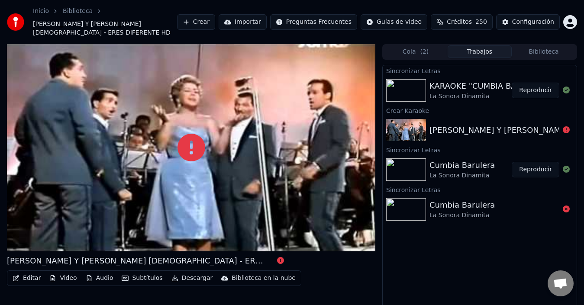
click at [536, 87] on button "Reproducir" at bounding box center [536, 91] width 48 height 16
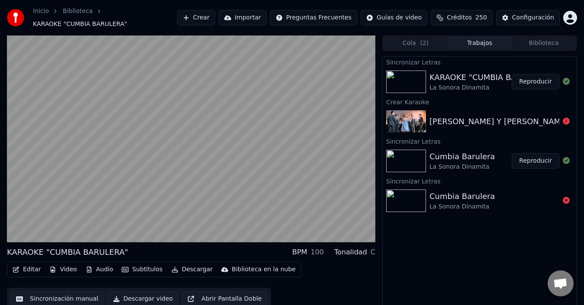
click at [23, 272] on button "Editar" at bounding box center [26, 270] width 35 height 12
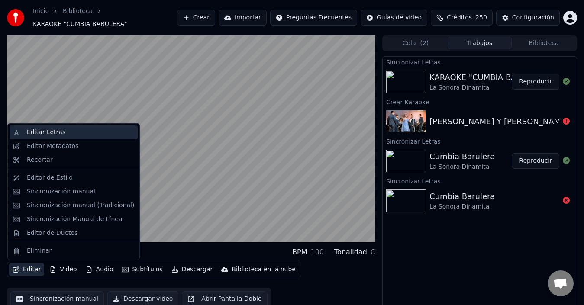
click at [65, 135] on div "Editar Letras" at bounding box center [80, 132] width 107 height 9
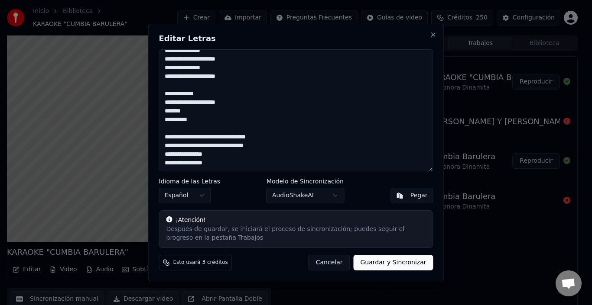
scroll to position [327, 0]
click at [334, 259] on button "Cancelar" at bounding box center [329, 263] width 42 height 16
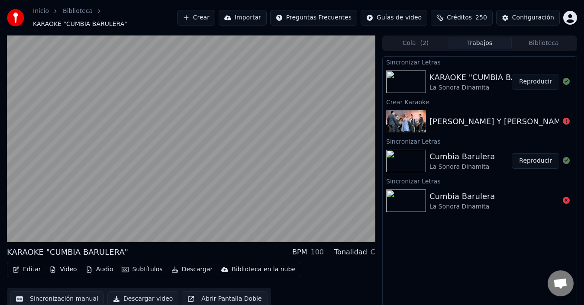
click at [30, 266] on button "Editar" at bounding box center [26, 270] width 35 height 12
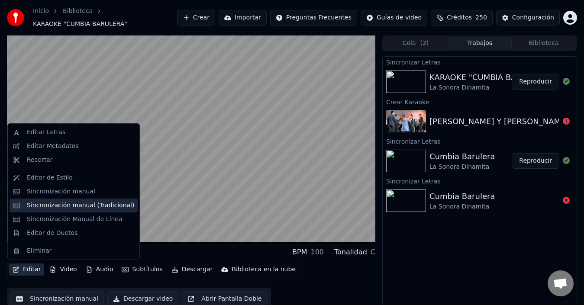
click at [64, 199] on div "Sincronización manual (Tradicional)" at bounding box center [74, 206] width 128 height 14
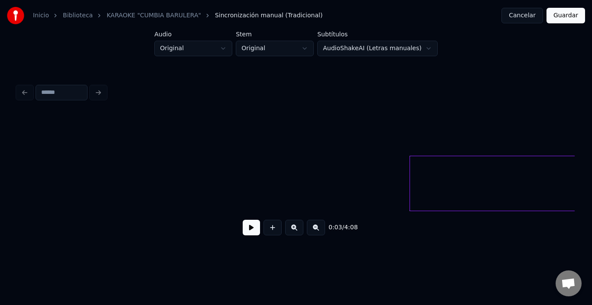
click at [243, 233] on button at bounding box center [251, 228] width 17 height 16
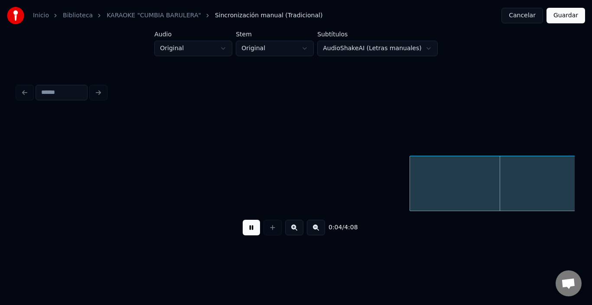
click at [243, 233] on button at bounding box center [251, 228] width 17 height 16
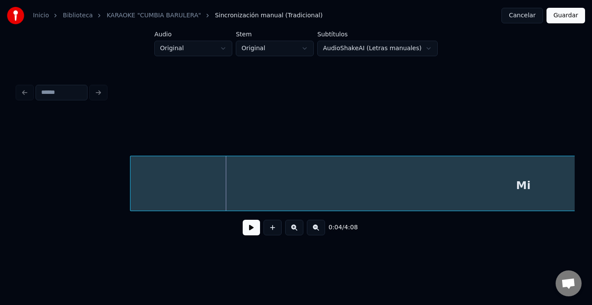
scroll to position [0, 365]
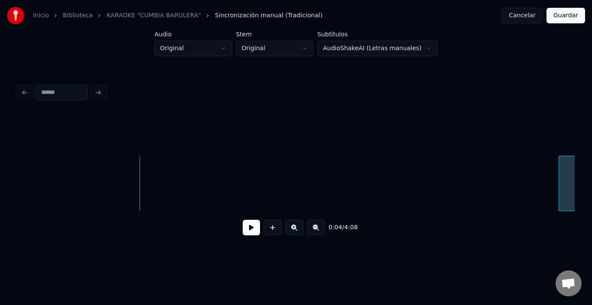
click at [561, 183] on div at bounding box center [560, 183] width 3 height 55
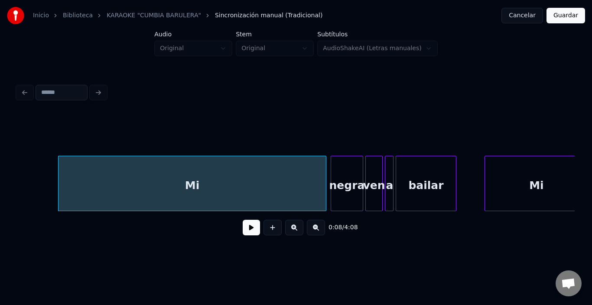
scroll to position [0, 885]
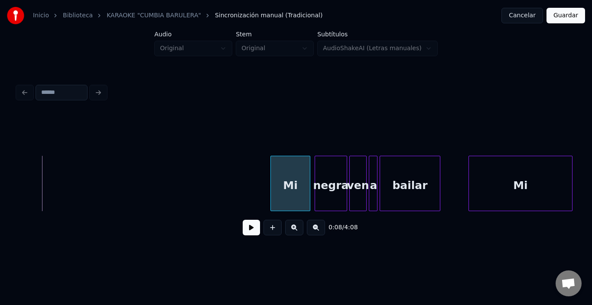
click at [271, 168] on div at bounding box center [272, 183] width 3 height 55
click at [291, 168] on div "Mi" at bounding box center [285, 185] width 39 height 59
click at [266, 181] on div at bounding box center [267, 183] width 3 height 55
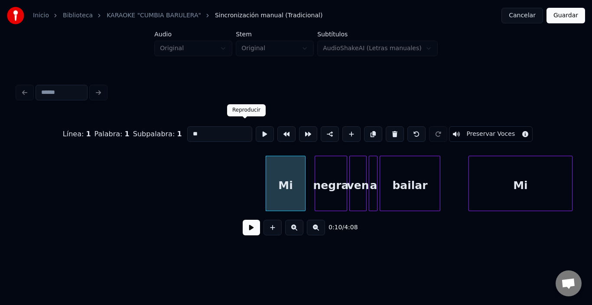
click at [255, 126] on button at bounding box center [264, 134] width 18 height 16
click at [342, 182] on div "negra" at bounding box center [331, 185] width 32 height 59
type input "*****"
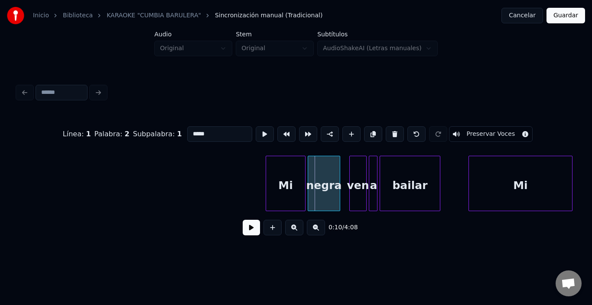
click at [330, 184] on div "negra" at bounding box center [324, 185] width 32 height 59
click at [355, 176] on div "ven" at bounding box center [351, 185] width 16 height 59
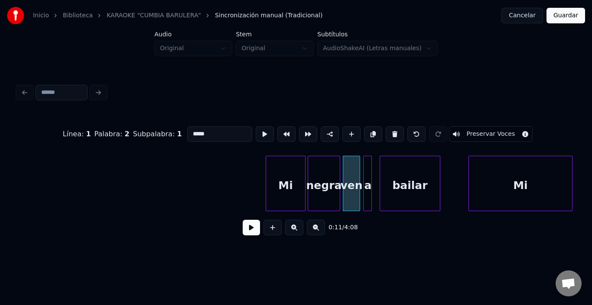
click at [367, 168] on div "a" at bounding box center [367, 185] width 9 height 59
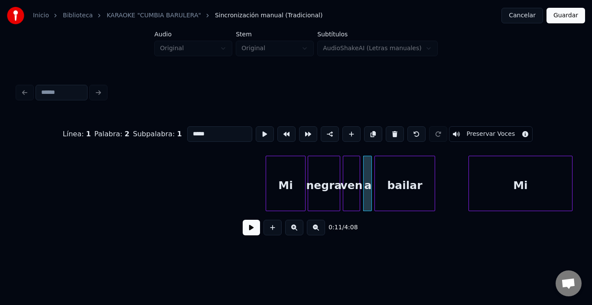
click at [387, 173] on div "bailar" at bounding box center [405, 185] width 60 height 59
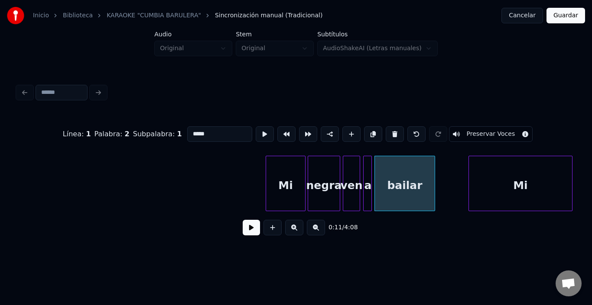
click at [249, 233] on button at bounding box center [251, 228] width 17 height 16
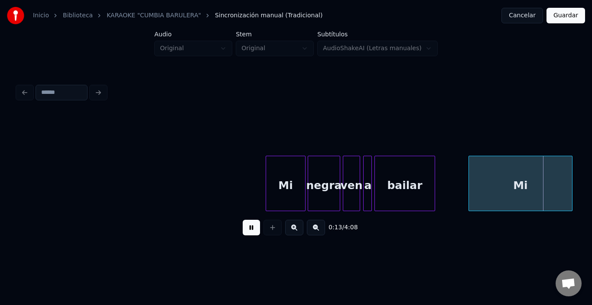
click at [249, 233] on button at bounding box center [251, 228] width 17 height 16
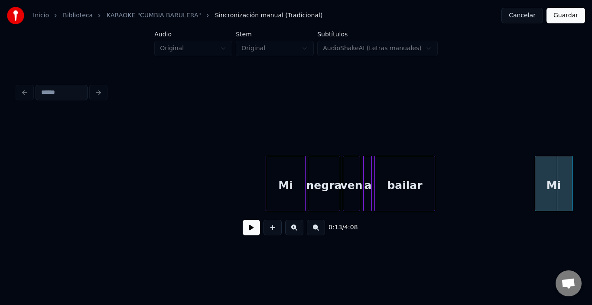
click at [535, 180] on div at bounding box center [536, 183] width 3 height 55
click at [553, 167] on div "Mi" at bounding box center [553, 185] width 37 height 59
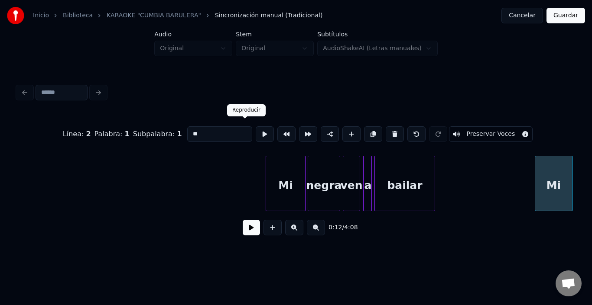
click at [255, 126] on button at bounding box center [264, 134] width 18 height 16
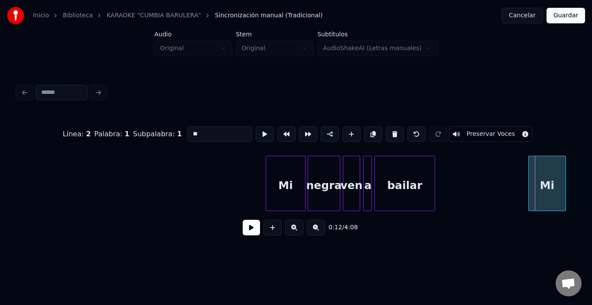
click at [552, 184] on div "Mi" at bounding box center [546, 185] width 37 height 59
click at [255, 129] on button at bounding box center [264, 134] width 18 height 16
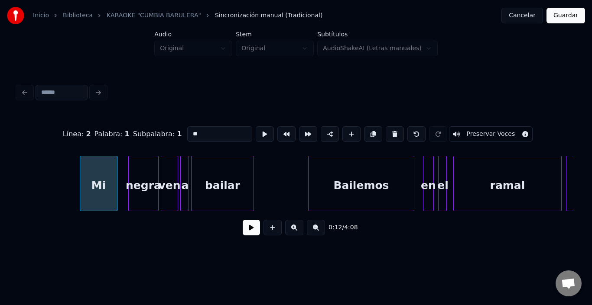
scroll to position [0, 1335]
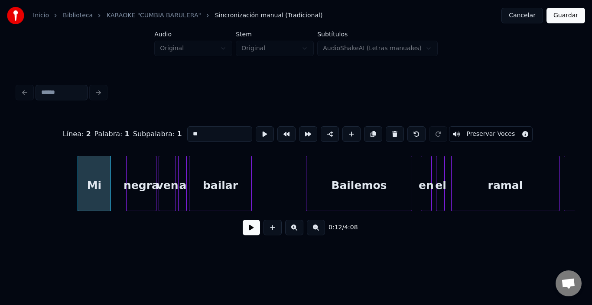
click at [108, 172] on div at bounding box center [109, 183] width 3 height 55
click at [133, 174] on div "negra" at bounding box center [132, 185] width 29 height 59
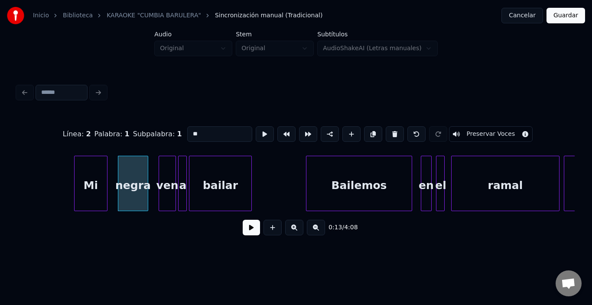
click at [93, 179] on div "Mi" at bounding box center [90, 185] width 32 height 59
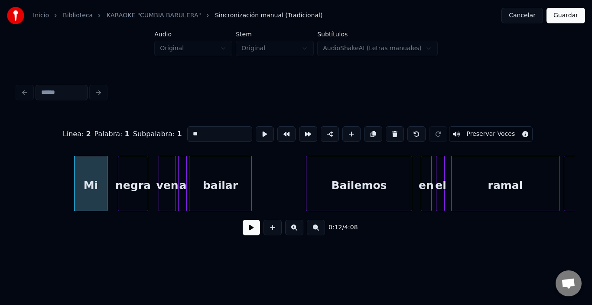
click at [93, 179] on div "Mi" at bounding box center [90, 185] width 32 height 59
click at [255, 133] on button at bounding box center [264, 134] width 18 height 16
click at [124, 175] on div "negra" at bounding box center [127, 185] width 29 height 59
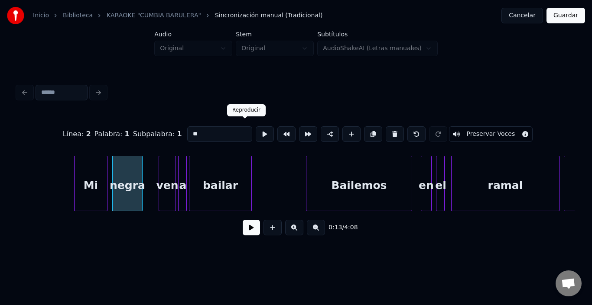
click at [255, 130] on button at bounding box center [264, 134] width 18 height 16
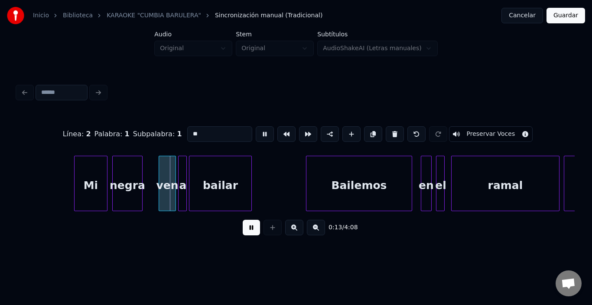
click at [255, 130] on button at bounding box center [264, 134] width 18 height 16
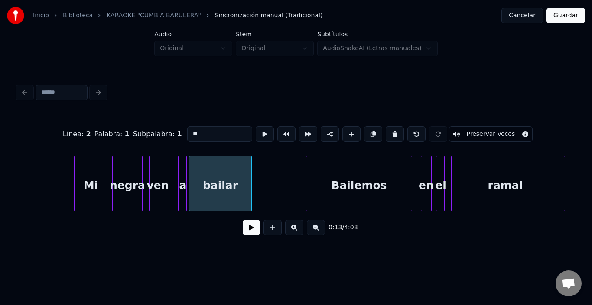
click at [158, 172] on div "ven" at bounding box center [157, 185] width 16 height 59
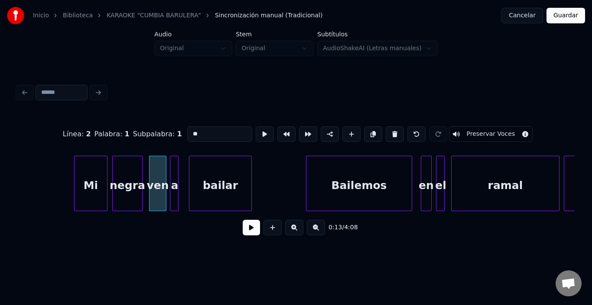
click at [175, 163] on div "a" at bounding box center [174, 185] width 9 height 59
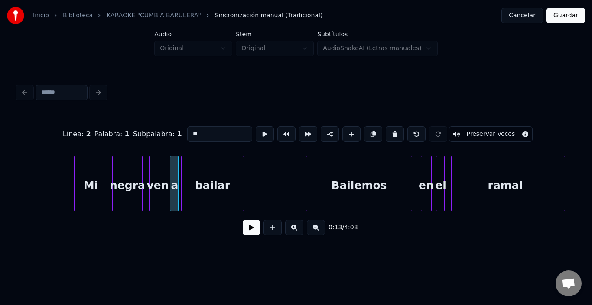
click at [223, 179] on div "bailar" at bounding box center [212, 185] width 62 height 59
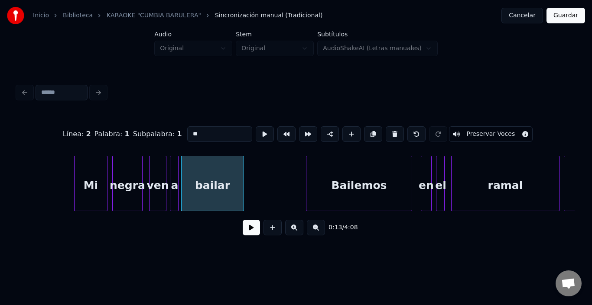
click at [223, 179] on div "bailar" at bounding box center [212, 185] width 62 height 59
type input "******"
click at [255, 130] on button at bounding box center [264, 134] width 18 height 16
click at [255, 133] on button at bounding box center [264, 134] width 18 height 16
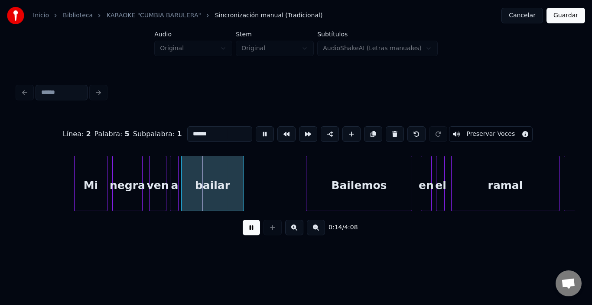
click at [255, 133] on button at bounding box center [264, 134] width 18 height 16
click at [229, 186] on div at bounding box center [229, 183] width 3 height 55
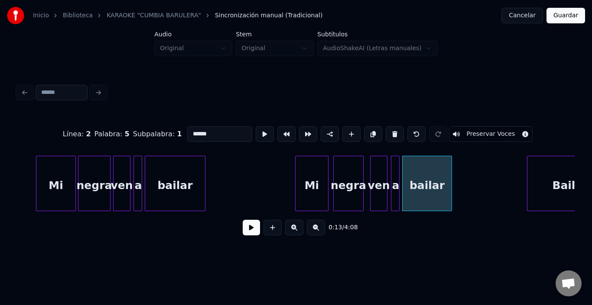
scroll to position [0, 1093]
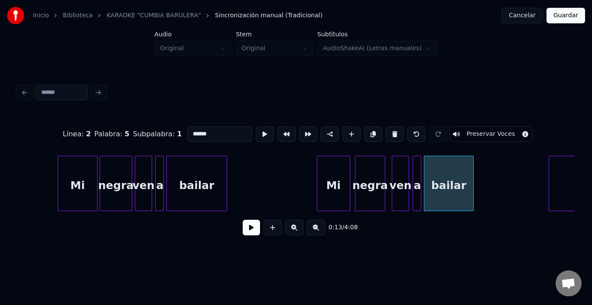
click at [193, 177] on div "bailar" at bounding box center [197, 185] width 60 height 59
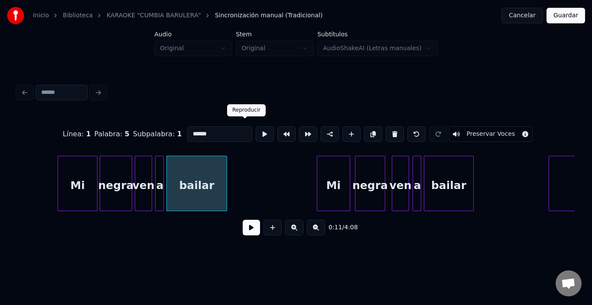
click at [255, 132] on button at bounding box center [264, 134] width 18 height 16
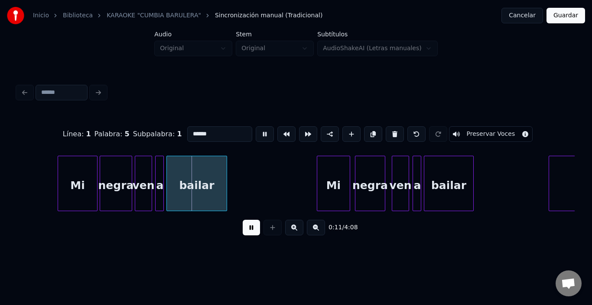
click at [255, 132] on button at bounding box center [264, 134] width 18 height 16
click at [218, 178] on div at bounding box center [218, 183] width 3 height 55
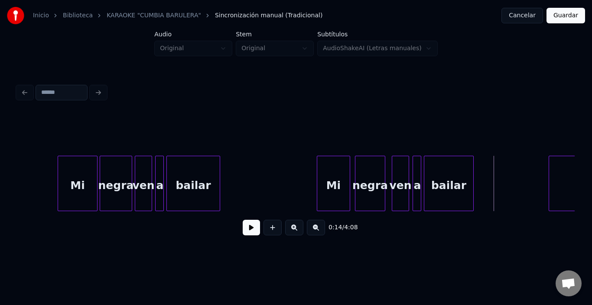
click at [243, 236] on button at bounding box center [251, 228] width 17 height 16
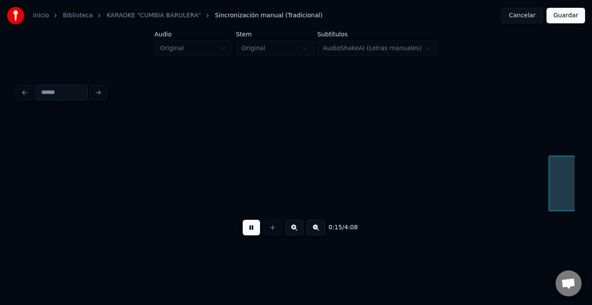
scroll to position [0, 1650]
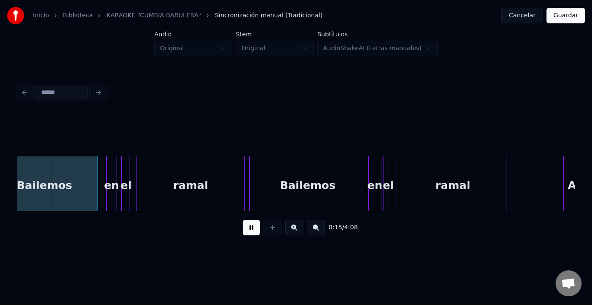
click at [243, 236] on button at bounding box center [251, 228] width 17 height 16
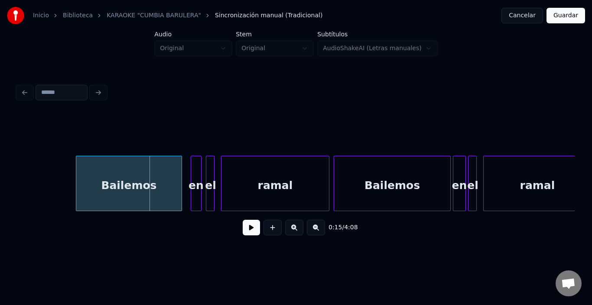
scroll to position [0, 1511]
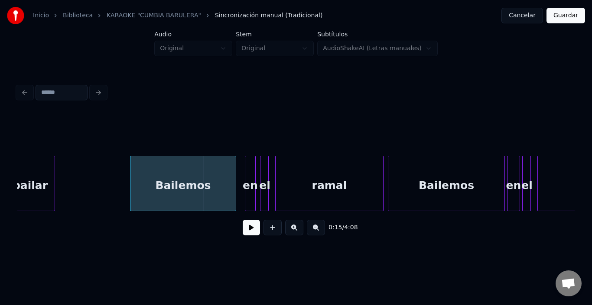
click at [217, 178] on div "Bailemos" at bounding box center [182, 185] width 105 height 59
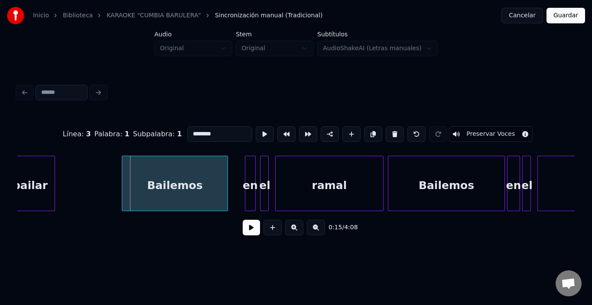
click at [209, 178] on div "Bailemos" at bounding box center [174, 185] width 105 height 59
click at [247, 227] on button at bounding box center [251, 228] width 17 height 16
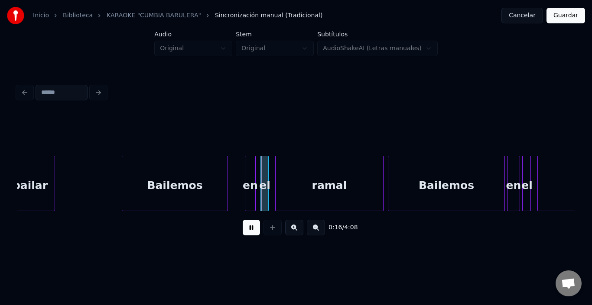
click at [247, 227] on button at bounding box center [251, 228] width 17 height 16
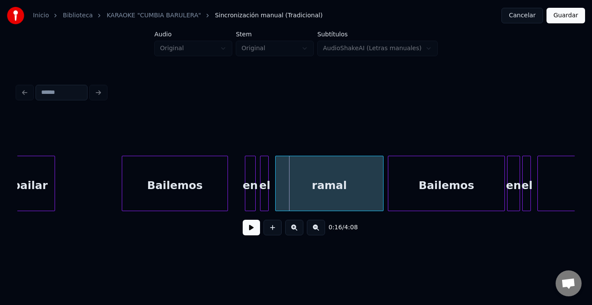
click at [202, 207] on div "Bailemos" at bounding box center [174, 185] width 105 height 59
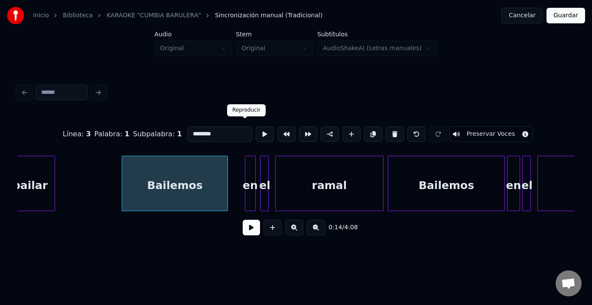
click at [255, 129] on button at bounding box center [264, 134] width 18 height 16
click at [238, 173] on div "en" at bounding box center [238, 185] width 10 height 59
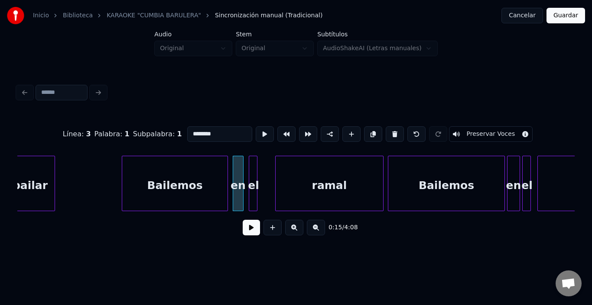
click at [252, 160] on div "el" at bounding box center [253, 185] width 9 height 59
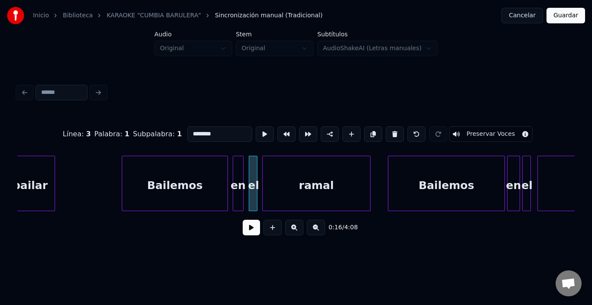
click at [281, 169] on div "ramal" at bounding box center [315, 185] width 107 height 59
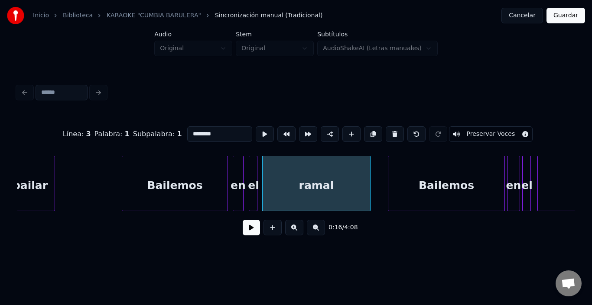
click at [281, 169] on div "ramal" at bounding box center [315, 185] width 107 height 59
type input "*****"
click at [255, 129] on button at bounding box center [264, 134] width 18 height 16
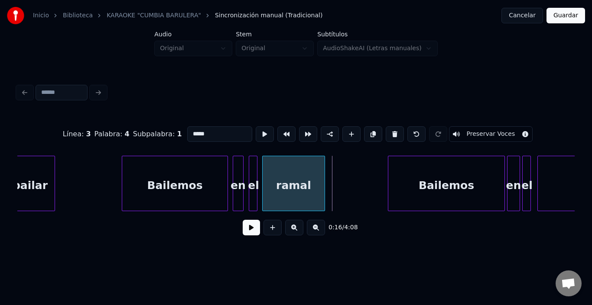
click at [324, 164] on div at bounding box center [323, 183] width 3 height 55
click at [307, 169] on div "ramal" at bounding box center [293, 185] width 62 height 59
click at [255, 127] on button at bounding box center [264, 134] width 18 height 16
click at [243, 230] on button at bounding box center [251, 228] width 17 height 16
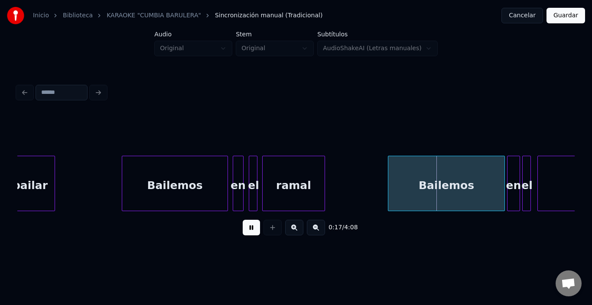
click at [243, 230] on button at bounding box center [251, 228] width 17 height 16
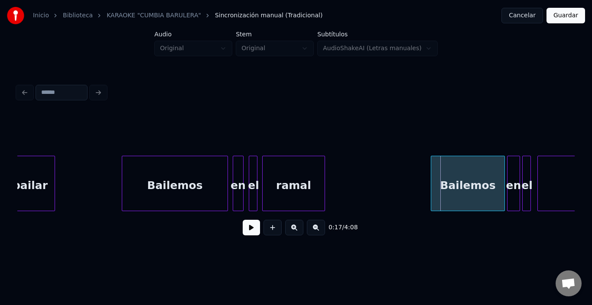
click at [431, 187] on div at bounding box center [432, 183] width 3 height 55
click at [433, 187] on div at bounding box center [432, 183] width 3 height 55
click at [438, 188] on div "Bailemos" at bounding box center [468, 185] width 72 height 59
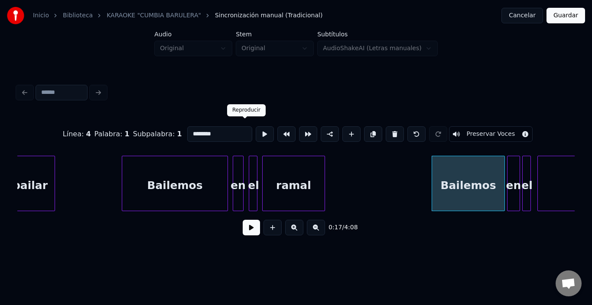
click at [255, 128] on button at bounding box center [264, 134] width 18 height 16
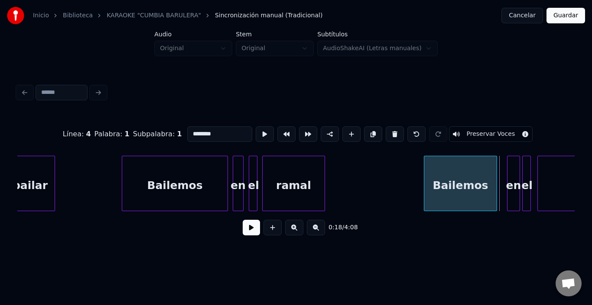
click at [435, 171] on div "Bailemos" at bounding box center [460, 185] width 72 height 59
click at [255, 136] on button at bounding box center [264, 134] width 18 height 16
click at [508, 175] on div "en" at bounding box center [506, 185] width 12 height 59
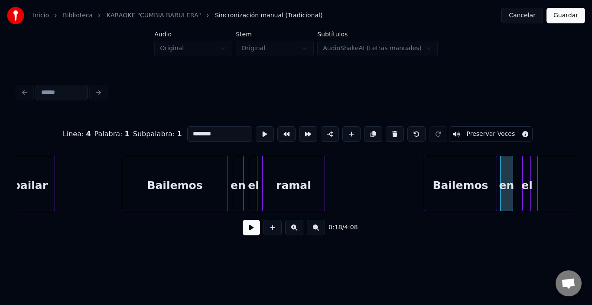
click at [528, 171] on div at bounding box center [528, 183] width 3 height 55
type input "**"
click at [520, 170] on div "el" at bounding box center [520, 185] width 9 height 59
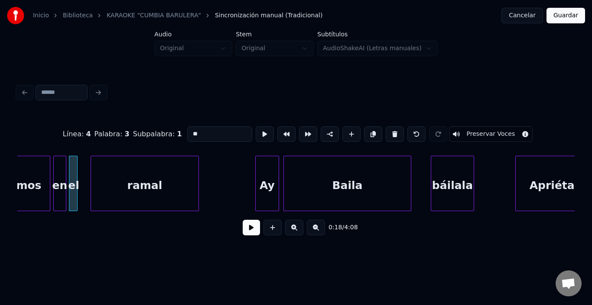
scroll to position [0, 1962]
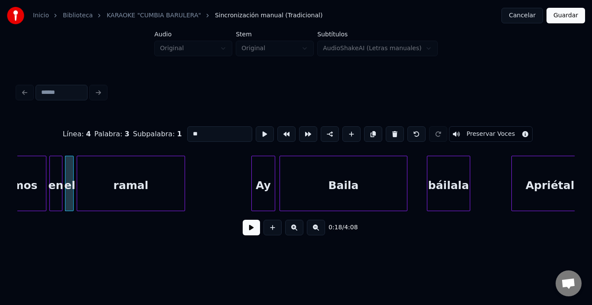
click at [139, 178] on div "ramal" at bounding box center [130, 185] width 107 height 59
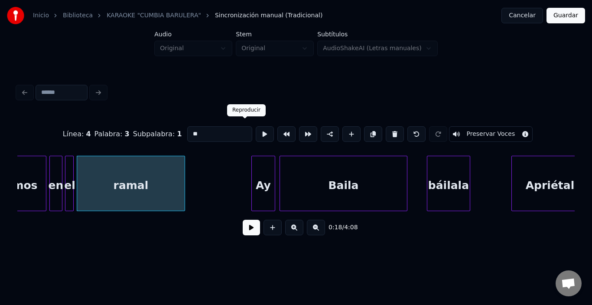
click at [255, 127] on button at bounding box center [264, 134] width 18 height 16
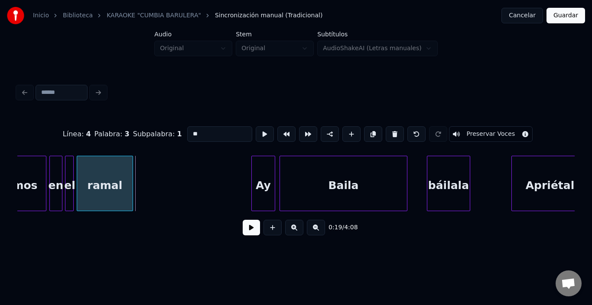
click at [131, 172] on div at bounding box center [131, 183] width 3 height 55
click at [243, 230] on button at bounding box center [251, 228] width 17 height 16
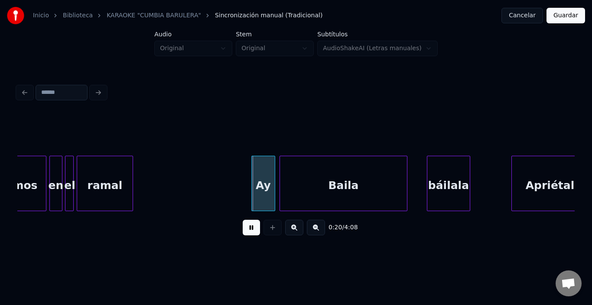
click at [243, 230] on button at bounding box center [251, 228] width 17 height 16
click at [248, 169] on div "Ay" at bounding box center [248, 185] width 23 height 59
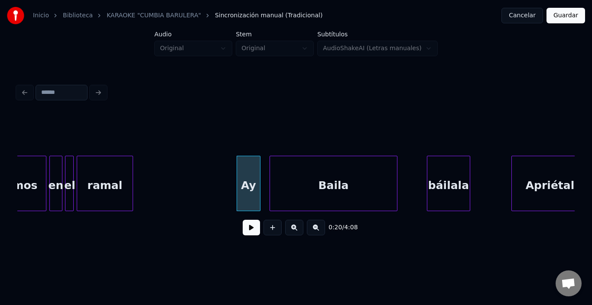
click at [300, 175] on div "Baila" at bounding box center [333, 185] width 127 height 59
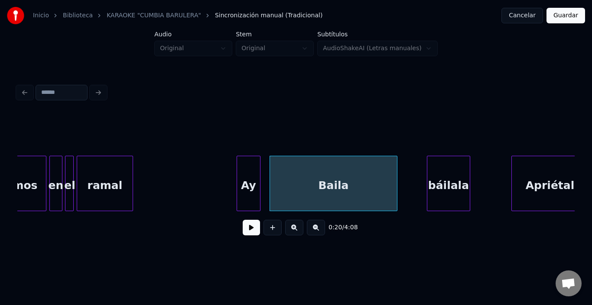
click at [297, 174] on div "Baila" at bounding box center [333, 185] width 127 height 59
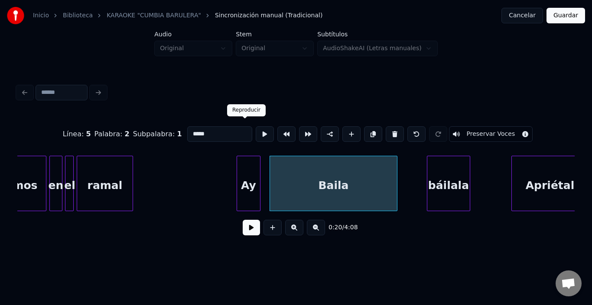
click at [255, 126] on button at bounding box center [264, 134] width 18 height 16
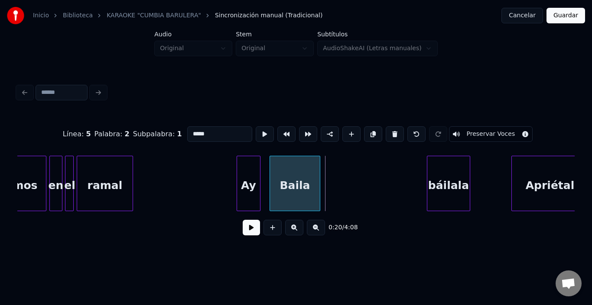
click at [318, 167] on div at bounding box center [318, 183] width 3 height 55
click at [281, 171] on div "Baila" at bounding box center [290, 185] width 50 height 59
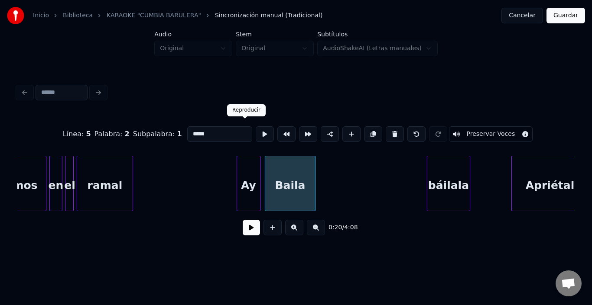
click at [255, 127] on button at bounding box center [264, 134] width 18 height 16
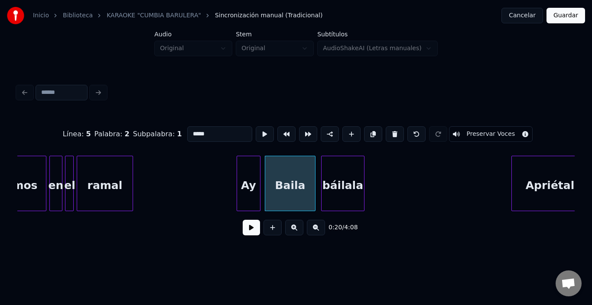
click at [347, 184] on div "báilala" at bounding box center [342, 185] width 42 height 59
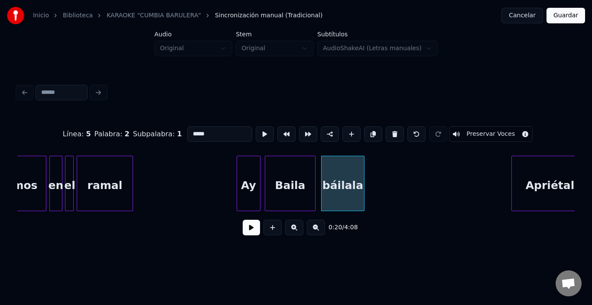
click at [344, 184] on div "báilala" at bounding box center [342, 185] width 42 height 59
type input "*******"
click at [255, 133] on button at bounding box center [264, 134] width 18 height 16
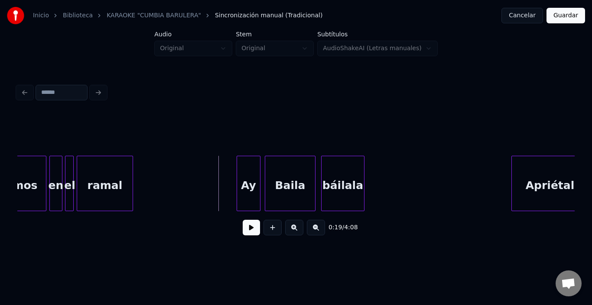
click at [243, 232] on button at bounding box center [251, 228] width 17 height 16
click at [353, 178] on div "báilala" at bounding box center [353, 185] width 42 height 59
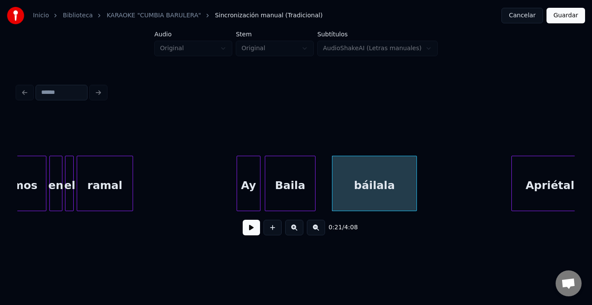
click at [415, 177] on div at bounding box center [415, 183] width 3 height 55
click at [345, 177] on div "báilala" at bounding box center [367, 185] width 84 height 59
click at [107, 176] on div "ramal" at bounding box center [104, 185] width 55 height 59
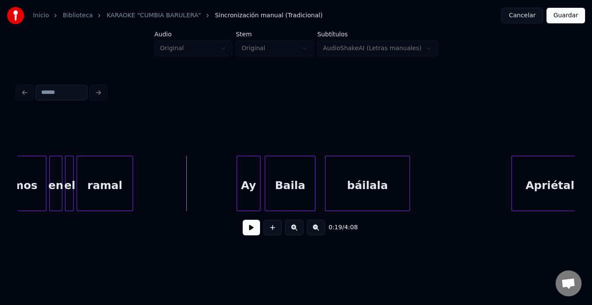
click at [246, 233] on button at bounding box center [251, 228] width 17 height 16
click at [246, 234] on button at bounding box center [251, 228] width 17 height 16
click at [385, 188] on div "báilala" at bounding box center [367, 185] width 84 height 59
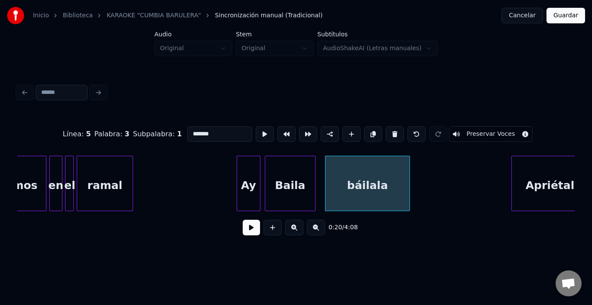
click at [220, 127] on input "*******" at bounding box center [219, 134] width 65 height 16
type input "*********"
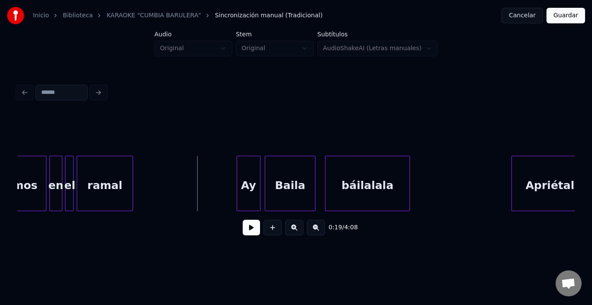
click at [250, 231] on button at bounding box center [251, 228] width 17 height 16
click at [290, 193] on div "Baila" at bounding box center [290, 185] width 50 height 59
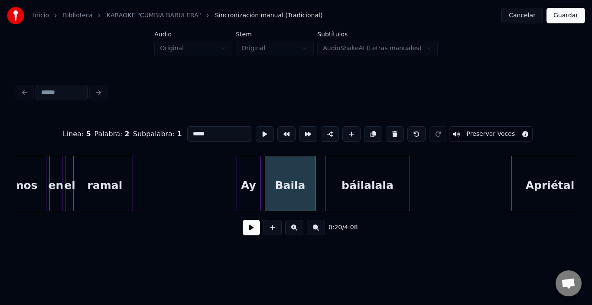
click at [202, 133] on input "*****" at bounding box center [219, 134] width 65 height 16
click at [246, 160] on div "Ay" at bounding box center [248, 185] width 23 height 59
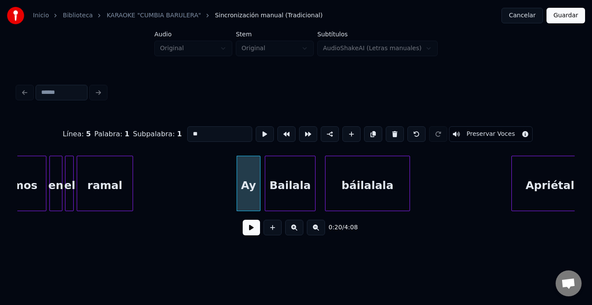
type input "**"
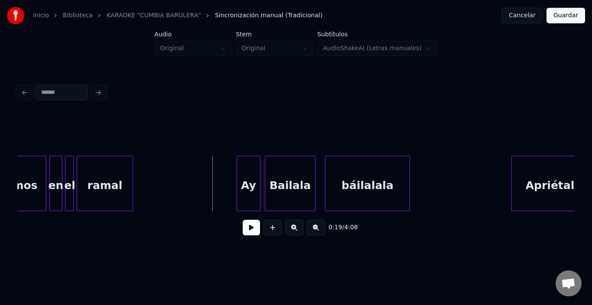
click at [245, 231] on button at bounding box center [251, 228] width 17 height 16
click at [388, 182] on div "báilalala" at bounding box center [367, 185] width 84 height 59
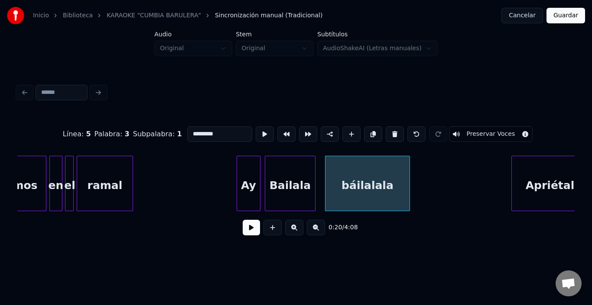
click at [188, 122] on div "Línea : 5 Palabra : 3 Subpalabra : 1 ********* Preservar Voces" at bounding box center [295, 134] width 557 height 43
click at [198, 134] on input "*********" at bounding box center [219, 134] width 65 height 16
click at [362, 184] on div "báilala" at bounding box center [367, 185] width 84 height 59
click at [187, 127] on input "*******" at bounding box center [219, 134] width 65 height 16
type input "*******"
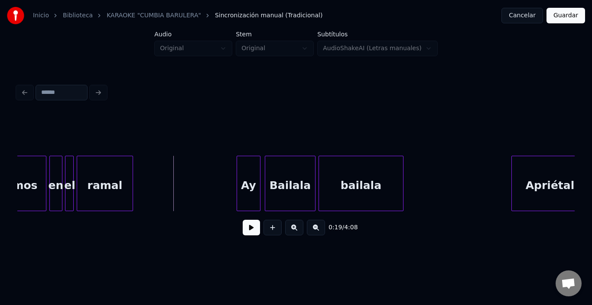
click at [365, 181] on div "bailala" at bounding box center [361, 185] width 84 height 59
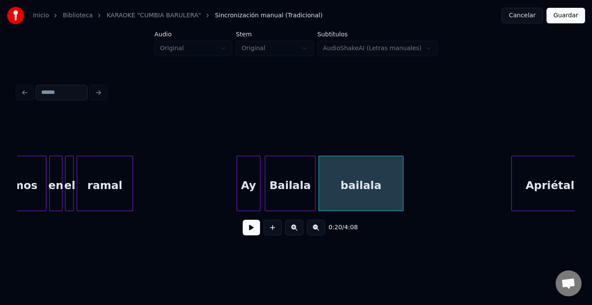
click at [243, 235] on button at bounding box center [251, 228] width 17 height 16
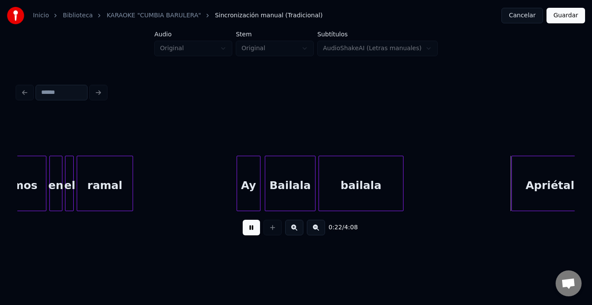
click at [243, 235] on button at bounding box center [251, 228] width 17 height 16
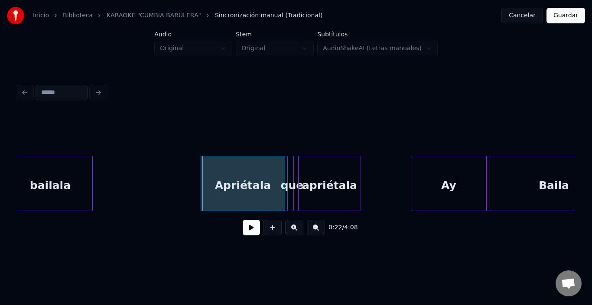
scroll to position [0, 2273]
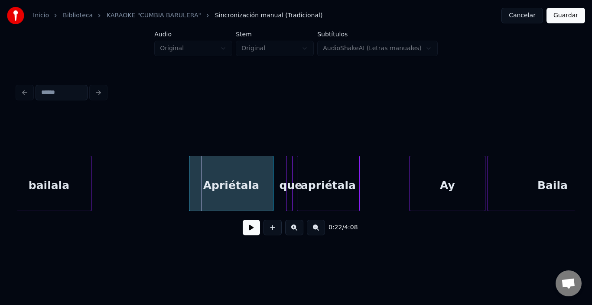
click at [223, 182] on div "Apriétala" at bounding box center [231, 185] width 84 height 59
click at [220, 182] on div "Apriétala" at bounding box center [231, 185] width 84 height 59
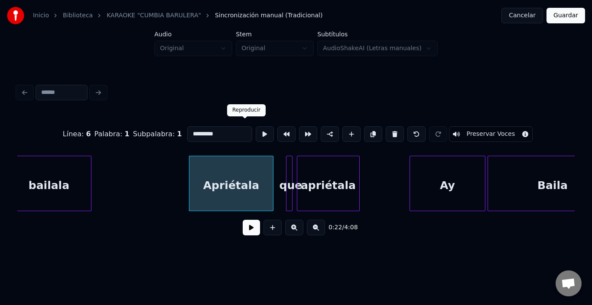
click at [255, 128] on button at bounding box center [264, 134] width 18 height 16
click at [282, 156] on div "que" at bounding box center [282, 183] width 6 height 55
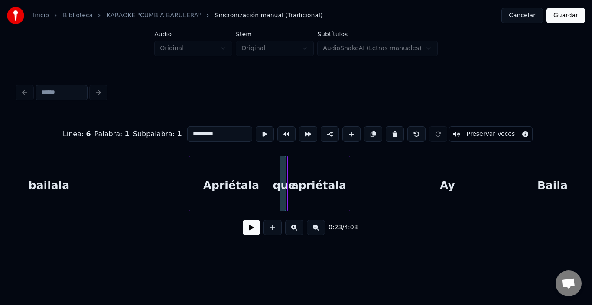
click at [304, 161] on div "apriétala" at bounding box center [319, 185] width 62 height 59
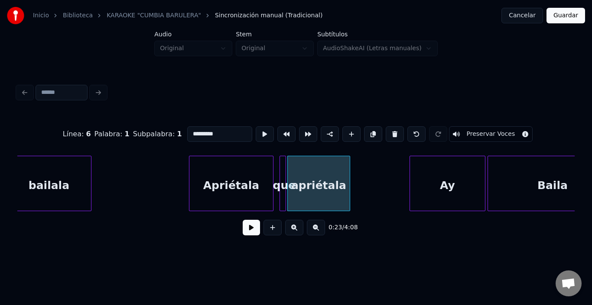
click at [304, 160] on div "apriétala" at bounding box center [319, 185] width 62 height 59
click at [255, 129] on button at bounding box center [264, 134] width 18 height 16
click at [281, 152] on div "Línea : 6 Palabra : 3 Subpalabra : 1 ********* Preservar Voces 0:23 / 4:08" at bounding box center [295, 179] width 557 height 132
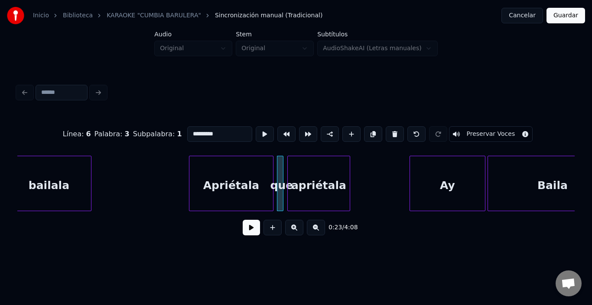
click at [244, 165] on div "Apriétala" at bounding box center [231, 185] width 84 height 59
type input "*********"
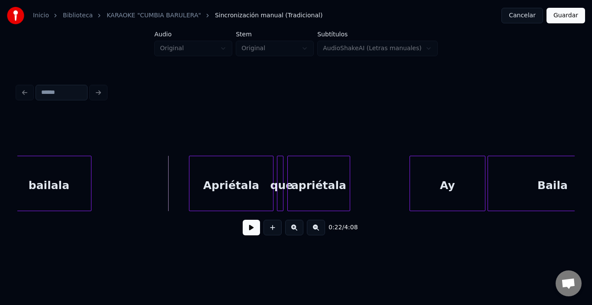
click at [243, 226] on button at bounding box center [251, 228] width 17 height 16
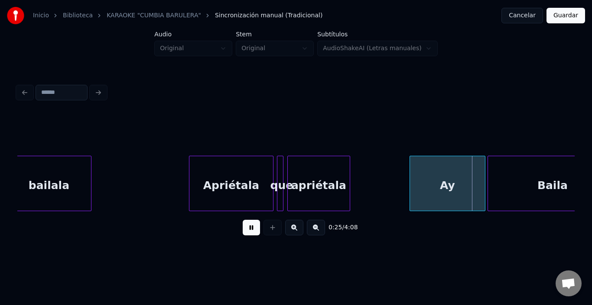
click at [243, 226] on button at bounding box center [251, 228] width 17 height 16
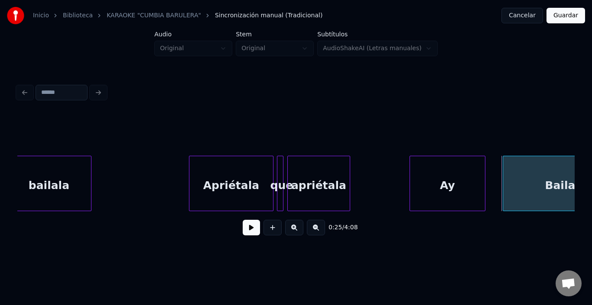
click at [505, 181] on div at bounding box center [504, 183] width 3 height 55
click at [463, 183] on div "Ay" at bounding box center [448, 185] width 75 height 59
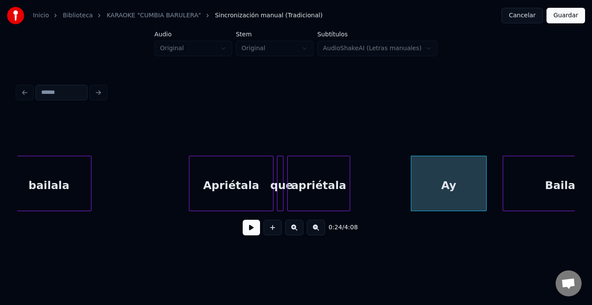
click at [347, 196] on div at bounding box center [348, 183] width 3 height 55
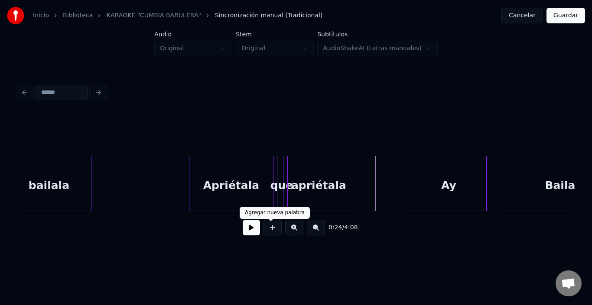
click at [245, 231] on button at bounding box center [251, 228] width 17 height 16
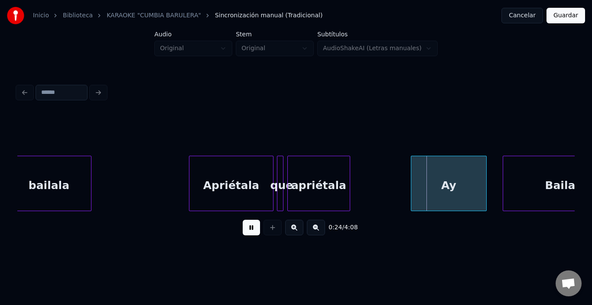
click at [245, 231] on button at bounding box center [251, 228] width 17 height 16
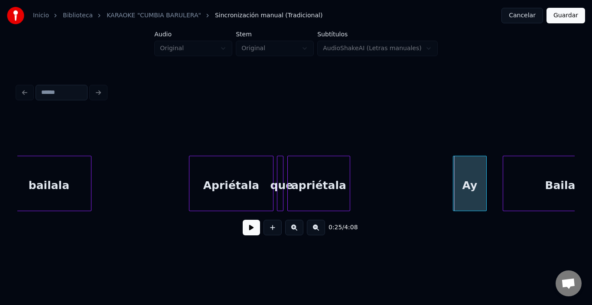
click at [455, 171] on div at bounding box center [454, 183] width 3 height 55
click at [251, 229] on button at bounding box center [251, 228] width 17 height 16
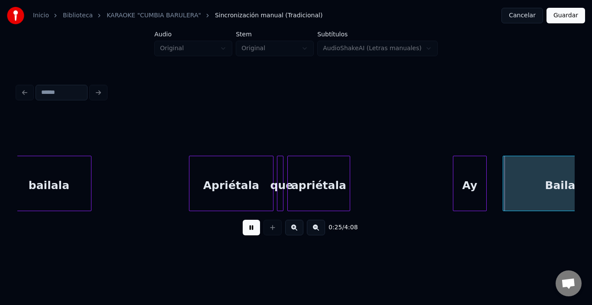
click at [251, 229] on button at bounding box center [251, 228] width 17 height 16
click at [477, 184] on div at bounding box center [478, 183] width 3 height 55
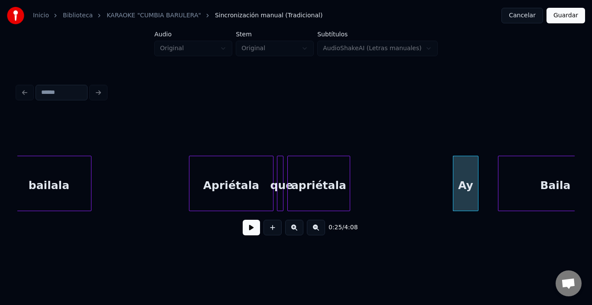
scroll to position [0, 2314]
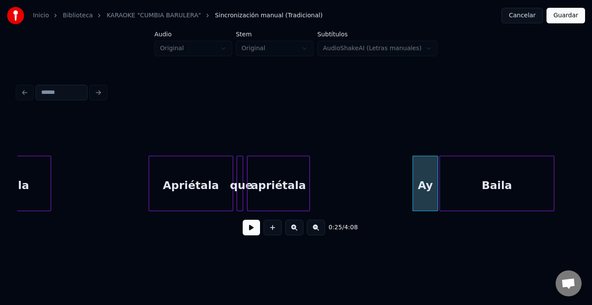
click at [488, 183] on div "Baila" at bounding box center [497, 185] width 114 height 59
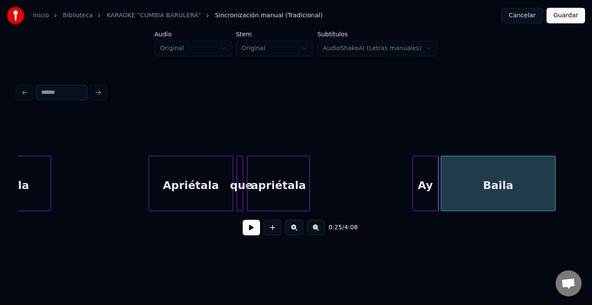
click at [485, 181] on div "Baila" at bounding box center [498, 185] width 114 height 59
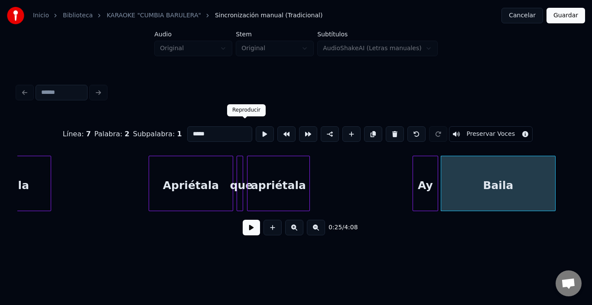
click at [255, 128] on button at bounding box center [264, 134] width 18 height 16
click at [207, 126] on input "*****" at bounding box center [219, 134] width 65 height 16
click at [255, 128] on button at bounding box center [264, 134] width 18 height 16
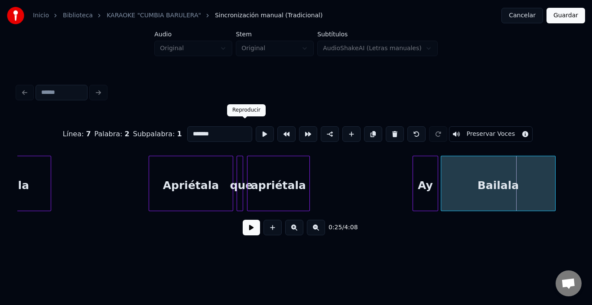
click at [187, 126] on input "*******" at bounding box center [219, 134] width 65 height 16
click at [187, 130] on input "*******" at bounding box center [219, 134] width 65 height 16
click at [352, 150] on div "Línea : 7 Palabra : 2 Subpalabra : 1 ******* Preservar Voces" at bounding box center [295, 134] width 557 height 43
click at [191, 135] on input "*******" at bounding box center [219, 134] width 65 height 16
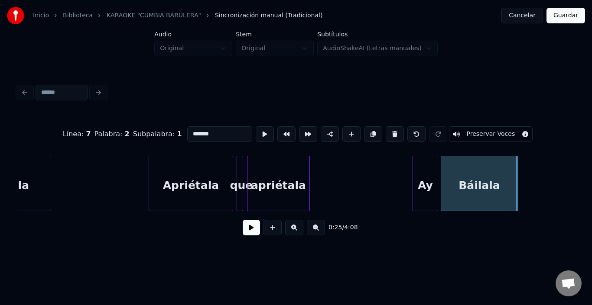
click at [516, 189] on div at bounding box center [515, 183] width 3 height 55
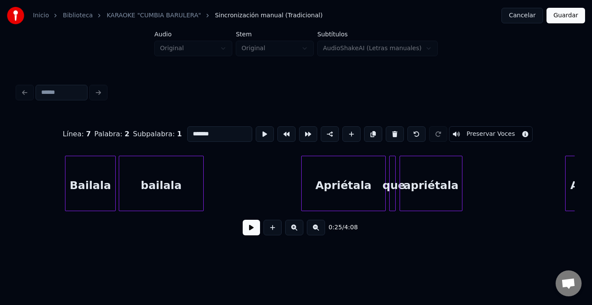
scroll to position [0, 2158]
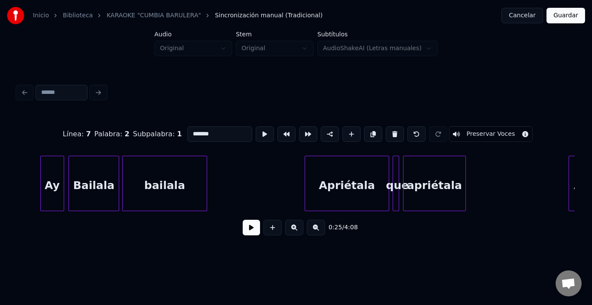
click at [86, 183] on div "Bailala" at bounding box center [94, 185] width 50 height 59
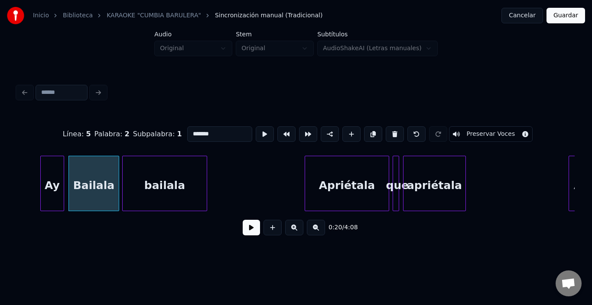
click at [187, 131] on input "*******" at bounding box center [219, 134] width 65 height 16
click at [177, 186] on div "bailala" at bounding box center [165, 185] width 84 height 59
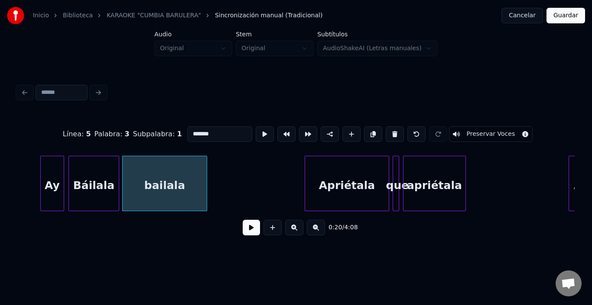
click at [187, 126] on input "*******" at bounding box center [219, 134] width 65 height 16
paste input
click at [187, 130] on input "*******" at bounding box center [219, 134] width 65 height 16
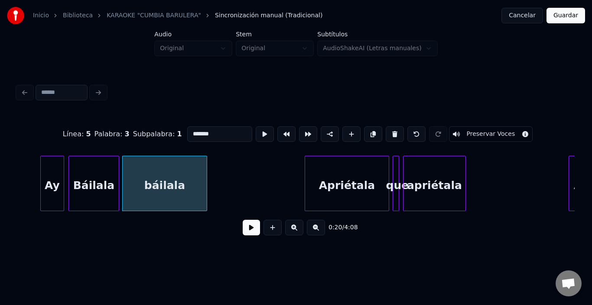
type input "*******"
click at [243, 233] on button at bounding box center [251, 228] width 17 height 16
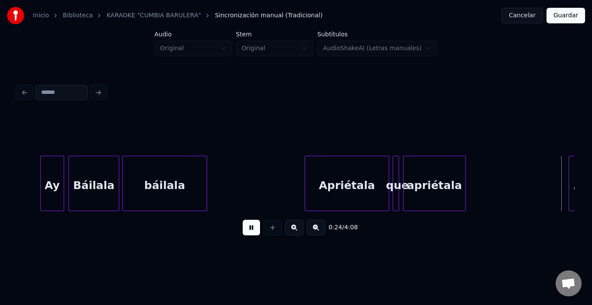
scroll to position [0, 2715]
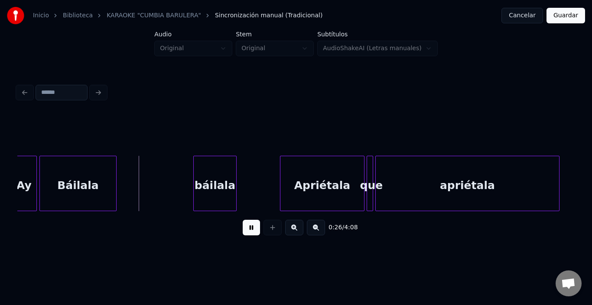
click at [243, 230] on button at bounding box center [251, 228] width 17 height 16
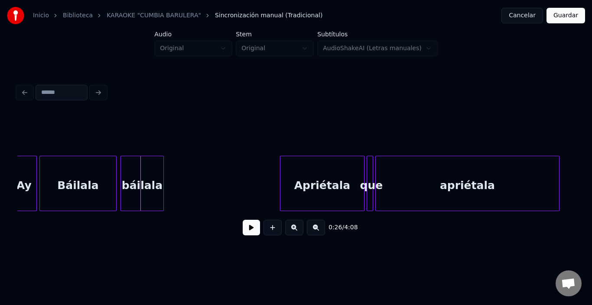
click at [136, 184] on div "báilala" at bounding box center [142, 185] width 42 height 59
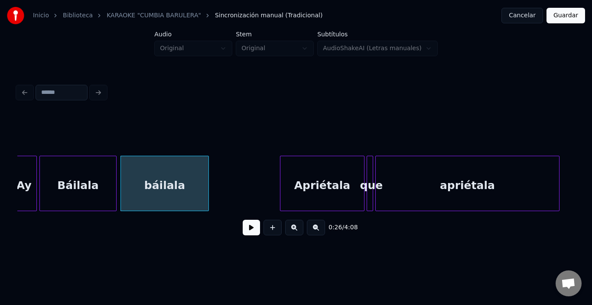
click at [207, 184] on div at bounding box center [207, 183] width 3 height 55
click at [190, 184] on div "báilala" at bounding box center [164, 185] width 87 height 59
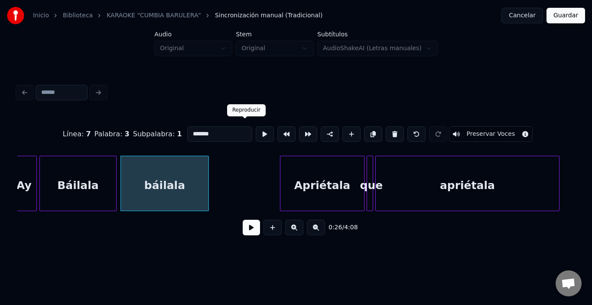
click at [255, 132] on button at bounding box center [264, 134] width 18 height 16
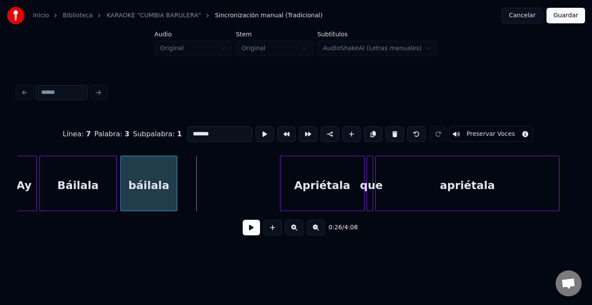
click at [174, 180] on div at bounding box center [175, 183] width 3 height 55
click at [109, 179] on div "Báilala" at bounding box center [78, 185] width 76 height 59
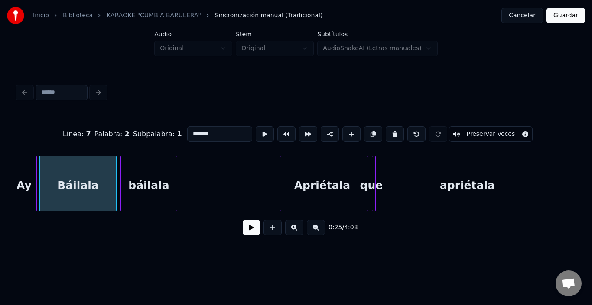
click at [255, 130] on button at bounding box center [264, 134] width 18 height 16
click at [142, 181] on div "báilala" at bounding box center [147, 185] width 56 height 59
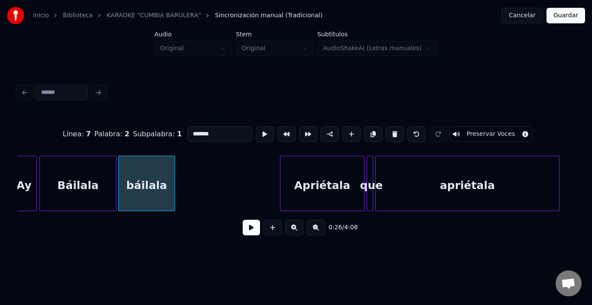
click at [112, 180] on div "Báilala" at bounding box center [78, 185] width 76 height 59
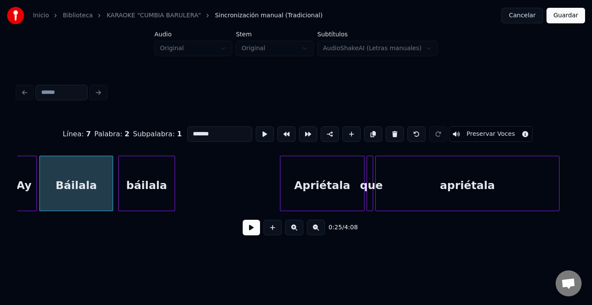
click at [111, 178] on div at bounding box center [111, 183] width 3 height 55
click at [130, 172] on div "báilala" at bounding box center [144, 185] width 56 height 59
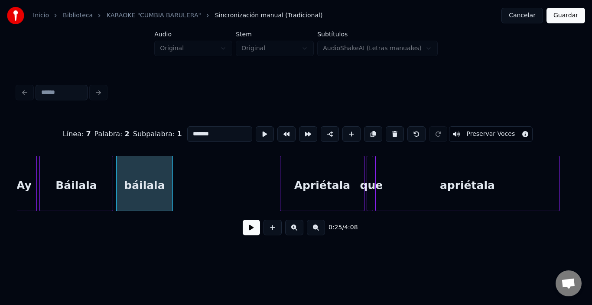
click at [155, 181] on div "báilala" at bounding box center [144, 185] width 56 height 59
type input "*******"
click at [255, 129] on button at bounding box center [264, 134] width 18 height 16
click at [245, 233] on button at bounding box center [251, 228] width 17 height 16
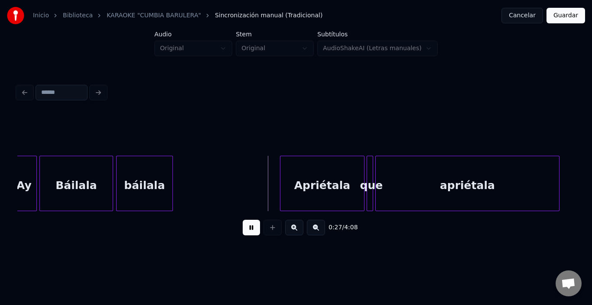
click at [244, 225] on button at bounding box center [251, 228] width 17 height 16
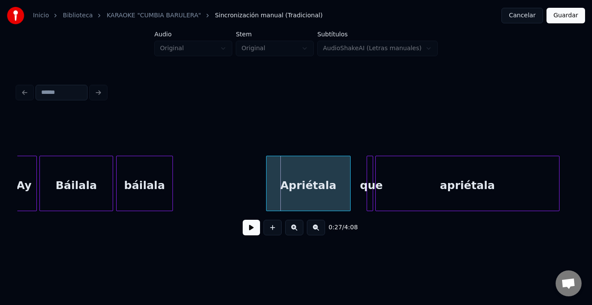
click at [279, 172] on div "Apriétala" at bounding box center [308, 185] width 84 height 59
click at [243, 233] on button at bounding box center [251, 228] width 17 height 16
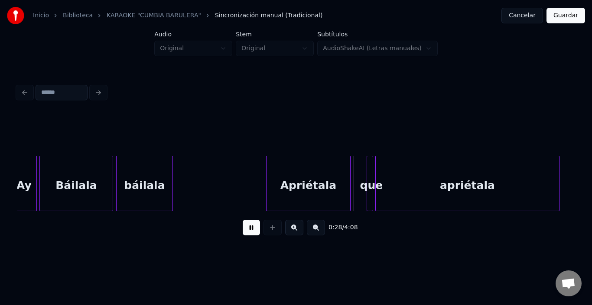
click at [243, 233] on button at bounding box center [251, 228] width 17 height 16
click at [356, 157] on div "que" at bounding box center [359, 183] width 6 height 55
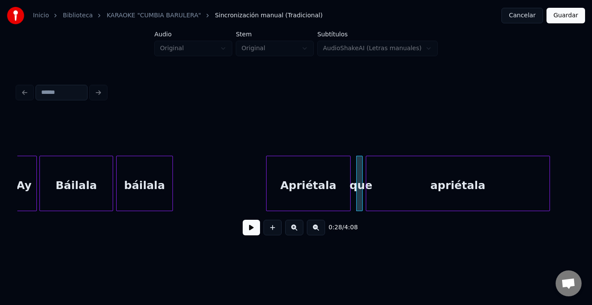
click at [390, 173] on div "apriétala" at bounding box center [457, 185] width 183 height 59
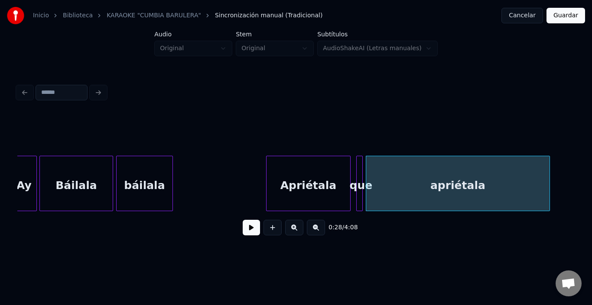
click at [387, 173] on div "apriétala" at bounding box center [457, 185] width 183 height 59
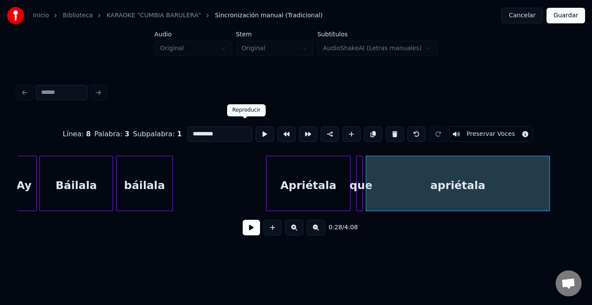
click at [255, 133] on button at bounding box center [264, 134] width 18 height 16
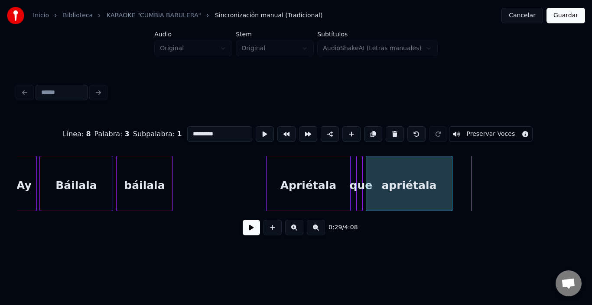
click at [451, 180] on div at bounding box center [450, 183] width 3 height 55
click at [428, 180] on div "apriétala" at bounding box center [409, 185] width 86 height 59
click at [254, 129] on div at bounding box center [265, 134] width 22 height 19
click at [255, 129] on button at bounding box center [264, 134] width 18 height 16
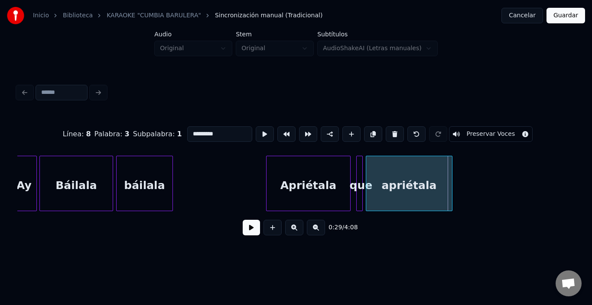
click at [279, 181] on div "Apriétala" at bounding box center [308, 185] width 84 height 59
type input "*********"
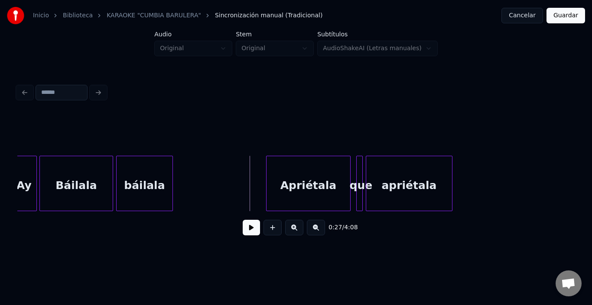
click at [252, 230] on button at bounding box center [251, 228] width 17 height 16
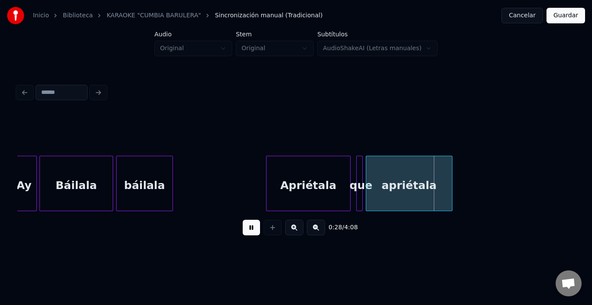
click at [252, 230] on button at bounding box center [251, 228] width 17 height 16
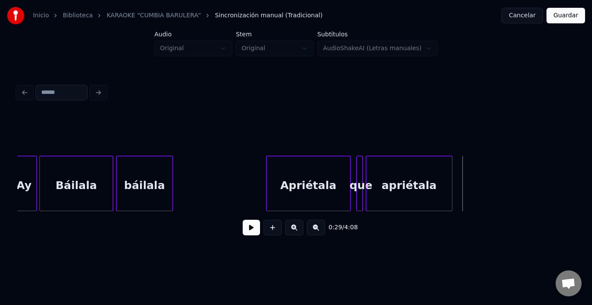
click at [371, 178] on div "apriétala" at bounding box center [409, 185] width 86 height 59
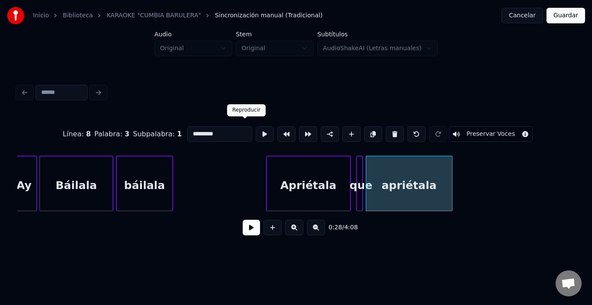
click at [255, 126] on button at bounding box center [264, 134] width 18 height 16
click at [255, 130] on button at bounding box center [264, 134] width 18 height 16
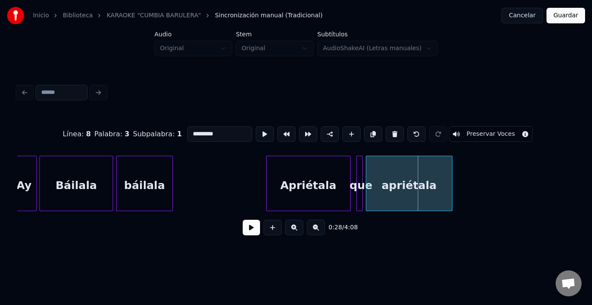
click at [255, 130] on button at bounding box center [264, 134] width 18 height 16
click at [372, 163] on div at bounding box center [372, 183] width 3 height 55
click at [357, 164] on div at bounding box center [357, 183] width 3 height 55
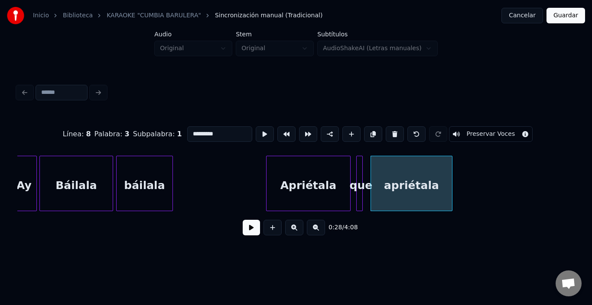
type input "***"
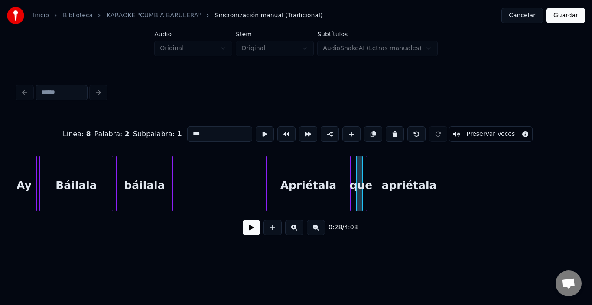
click at [366, 163] on div at bounding box center [367, 183] width 3 height 55
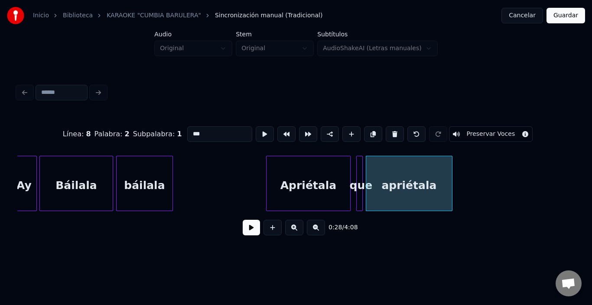
click at [252, 231] on button at bounding box center [251, 228] width 17 height 16
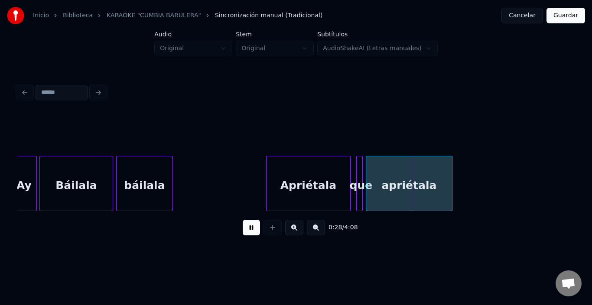
click at [252, 231] on button at bounding box center [251, 228] width 17 height 16
click at [440, 179] on div at bounding box center [439, 183] width 3 height 55
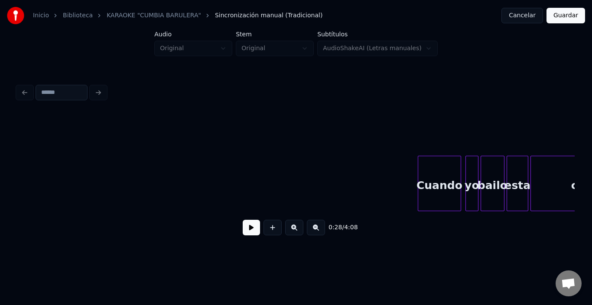
scroll to position [0, 3893]
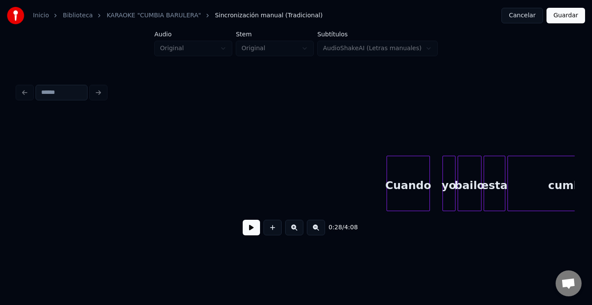
click at [403, 176] on div "Cuando" at bounding box center [408, 185] width 42 height 59
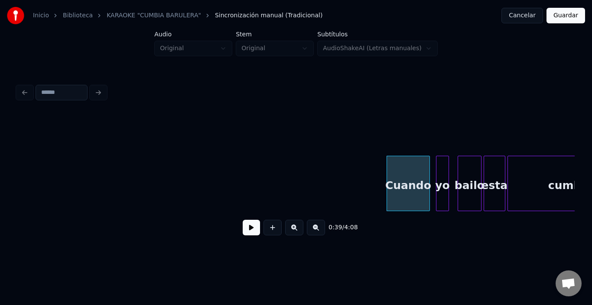
click at [441, 170] on div "yo" at bounding box center [442, 185] width 12 height 59
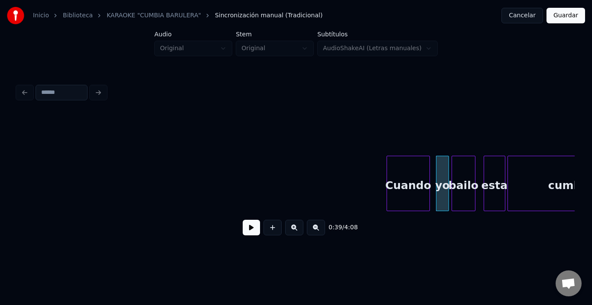
click at [462, 167] on div "bailo" at bounding box center [463, 185] width 23 height 59
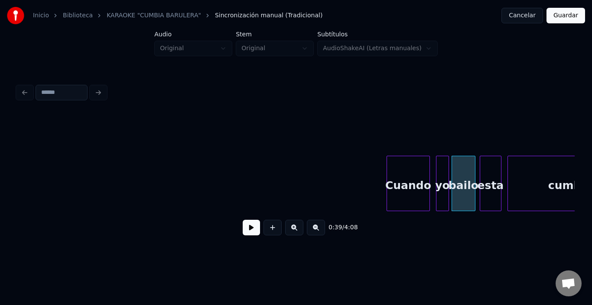
click at [493, 173] on div "esta" at bounding box center [490, 185] width 21 height 59
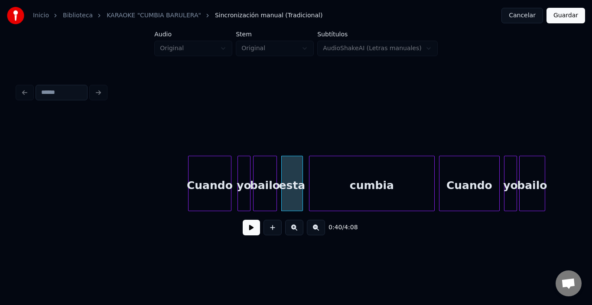
scroll to position [0, 4100]
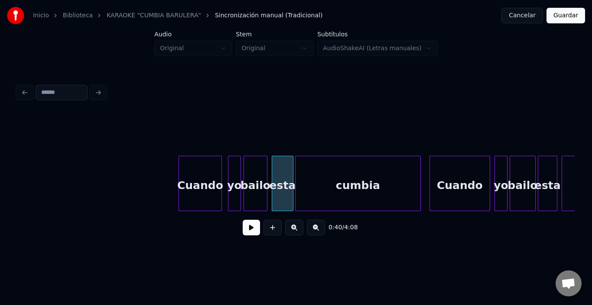
click at [388, 193] on div "cumbia" at bounding box center [357, 185] width 125 height 59
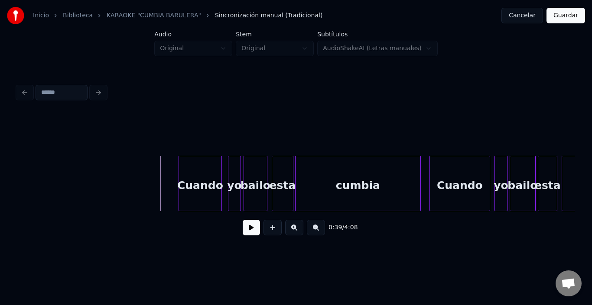
click at [233, 233] on div "0:39 / 4:08" at bounding box center [295, 227] width 543 height 19
click at [257, 231] on div "0:39 / 4:08" at bounding box center [295, 227] width 543 height 19
click at [249, 229] on button at bounding box center [251, 228] width 17 height 16
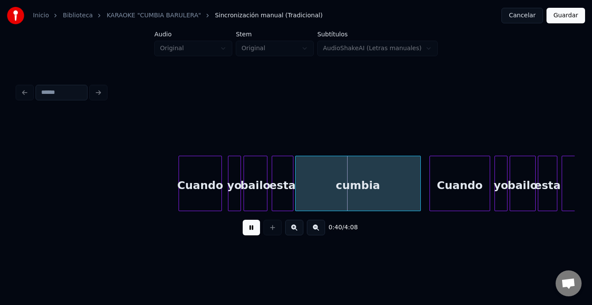
click at [249, 229] on button at bounding box center [251, 228] width 17 height 16
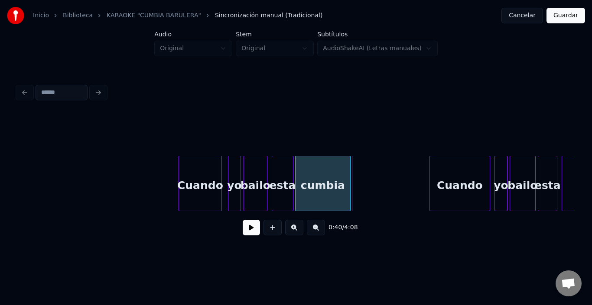
click at [350, 182] on div at bounding box center [348, 183] width 3 height 55
click at [330, 182] on div "cumbia" at bounding box center [322, 185] width 55 height 59
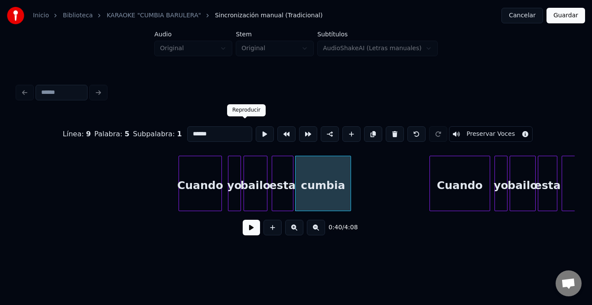
click at [255, 132] on button at bounding box center [264, 134] width 18 height 16
click at [354, 178] on div at bounding box center [353, 183] width 3 height 55
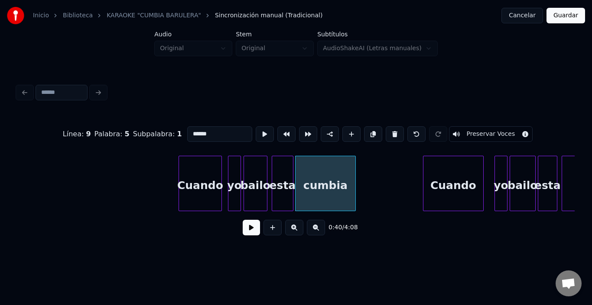
click at [453, 176] on div "Cuando" at bounding box center [453, 185] width 60 height 59
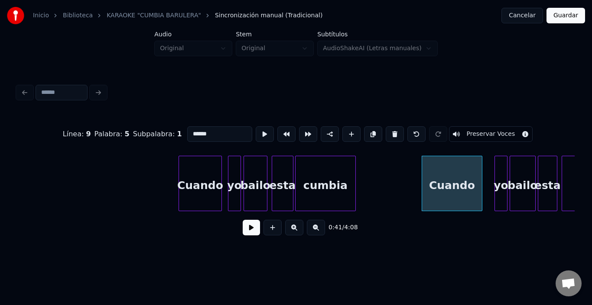
click at [453, 176] on div "Cuando" at bounding box center [452, 185] width 60 height 59
type input "******"
click at [258, 127] on button at bounding box center [267, 134] width 18 height 16
click at [494, 172] on div "yo" at bounding box center [492, 185] width 12 height 59
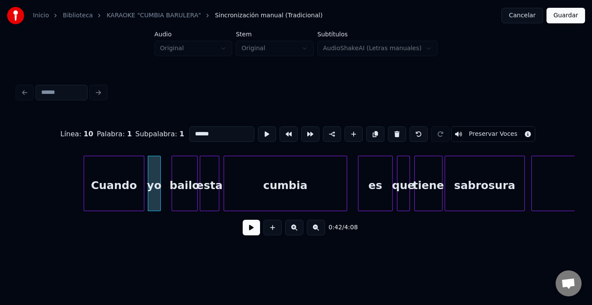
scroll to position [0, 4447]
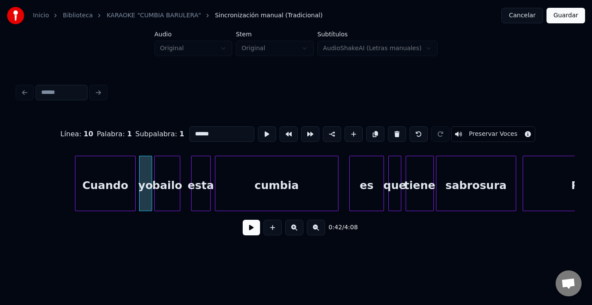
click at [161, 182] on div "bailo" at bounding box center [167, 185] width 25 height 59
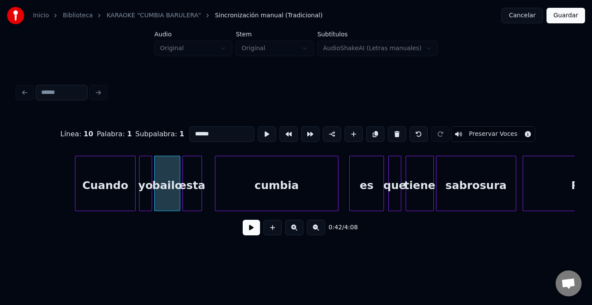
click at [190, 178] on div "esta" at bounding box center [192, 185] width 19 height 59
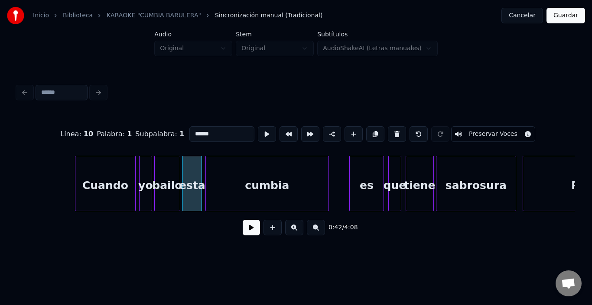
click at [240, 179] on div "cumbia" at bounding box center [267, 185] width 123 height 59
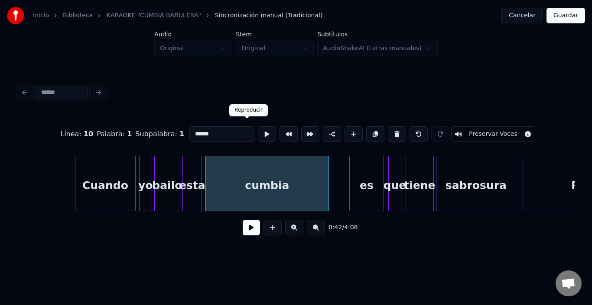
click at [258, 128] on button at bounding box center [267, 134] width 18 height 16
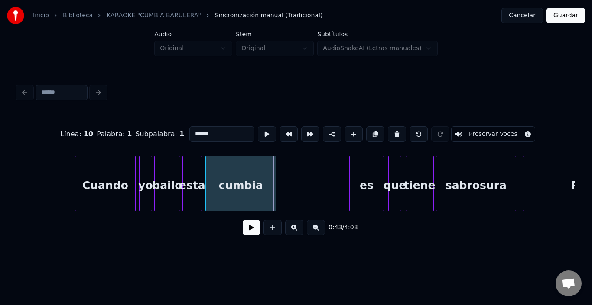
click at [275, 186] on div at bounding box center [274, 183] width 3 height 55
click at [252, 228] on button at bounding box center [251, 228] width 17 height 16
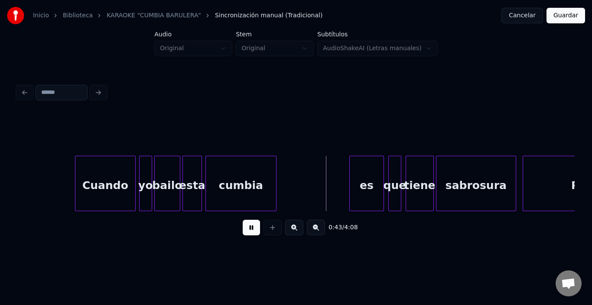
click at [250, 229] on button at bounding box center [251, 228] width 17 height 16
click at [344, 178] on div "es" at bounding box center [355, 185] width 34 height 59
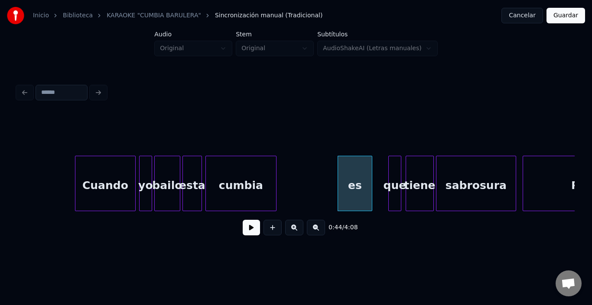
click at [246, 228] on button at bounding box center [251, 228] width 17 height 16
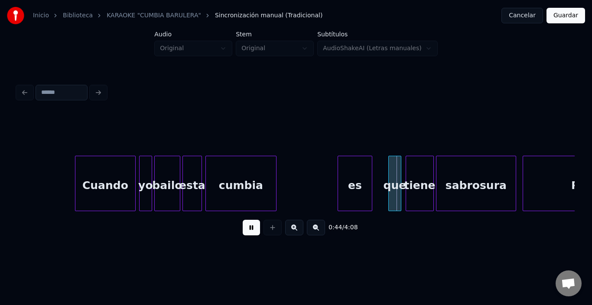
click at [246, 228] on button at bounding box center [251, 228] width 17 height 16
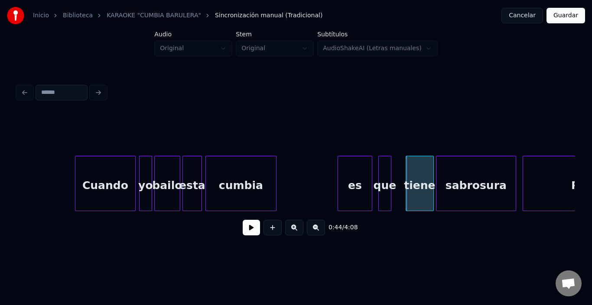
click at [383, 174] on div "que" at bounding box center [384, 185] width 12 height 59
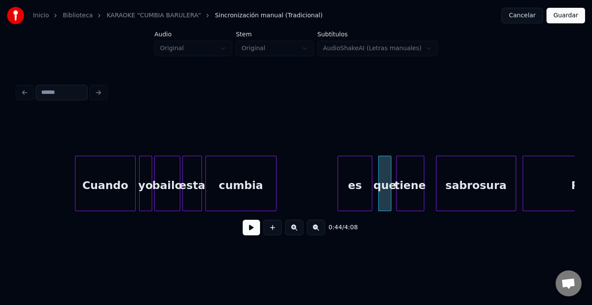
click at [407, 174] on div "tiene" at bounding box center [409, 185] width 27 height 59
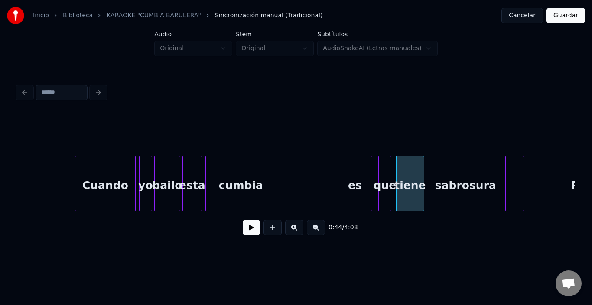
click at [456, 178] on div "sabrosura" at bounding box center [465, 185] width 79 height 59
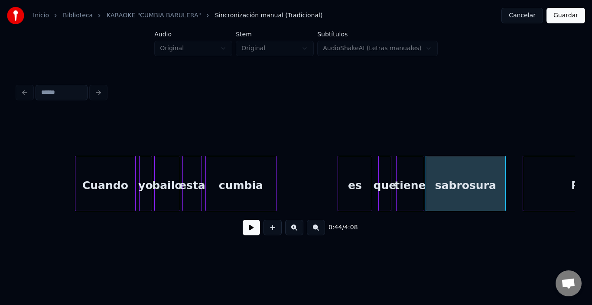
click at [455, 178] on div "sabrosura" at bounding box center [465, 185] width 79 height 59
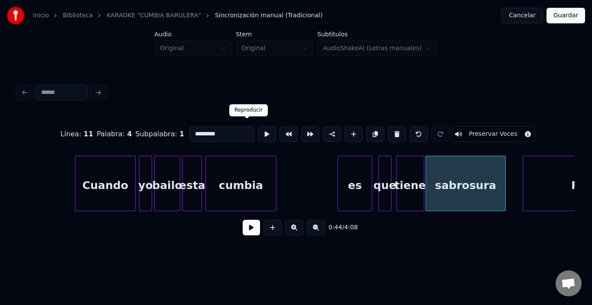
click at [258, 130] on button at bounding box center [267, 134] width 18 height 16
click at [404, 172] on div "tiene" at bounding box center [407, 185] width 27 height 59
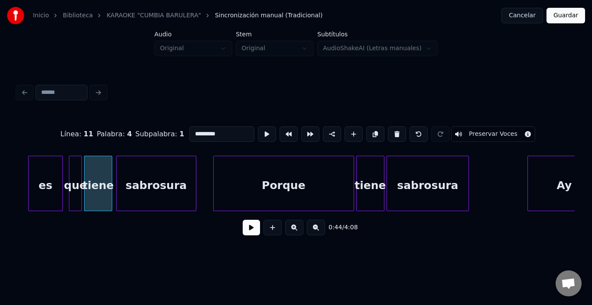
scroll to position [0, 4776]
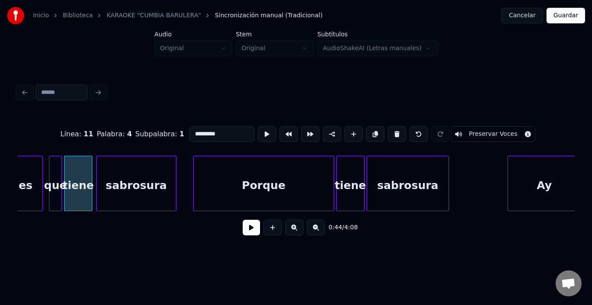
click at [145, 186] on div "sabrosura" at bounding box center [136, 185] width 79 height 59
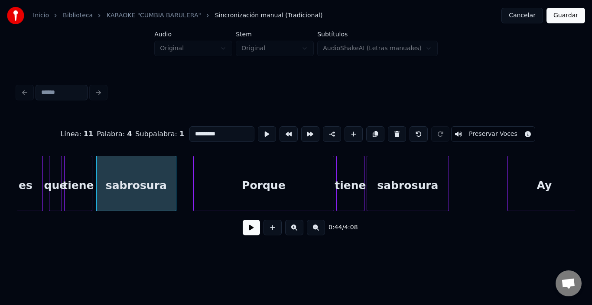
click at [243, 229] on button at bounding box center [251, 228] width 17 height 16
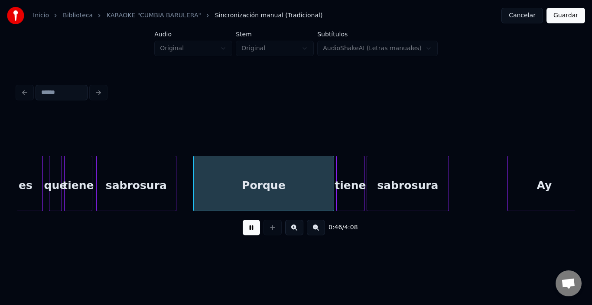
click at [243, 229] on button at bounding box center [251, 228] width 17 height 16
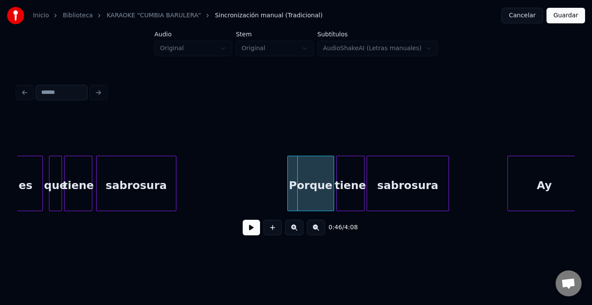
click at [288, 188] on div at bounding box center [289, 183] width 3 height 55
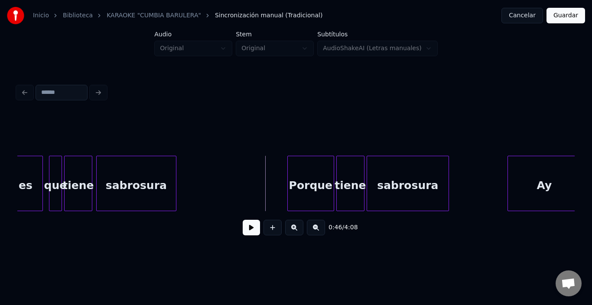
click at [243, 232] on button at bounding box center [251, 228] width 17 height 16
click at [326, 185] on div at bounding box center [326, 183] width 3 height 55
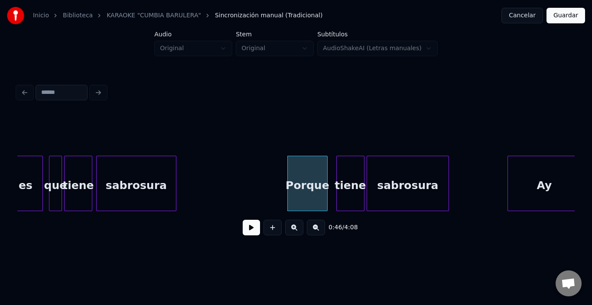
click at [310, 183] on div "Porque" at bounding box center [307, 185] width 39 height 59
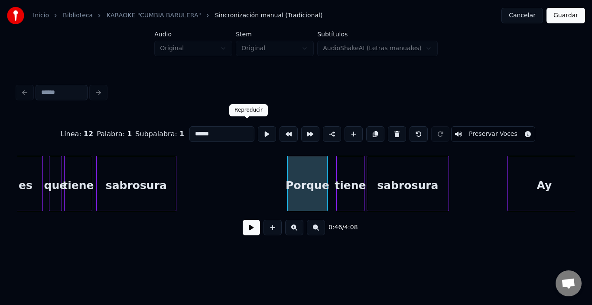
click at [258, 128] on button at bounding box center [267, 134] width 18 height 16
click at [341, 179] on div "tiene" at bounding box center [343, 185] width 27 height 59
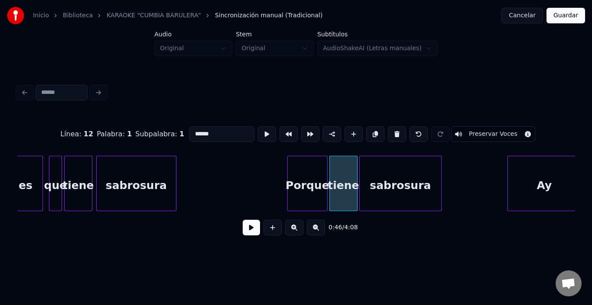
click at [370, 181] on div "sabrosura" at bounding box center [399, 185] width 81 height 59
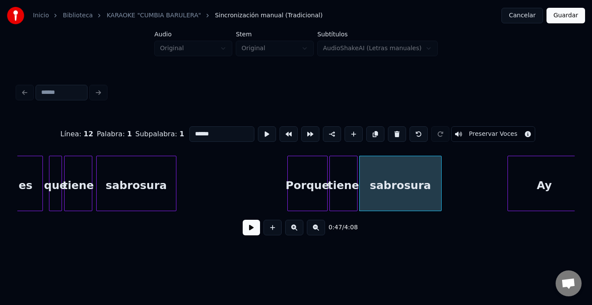
click at [370, 182] on div "sabrosura" at bounding box center [399, 185] width 81 height 59
type input "*********"
click at [258, 129] on button at bounding box center [267, 134] width 18 height 16
click at [247, 227] on button at bounding box center [251, 228] width 17 height 16
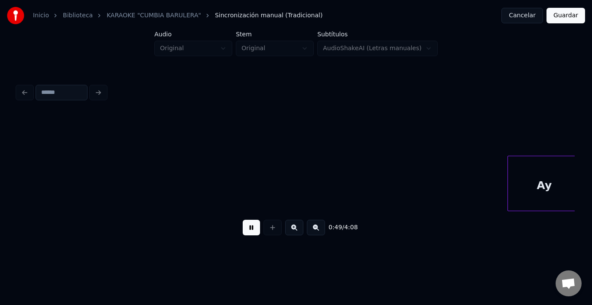
scroll to position [0, 5333]
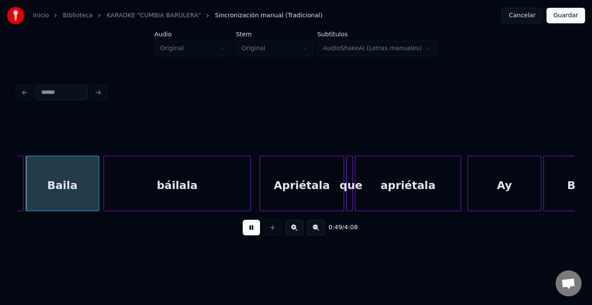
click at [247, 227] on button at bounding box center [251, 228] width 17 height 16
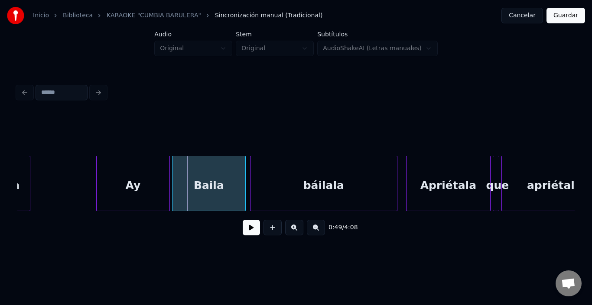
scroll to position [0, 5160]
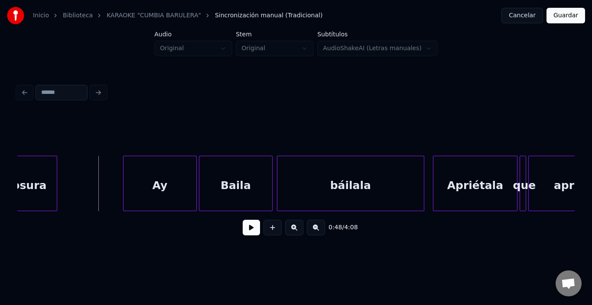
click at [243, 231] on button at bounding box center [251, 228] width 17 height 16
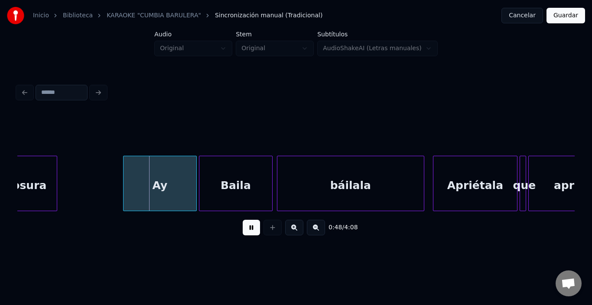
click at [243, 231] on button at bounding box center [251, 228] width 17 height 16
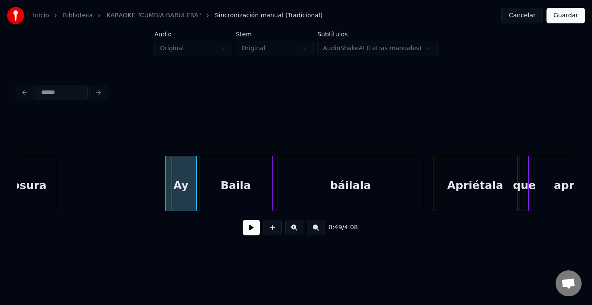
click at [165, 186] on div at bounding box center [166, 183] width 3 height 55
click at [173, 187] on div "Ay" at bounding box center [175, 185] width 31 height 59
click at [180, 183] on div "Ay" at bounding box center [175, 185] width 31 height 59
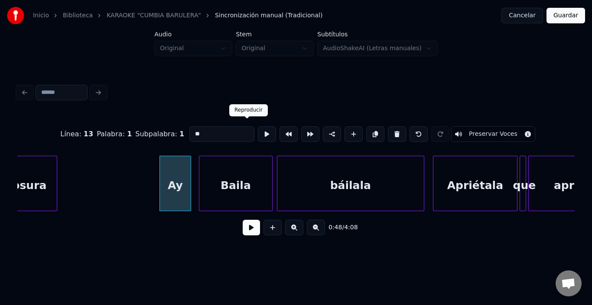
click at [258, 127] on button at bounding box center [267, 134] width 18 height 16
click at [220, 188] on div "Baila" at bounding box center [229, 185] width 73 height 59
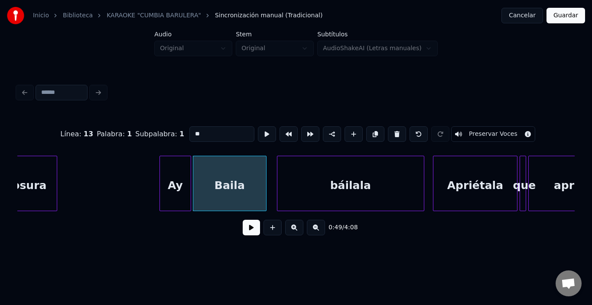
click at [209, 160] on div "Baila" at bounding box center [229, 185] width 73 height 59
click at [201, 128] on input "*****" at bounding box center [221, 134] width 65 height 16
paste input "**"
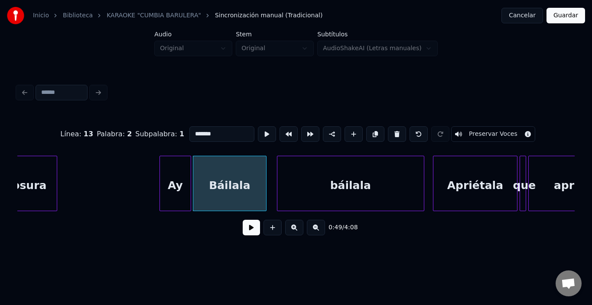
click at [249, 181] on div "Báilala" at bounding box center [229, 185] width 73 height 59
click at [258, 129] on button at bounding box center [267, 134] width 18 height 16
click at [262, 185] on div at bounding box center [261, 183] width 3 height 55
click at [297, 184] on div "báilala" at bounding box center [341, 185] width 146 height 59
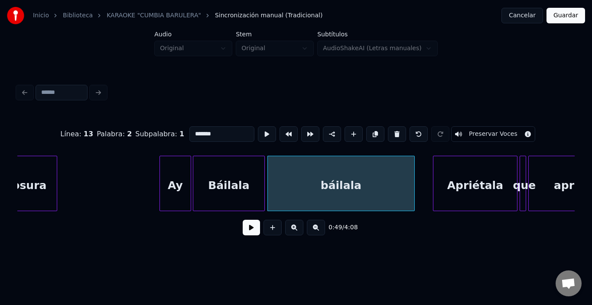
click at [292, 182] on div "báilala" at bounding box center [341, 185] width 146 height 59
type input "*******"
click at [258, 129] on button at bounding box center [267, 134] width 18 height 16
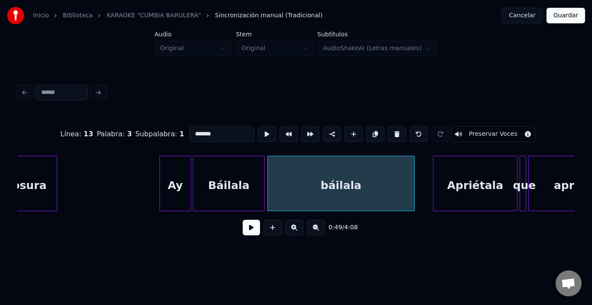
click at [258, 129] on button at bounding box center [267, 134] width 18 height 16
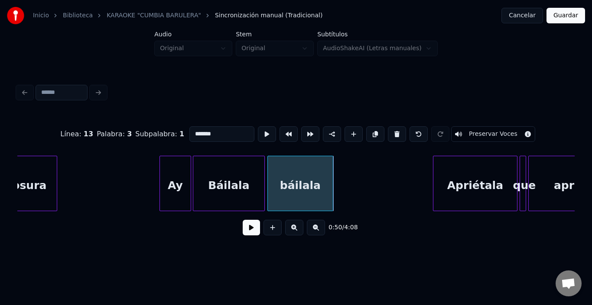
click at [332, 187] on div at bounding box center [331, 183] width 3 height 55
click at [235, 233] on div "0:49 / 4:08" at bounding box center [295, 227] width 543 height 19
click at [243, 230] on button at bounding box center [251, 228] width 17 height 16
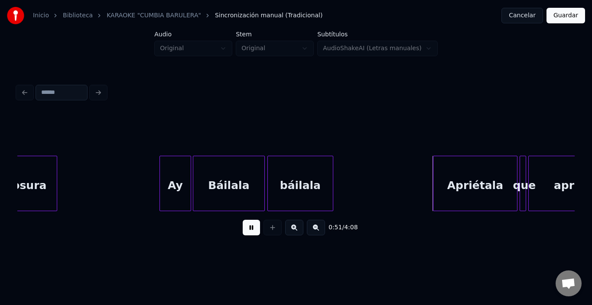
click at [243, 230] on button at bounding box center [251, 228] width 17 height 16
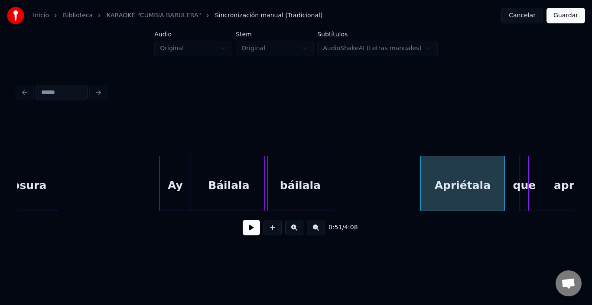
click at [469, 179] on div "Apriétala" at bounding box center [462, 185] width 84 height 59
click at [440, 176] on div "Apriétala" at bounding box center [462, 185] width 84 height 59
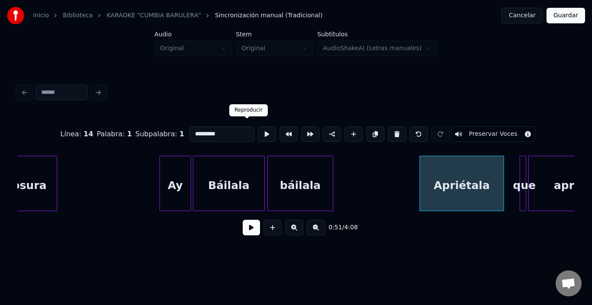
click at [258, 133] on button at bounding box center [267, 134] width 18 height 16
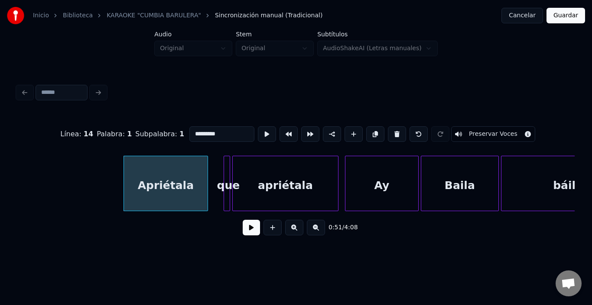
scroll to position [0, 5524]
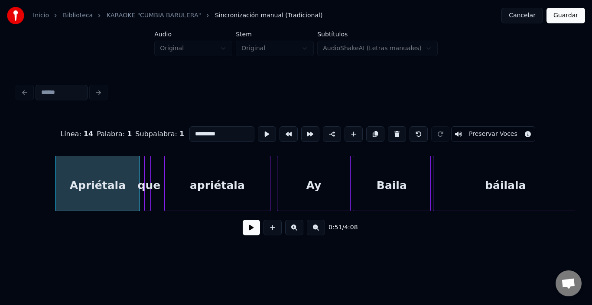
click at [146, 156] on div "que" at bounding box center [147, 183] width 6 height 55
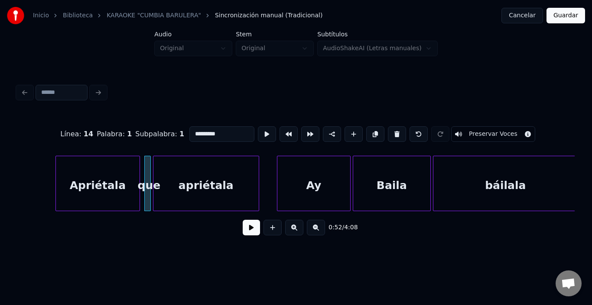
click at [178, 169] on div "apriétala" at bounding box center [205, 185] width 105 height 59
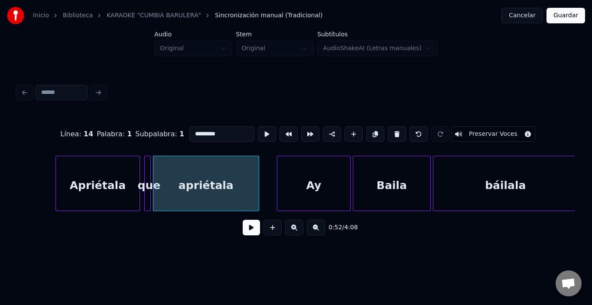
click at [176, 169] on div "apriétala" at bounding box center [205, 185] width 105 height 59
type input "*********"
click at [258, 129] on button at bounding box center [267, 134] width 18 height 16
click at [258, 176] on div "apriétala" at bounding box center [205, 183] width 106 height 55
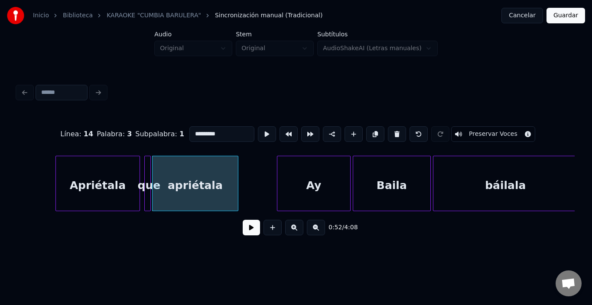
click at [235, 175] on div at bounding box center [236, 183] width 3 height 55
click at [227, 174] on div "apriétala" at bounding box center [192, 185] width 81 height 59
click at [258, 126] on button at bounding box center [267, 134] width 18 height 16
click at [209, 176] on div "apriétala" at bounding box center [195, 185] width 81 height 59
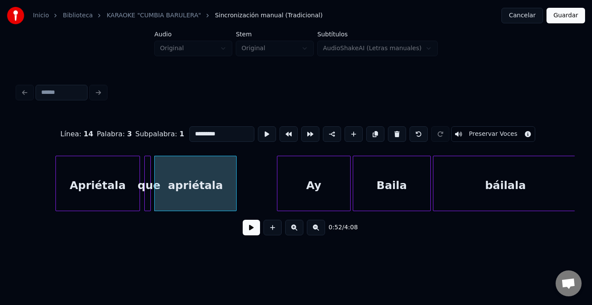
click at [243, 234] on button at bounding box center [251, 228] width 17 height 16
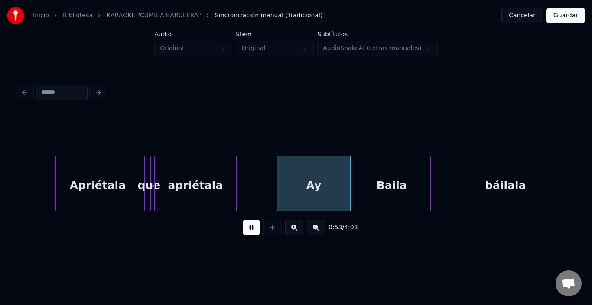
click at [243, 234] on button at bounding box center [251, 228] width 17 height 16
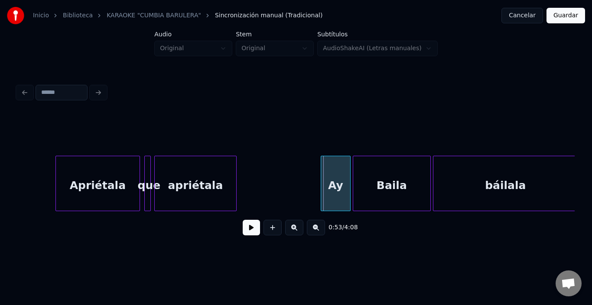
click at [321, 180] on div at bounding box center [322, 183] width 3 height 55
click at [323, 177] on div "Ay" at bounding box center [326, 185] width 29 height 59
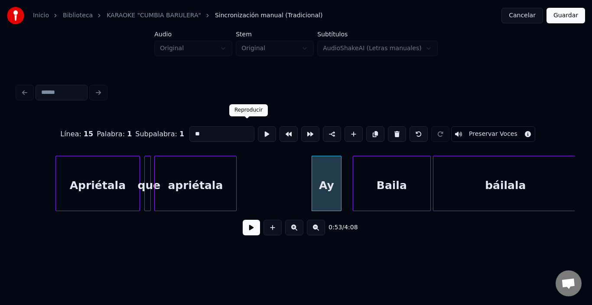
click at [258, 132] on button at bounding box center [267, 134] width 18 height 16
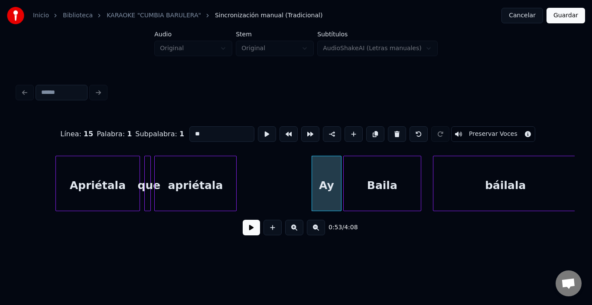
click at [379, 186] on div "Baila" at bounding box center [381, 185] width 77 height 59
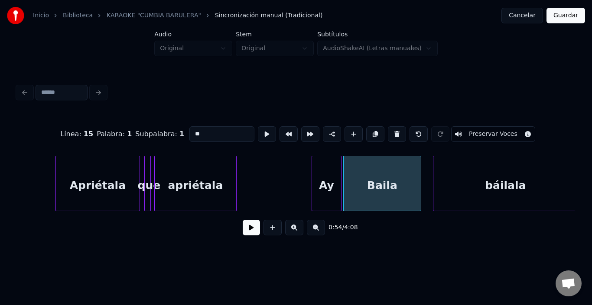
click at [379, 186] on div "Baila" at bounding box center [381, 185] width 77 height 59
click at [189, 129] on input "*****" at bounding box center [221, 134] width 65 height 16
paste input "**"
click at [382, 176] on div "Báilala" at bounding box center [381, 185] width 77 height 59
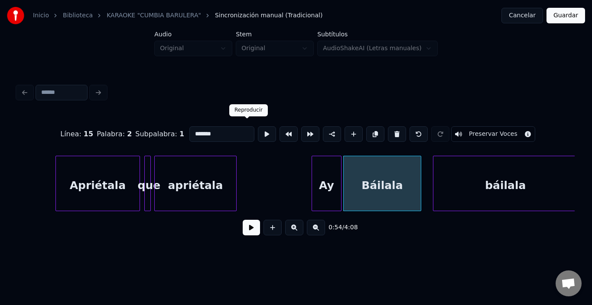
click at [258, 130] on button at bounding box center [267, 134] width 18 height 16
click at [258, 129] on button at bounding box center [267, 134] width 18 height 16
click at [410, 185] on div at bounding box center [409, 183] width 3 height 55
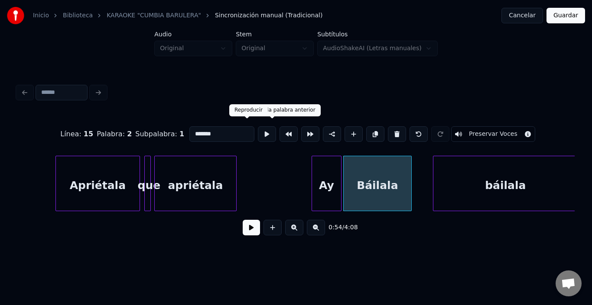
click at [258, 131] on button at bounding box center [267, 134] width 18 height 16
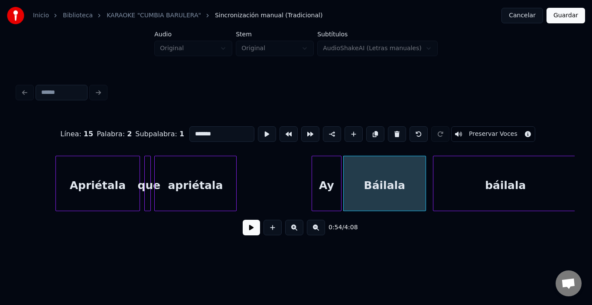
click at [425, 179] on div at bounding box center [424, 183] width 3 height 55
click at [258, 129] on button at bounding box center [267, 134] width 18 height 16
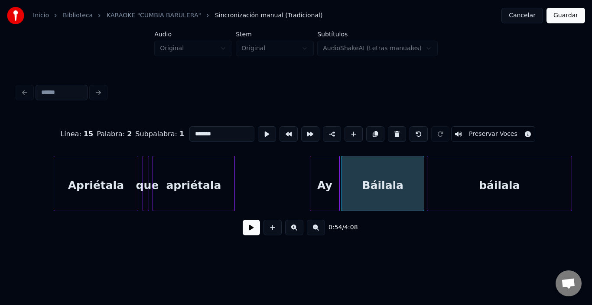
click at [445, 195] on div "báilala" at bounding box center [499, 185] width 144 height 59
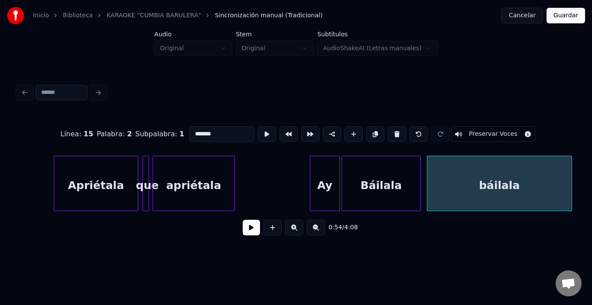
click at [418, 194] on div at bounding box center [418, 183] width 3 height 55
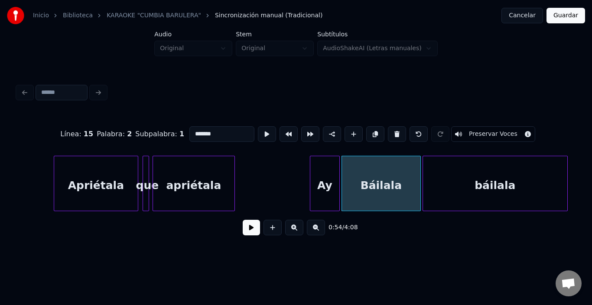
click at [439, 193] on div "báilala" at bounding box center [495, 185] width 144 height 59
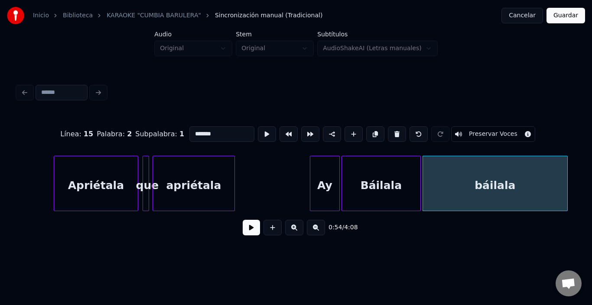
click at [439, 193] on div "báilala" at bounding box center [495, 185] width 144 height 59
type input "*******"
click at [258, 128] on button at bounding box center [267, 134] width 18 height 16
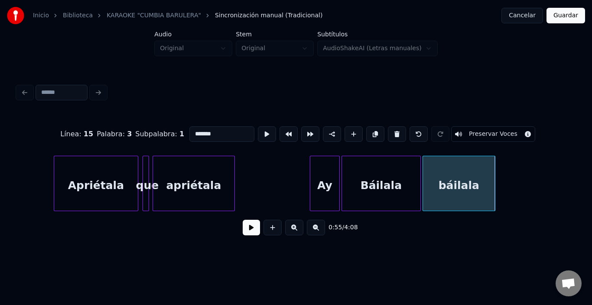
click at [492, 179] on div at bounding box center [493, 183] width 3 height 55
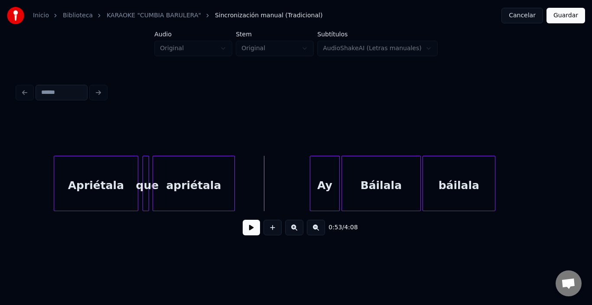
click at [252, 224] on button at bounding box center [251, 228] width 17 height 16
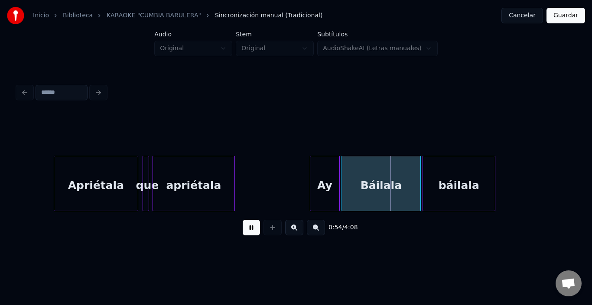
click at [248, 224] on button at bounding box center [251, 228] width 17 height 16
click at [335, 180] on div at bounding box center [334, 183] width 3 height 55
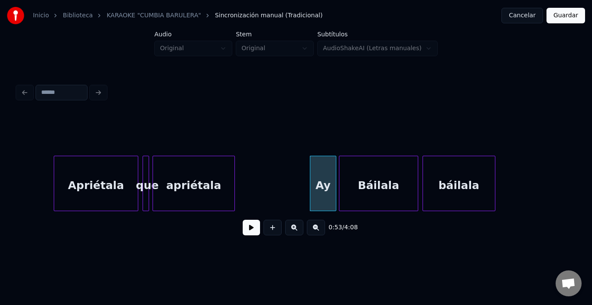
click at [352, 184] on div "Báilala" at bounding box center [378, 185] width 78 height 59
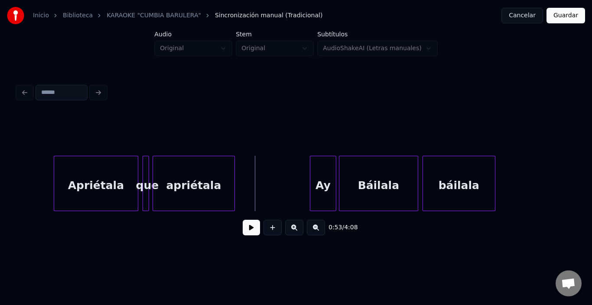
click at [243, 236] on button at bounding box center [251, 228] width 17 height 16
click at [484, 184] on div at bounding box center [484, 183] width 3 height 55
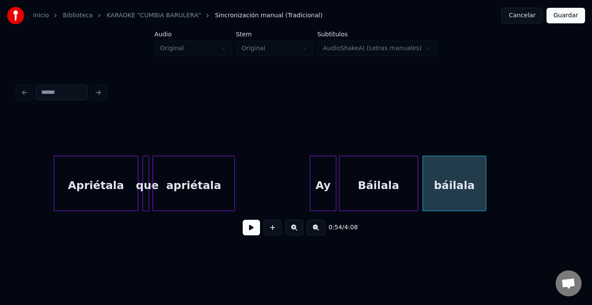
click at [246, 230] on button at bounding box center [251, 228] width 17 height 16
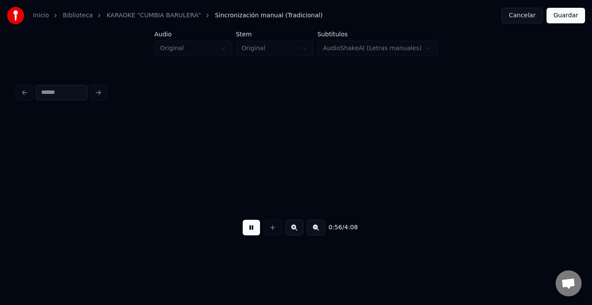
scroll to position [0, 6084]
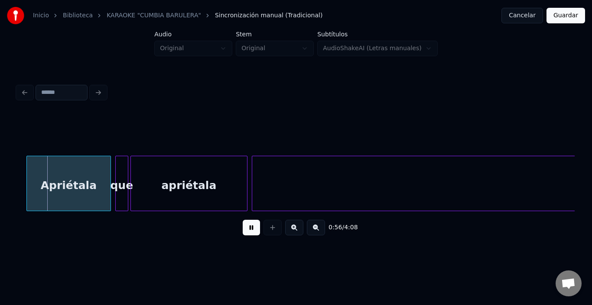
click at [246, 230] on button at bounding box center [251, 228] width 17 height 16
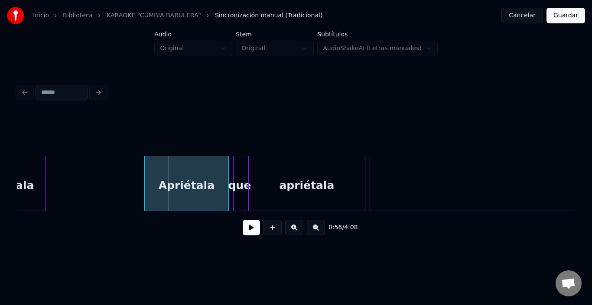
scroll to position [0, 5962]
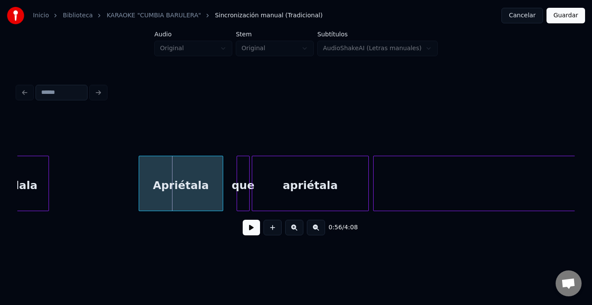
click at [184, 174] on div "Apriétala" at bounding box center [181, 185] width 84 height 59
click at [247, 232] on button at bounding box center [251, 228] width 17 height 16
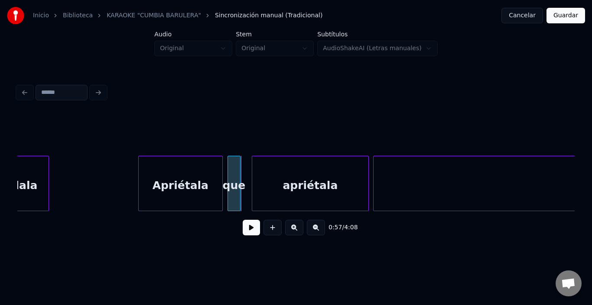
click at [234, 180] on div "que" at bounding box center [234, 185] width 12 height 59
click at [289, 181] on div "apriétala" at bounding box center [302, 185] width 116 height 59
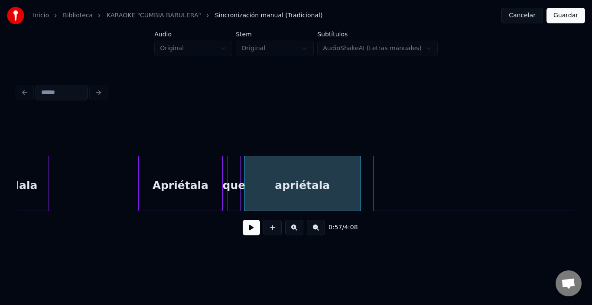
click at [243, 230] on button at bounding box center [251, 228] width 17 height 16
click at [245, 228] on button at bounding box center [251, 228] width 17 height 16
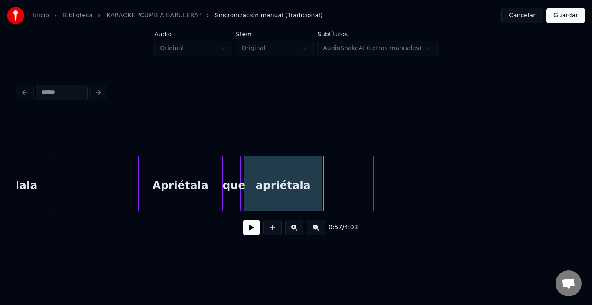
click at [320, 171] on div at bounding box center [320, 183] width 3 height 55
click at [252, 228] on button at bounding box center [251, 228] width 17 height 16
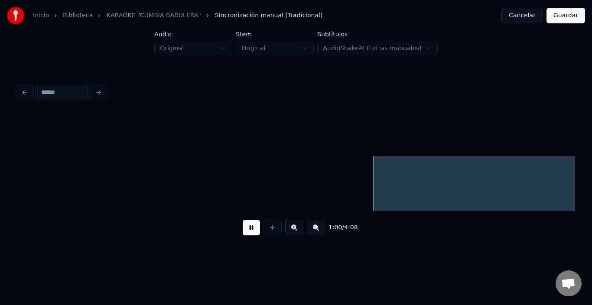
scroll to position [0, 6519]
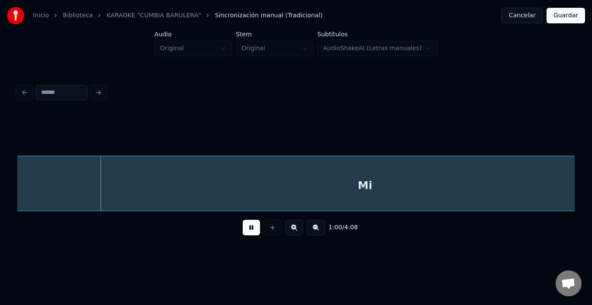
click at [249, 227] on button at bounding box center [251, 228] width 17 height 16
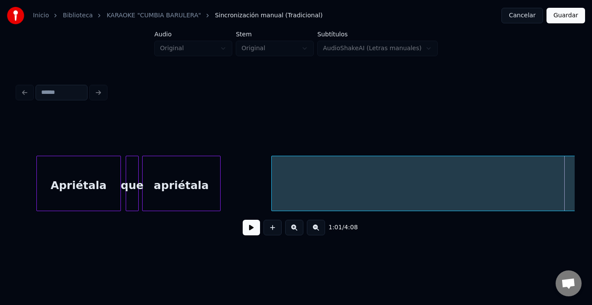
scroll to position [0, 6021]
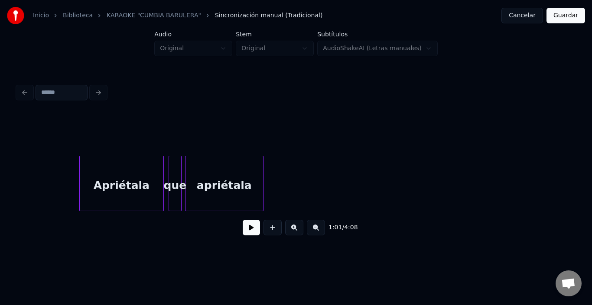
click at [584, 177] on div "Inicio Biblioteca KARAOKE "CUMBIA BARULERA" Sincronización manual (Tradicional)…" at bounding box center [296, 126] width 592 height 253
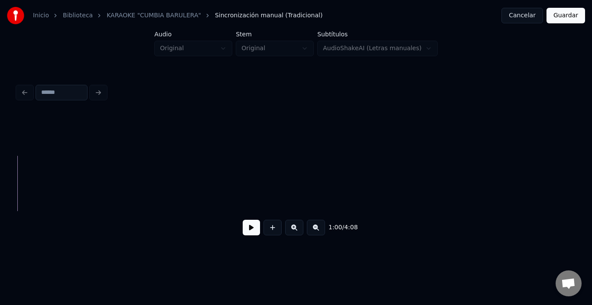
click at [582, 189] on div "Inicio Biblioteca KARAOKE "CUMBIA BARULERA" Sincronización manual (Tradicional)…" at bounding box center [296, 126] width 592 height 253
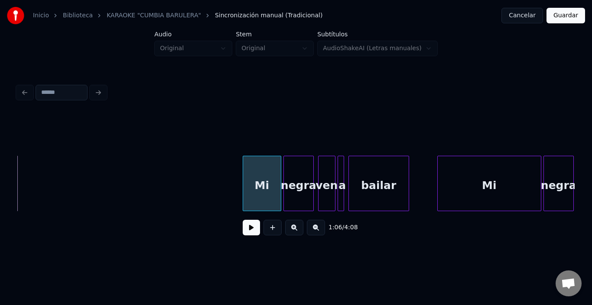
click at [244, 199] on div at bounding box center [244, 183] width 3 height 55
click at [256, 191] on div "Mi" at bounding box center [255, 185] width 38 height 59
click at [266, 187] on div at bounding box center [267, 183] width 3 height 55
click at [259, 187] on div "Mi" at bounding box center [259, 185] width 32 height 59
click at [252, 189] on div "Mi" at bounding box center [256, 185] width 32 height 59
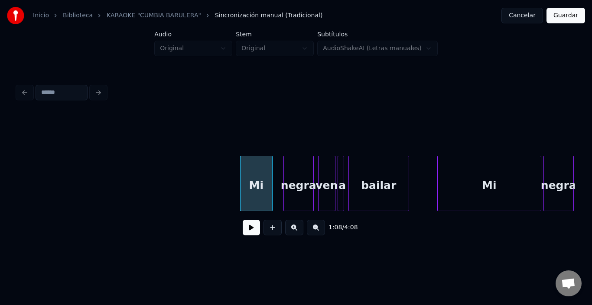
click at [243, 229] on button at bounding box center [251, 228] width 17 height 16
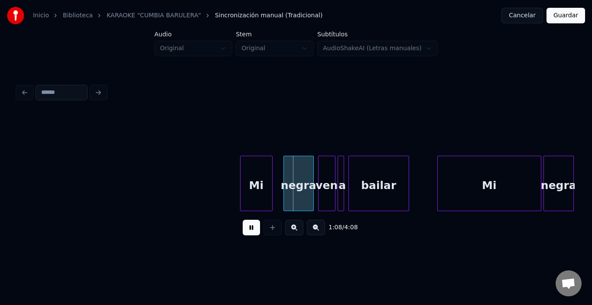
click at [243, 229] on button at bounding box center [251, 228] width 17 height 16
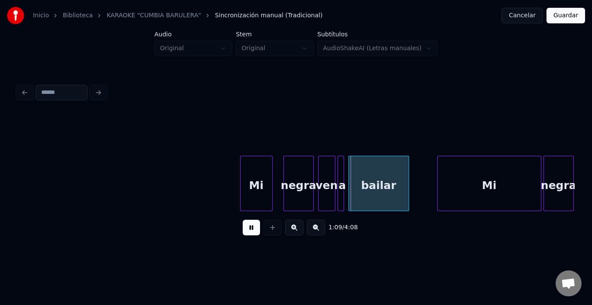
click at [243, 229] on button at bounding box center [251, 228] width 17 height 16
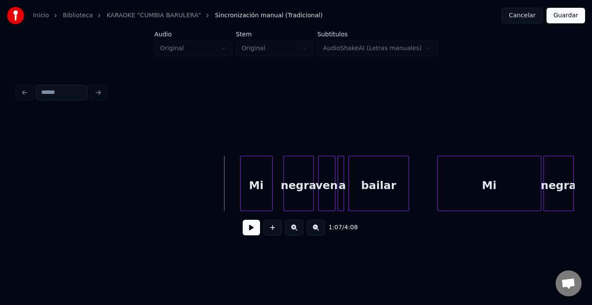
click at [243, 231] on button at bounding box center [251, 228] width 17 height 16
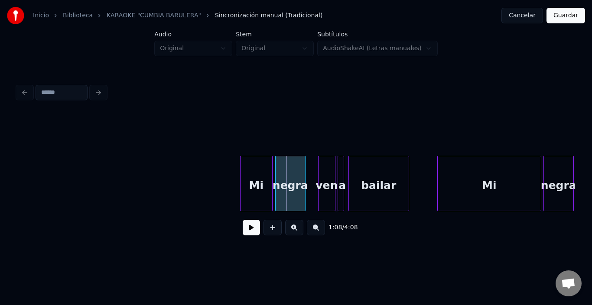
click at [295, 178] on div "negra" at bounding box center [289, 185] width 29 height 59
click at [320, 184] on div "ven" at bounding box center [317, 185] width 16 height 59
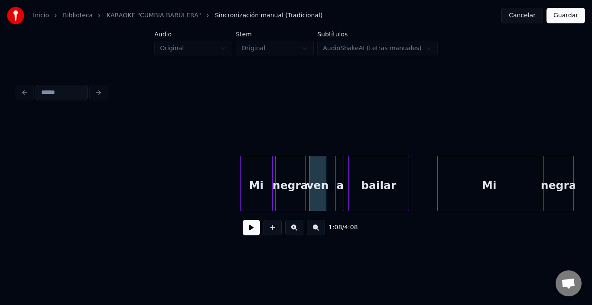
click at [336, 174] on div at bounding box center [337, 183] width 3 height 55
click at [334, 163] on div "a" at bounding box center [334, 185] width 9 height 59
click at [334, 165] on div at bounding box center [333, 183] width 3 height 55
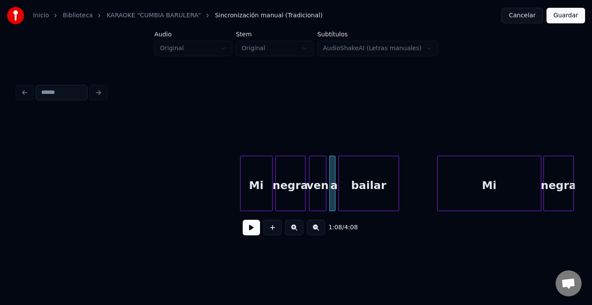
click at [367, 171] on div "bailar" at bounding box center [369, 185] width 60 height 59
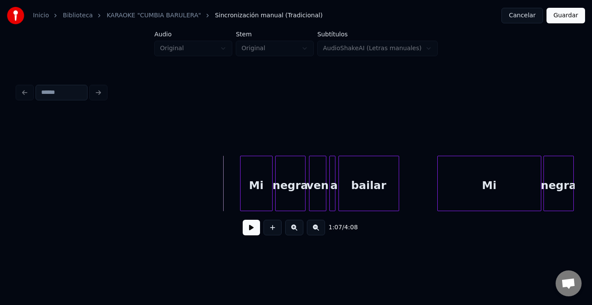
click at [243, 235] on button at bounding box center [251, 228] width 17 height 16
click at [365, 181] on div "bailar" at bounding box center [369, 185] width 60 height 59
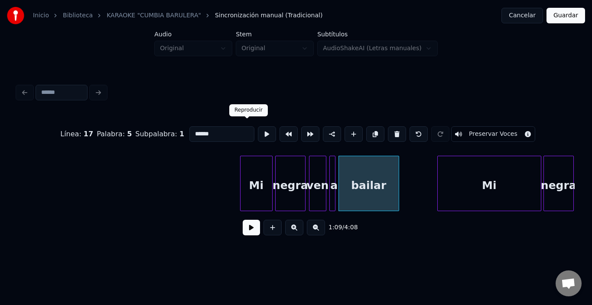
click at [258, 129] on button at bounding box center [267, 134] width 18 height 16
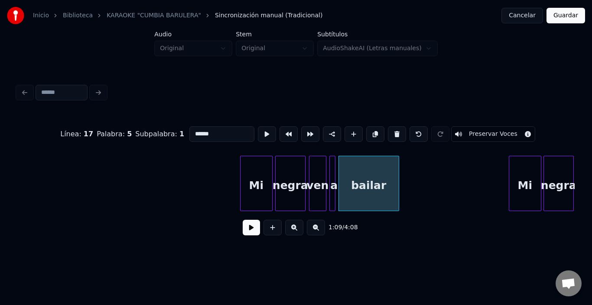
click at [509, 178] on div at bounding box center [510, 183] width 3 height 55
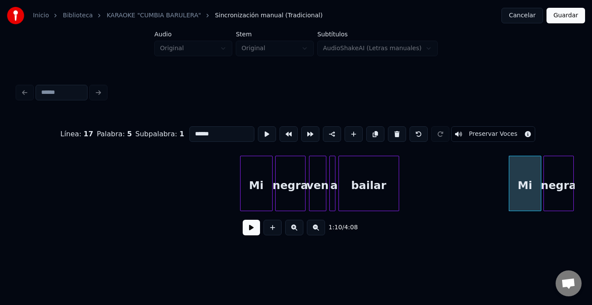
click at [243, 233] on button at bounding box center [251, 228] width 17 height 16
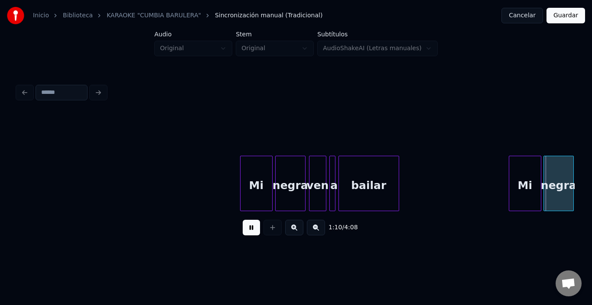
click at [243, 233] on button at bounding box center [251, 228] width 17 height 16
click at [519, 187] on div "Mi" at bounding box center [516, 185] width 32 height 59
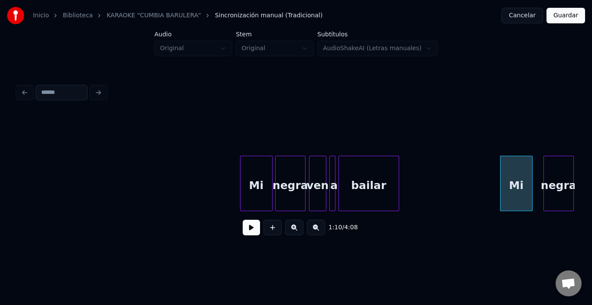
click at [518, 168] on div "Mi" at bounding box center [516, 185] width 32 height 59
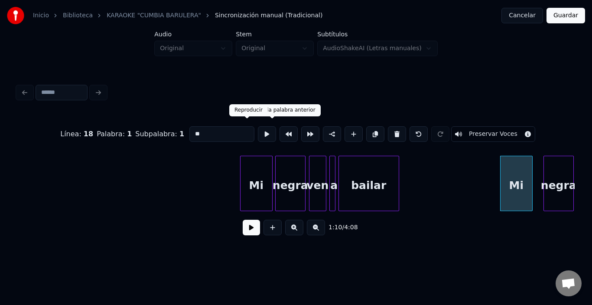
click at [258, 133] on button at bounding box center [267, 134] width 18 height 16
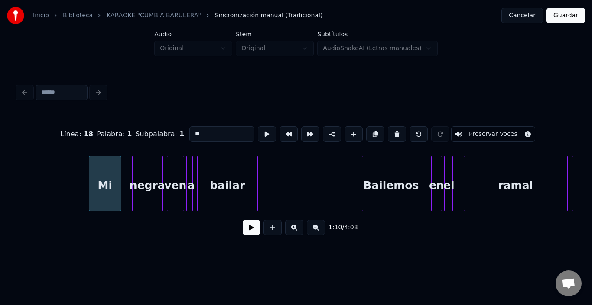
scroll to position [0, 7568]
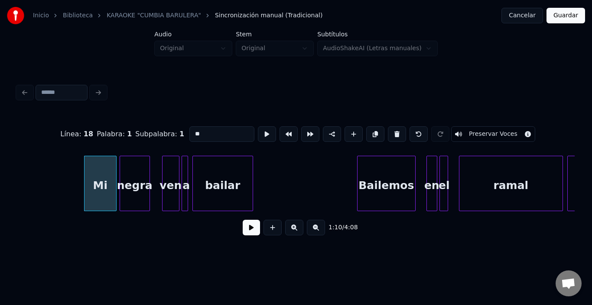
click at [139, 174] on div "negra" at bounding box center [134, 185] width 29 height 59
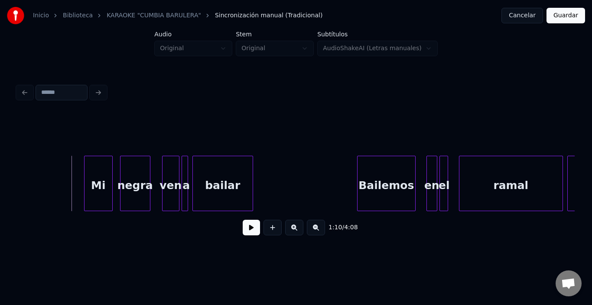
click at [110, 182] on div at bounding box center [111, 183] width 3 height 55
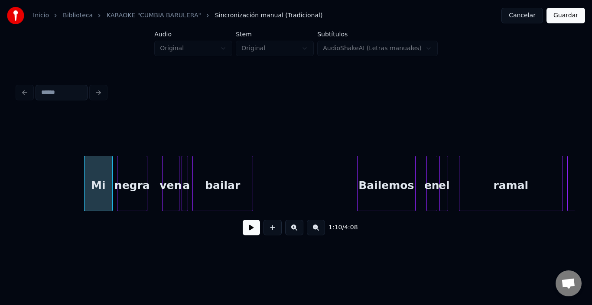
click at [134, 179] on div "negra" at bounding box center [131, 185] width 29 height 59
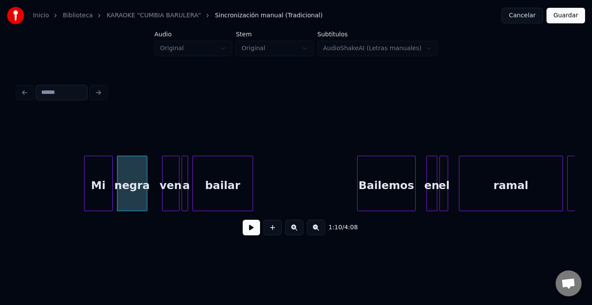
click at [247, 227] on button at bounding box center [251, 228] width 17 height 16
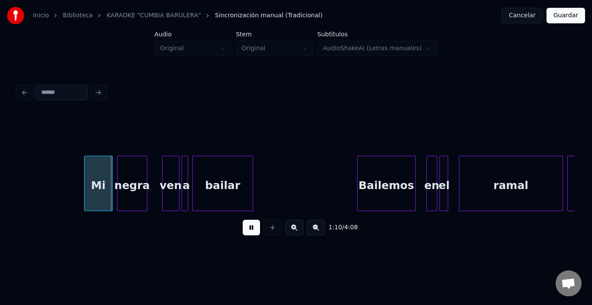
click at [245, 227] on button at bounding box center [251, 228] width 17 height 16
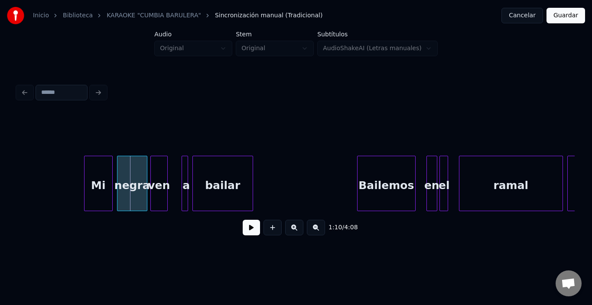
click at [160, 178] on div "ven" at bounding box center [159, 185] width 16 height 59
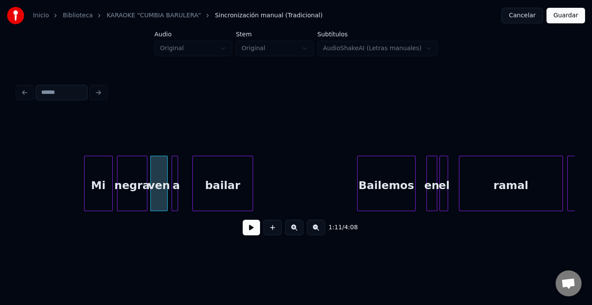
click at [180, 159] on div "a" at bounding box center [176, 185] width 9 height 59
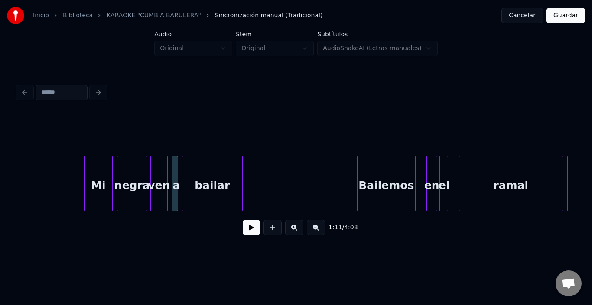
click at [209, 167] on div "bailar" at bounding box center [212, 185] width 60 height 59
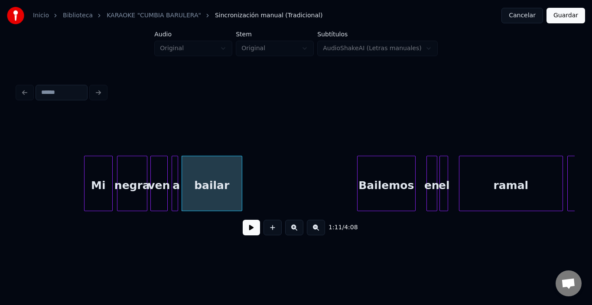
click at [209, 167] on div "bailar" at bounding box center [212, 185] width 60 height 59
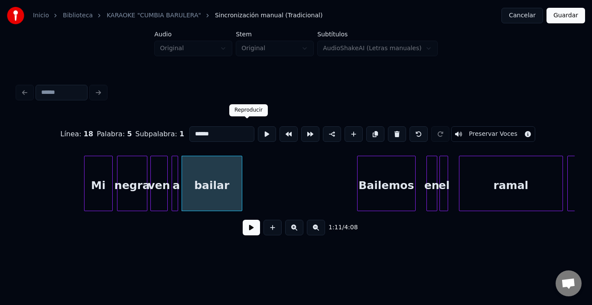
click at [258, 130] on button at bounding box center [267, 134] width 18 height 16
click at [234, 186] on div at bounding box center [235, 183] width 3 height 55
click at [245, 232] on button at bounding box center [251, 228] width 17 height 16
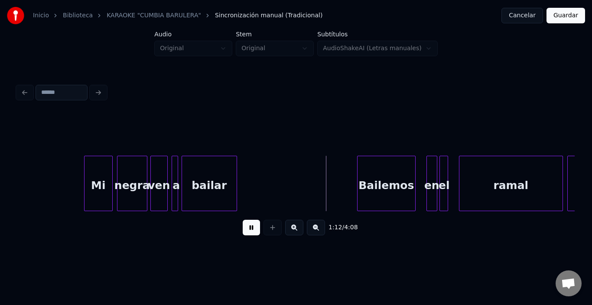
click at [245, 232] on button at bounding box center [251, 228] width 17 height 16
click at [383, 185] on div "Bailemos" at bounding box center [379, 185] width 58 height 59
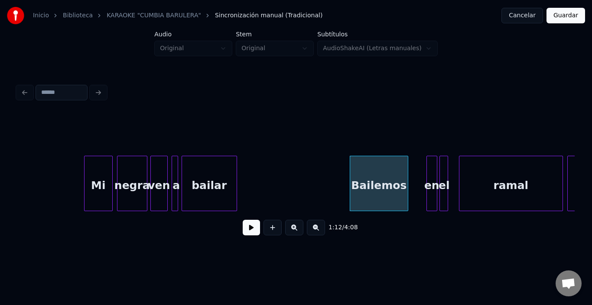
click at [243, 235] on button at bounding box center [251, 228] width 17 height 16
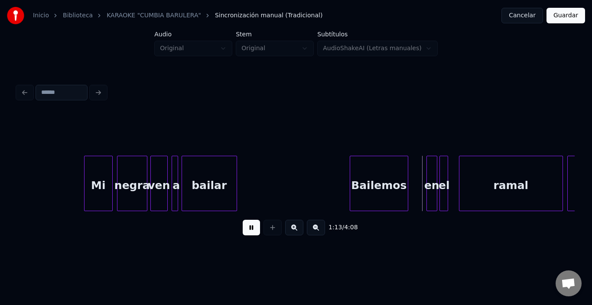
click at [243, 235] on button at bounding box center [251, 228] width 17 height 16
click at [419, 168] on div "en" at bounding box center [418, 185] width 10 height 59
click at [430, 167] on div "el" at bounding box center [431, 185] width 9 height 59
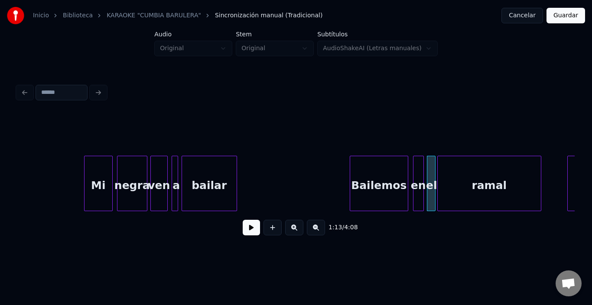
click at [449, 179] on div "ramal" at bounding box center [488, 185] width 103 height 59
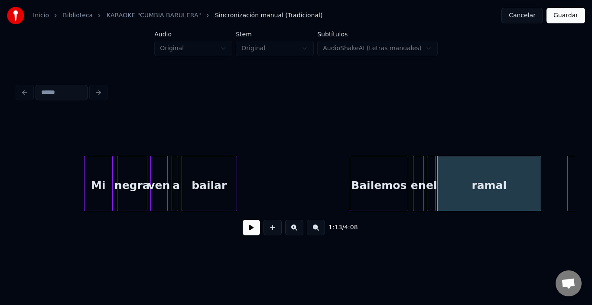
click at [449, 179] on div "ramal" at bounding box center [488, 185] width 103 height 59
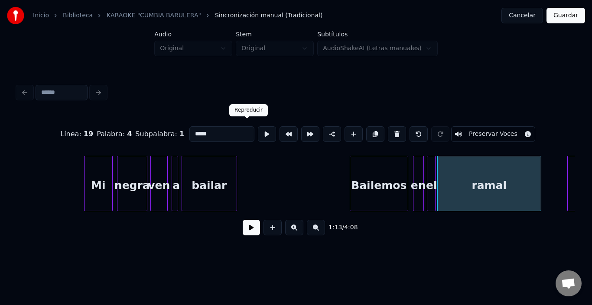
click at [258, 129] on button at bounding box center [267, 134] width 18 height 16
click at [503, 183] on div "ramal" at bounding box center [488, 185] width 103 height 59
click at [258, 130] on button at bounding box center [267, 134] width 18 height 16
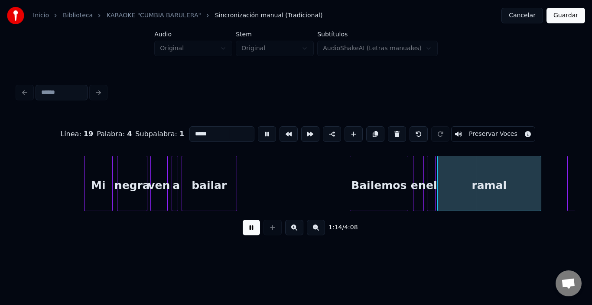
click at [258, 130] on button at bounding box center [267, 134] width 18 height 16
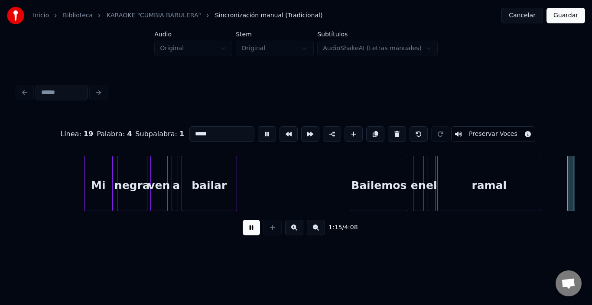
scroll to position [0, 8125]
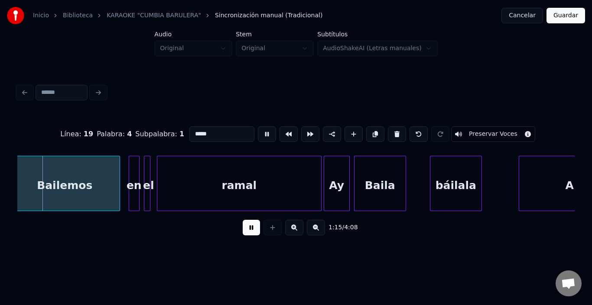
click at [258, 130] on button at bounding box center [267, 134] width 18 height 16
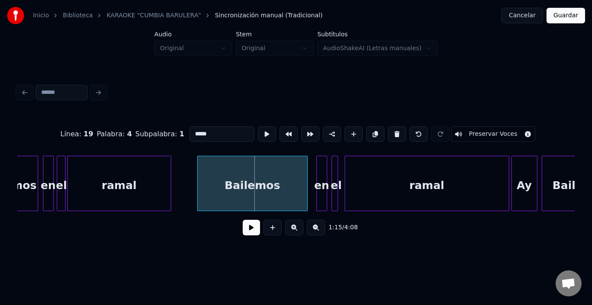
scroll to position [0, 7935]
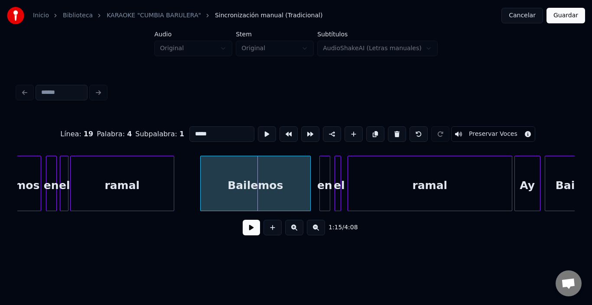
click at [168, 175] on div "ramal" at bounding box center [122, 185] width 103 height 59
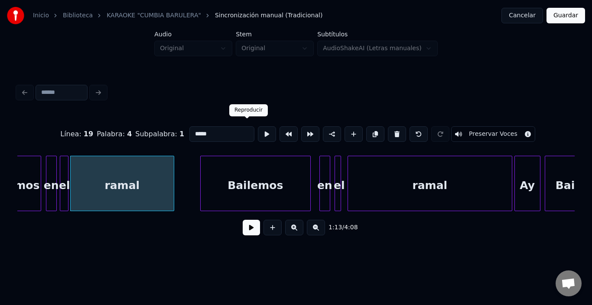
click at [258, 132] on button at bounding box center [267, 134] width 18 height 16
click at [174, 181] on div "ramal" at bounding box center [122, 183] width 104 height 55
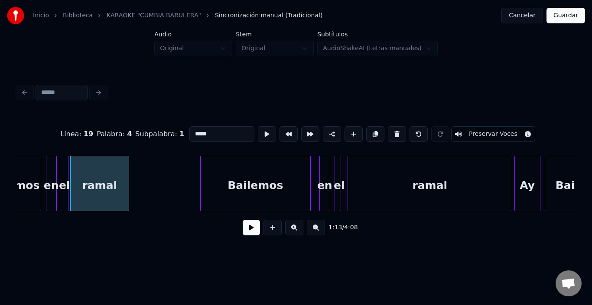
click at [127, 183] on div at bounding box center [127, 183] width 3 height 55
click at [120, 183] on div "ramal" at bounding box center [99, 185] width 57 height 59
click at [258, 126] on button at bounding box center [267, 134] width 18 height 16
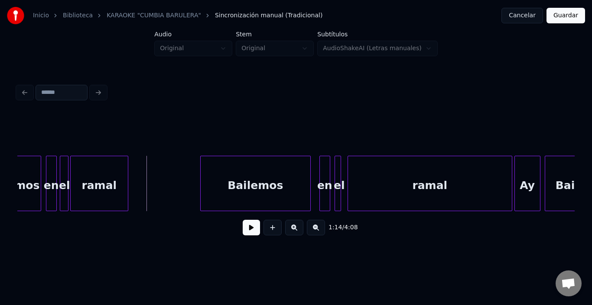
click at [243, 226] on button at bounding box center [251, 228] width 17 height 16
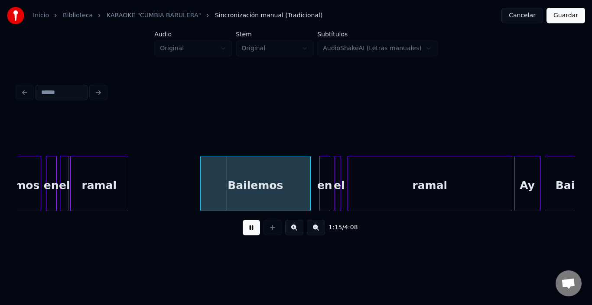
click at [243, 226] on button at bounding box center [251, 228] width 17 height 16
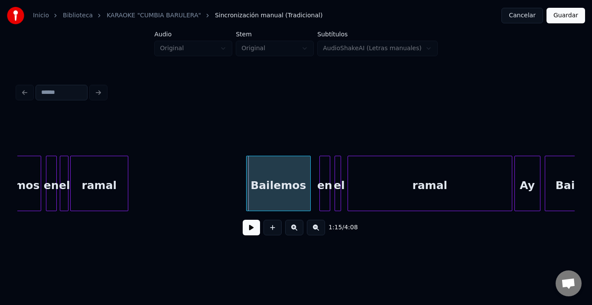
click at [248, 177] on div at bounding box center [247, 183] width 3 height 55
click at [261, 185] on div "Bailemos" at bounding box center [278, 185] width 64 height 59
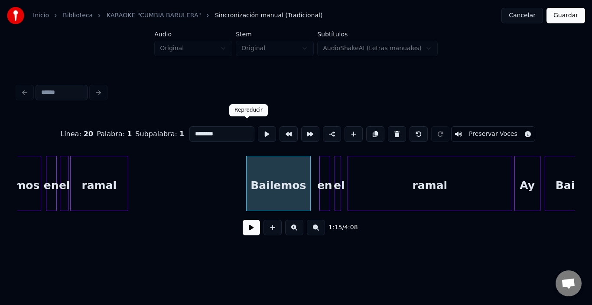
click at [258, 129] on button at bounding box center [267, 134] width 18 height 16
click at [307, 189] on div "Bailemos" at bounding box center [278, 185] width 64 height 59
click at [300, 187] on div "Bailemos" at bounding box center [275, 185] width 64 height 59
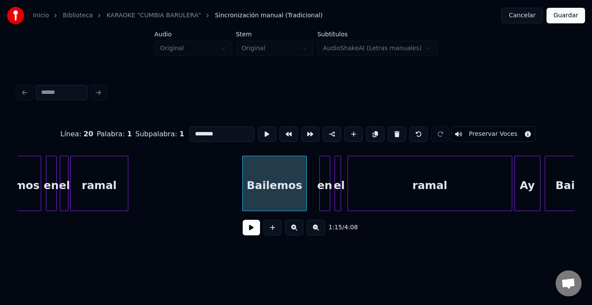
click at [287, 187] on div "Bailemos" at bounding box center [275, 185] width 64 height 59
click at [258, 126] on button at bounding box center [267, 134] width 18 height 16
click at [312, 168] on div "en" at bounding box center [315, 185] width 10 height 59
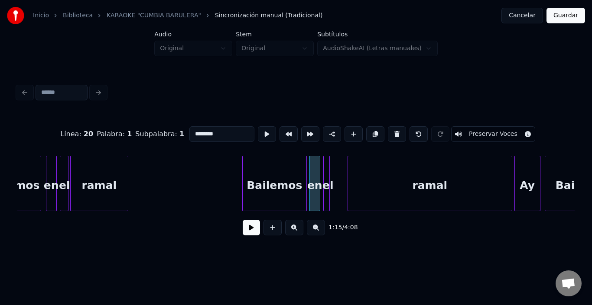
click at [327, 151] on div "Línea : 20 Palabra : 1 Subpalabra : 1 ******** Preservar Voces 1:15 / 4:08" at bounding box center [295, 179] width 557 height 132
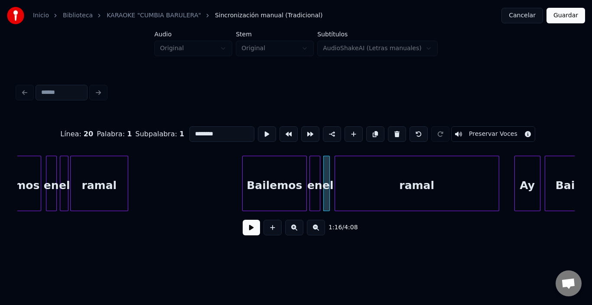
click at [356, 170] on div "ramal" at bounding box center [417, 185] width 164 height 59
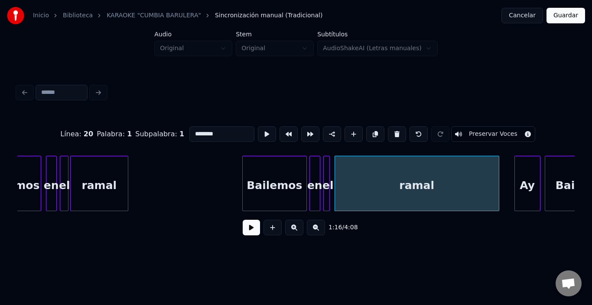
click at [356, 170] on div "ramal" at bounding box center [417, 185] width 164 height 59
click at [258, 132] on button at bounding box center [267, 134] width 18 height 16
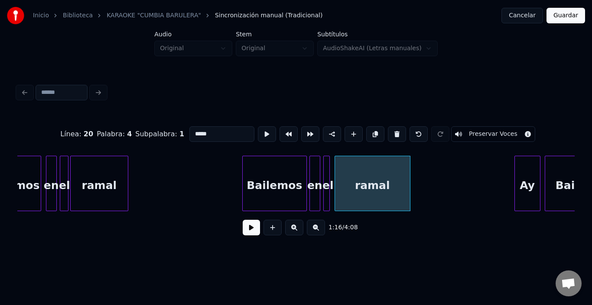
click at [409, 199] on div at bounding box center [408, 183] width 3 height 55
click at [374, 193] on div "ramal" at bounding box center [372, 185] width 75 height 59
click at [314, 178] on div at bounding box center [315, 183] width 3 height 55
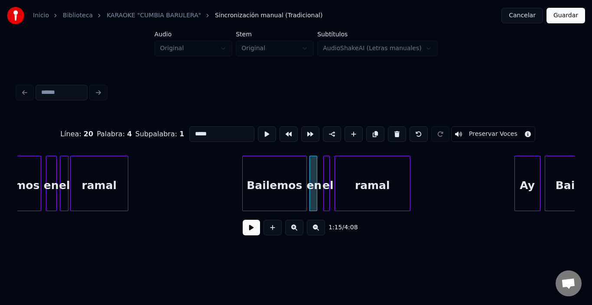
click at [325, 156] on div at bounding box center [324, 183] width 3 height 55
type input "**"
click at [324, 152] on div "Línea : 20 Palabra : 3 Subpalabra : 1 ** Preservar Voces 1:16 / 4:08" at bounding box center [295, 179] width 557 height 132
click at [352, 175] on div "ramal" at bounding box center [366, 185] width 75 height 59
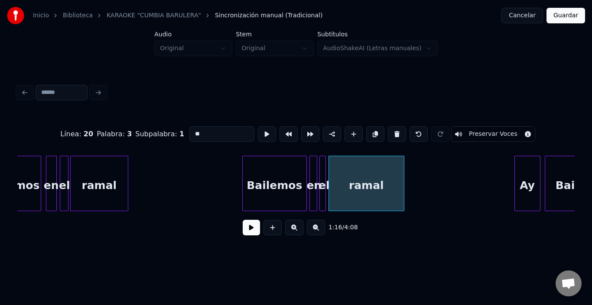
click at [352, 175] on div "ramal" at bounding box center [366, 185] width 75 height 59
type input "*****"
click at [258, 132] on button at bounding box center [267, 134] width 18 height 16
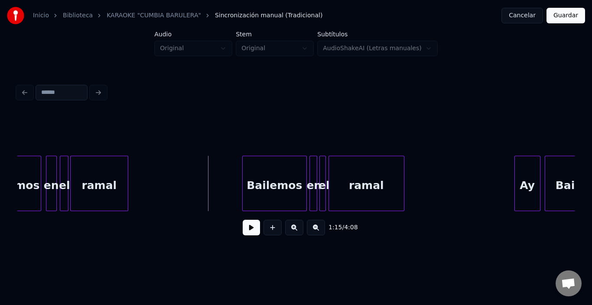
click at [244, 230] on button at bounding box center [251, 228] width 17 height 16
click at [243, 230] on button at bounding box center [251, 228] width 17 height 16
click at [247, 230] on button at bounding box center [251, 228] width 17 height 16
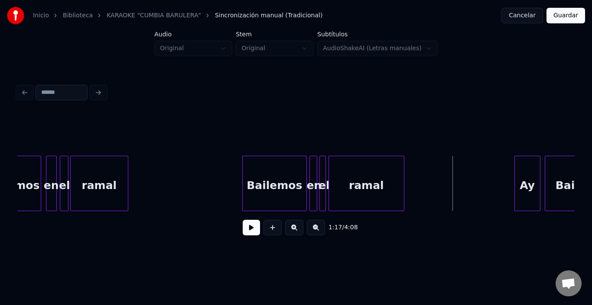
click at [376, 191] on div "ramal" at bounding box center [366, 185] width 75 height 59
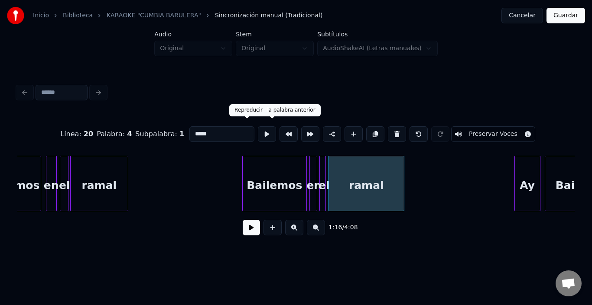
click at [258, 127] on button at bounding box center [267, 134] width 18 height 16
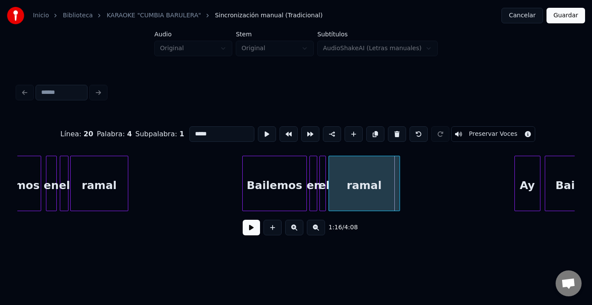
click at [397, 181] on div at bounding box center [398, 183] width 3 height 55
click at [246, 233] on button at bounding box center [251, 228] width 17 height 16
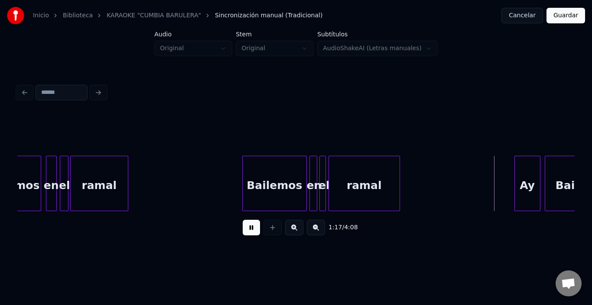
click at [246, 233] on button at bounding box center [251, 228] width 17 height 16
click at [519, 173] on div "Ay" at bounding box center [518, 185] width 25 height 59
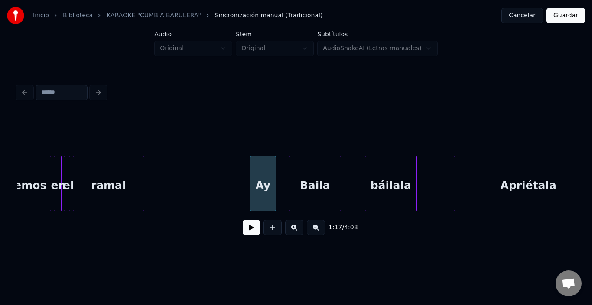
scroll to position [0, 8212]
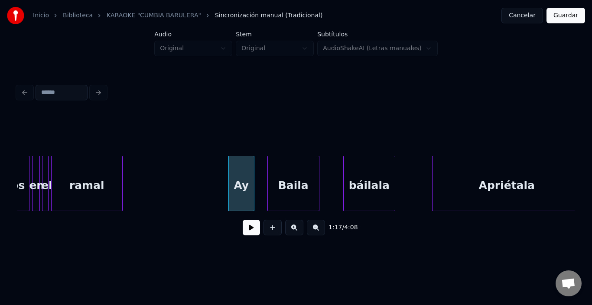
click at [277, 188] on div "Baila" at bounding box center [293, 185] width 51 height 59
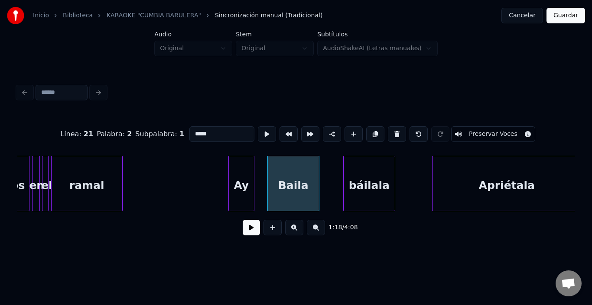
click at [207, 121] on div "Línea : 21 Palabra : 2 Subpalabra : 1 ***** Preservar Voces" at bounding box center [295, 134] width 557 height 43
click at [207, 128] on input "*****" at bounding box center [221, 134] width 65 height 16
paste input "**"
click at [273, 195] on div "Báilala" at bounding box center [283, 185] width 51 height 59
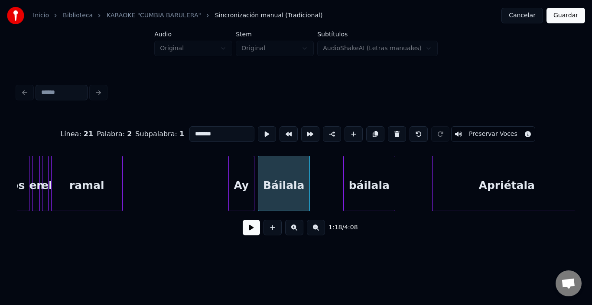
click at [273, 195] on div "Báilala" at bounding box center [283, 185] width 51 height 59
type input "*******"
click at [258, 127] on button at bounding box center [267, 134] width 18 height 16
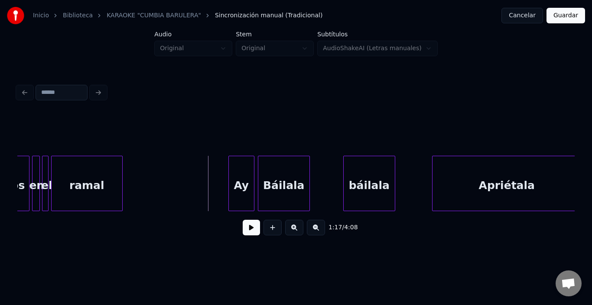
click at [243, 232] on button at bounding box center [251, 228] width 17 height 16
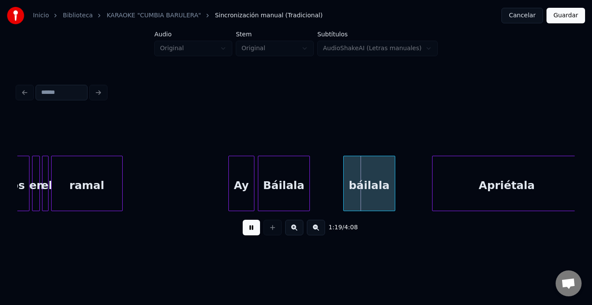
click at [243, 232] on button at bounding box center [251, 228] width 17 height 16
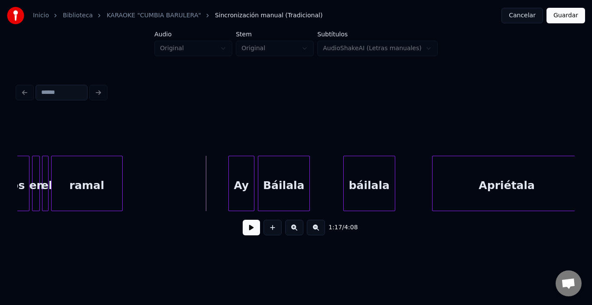
click at [245, 232] on button at bounding box center [251, 228] width 17 height 16
click at [244, 231] on button at bounding box center [251, 228] width 17 height 16
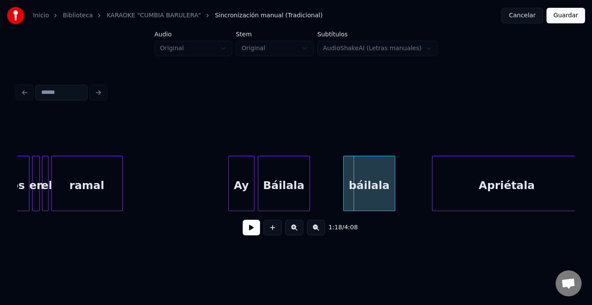
click at [294, 184] on div "Báilala" at bounding box center [283, 185] width 51 height 59
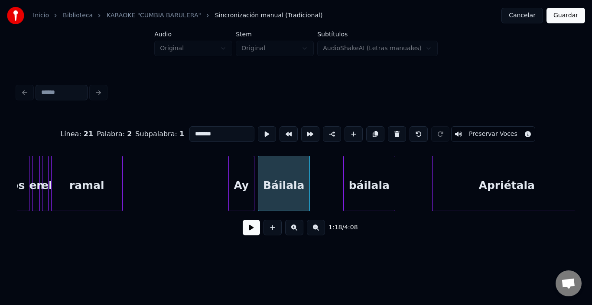
click at [189, 129] on input "*******" at bounding box center [221, 134] width 65 height 16
click at [335, 182] on div at bounding box center [336, 183] width 3 height 55
type input "********"
click at [248, 235] on button at bounding box center [251, 228] width 17 height 16
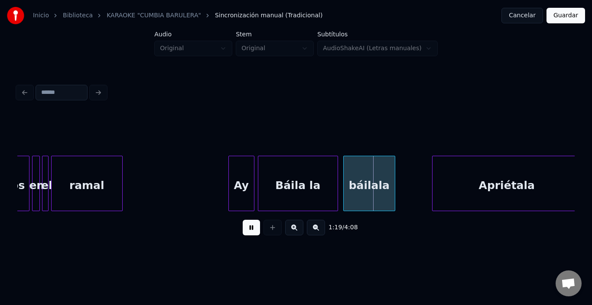
click at [247, 234] on button at bounding box center [251, 228] width 17 height 16
click at [307, 188] on div at bounding box center [306, 183] width 3 height 55
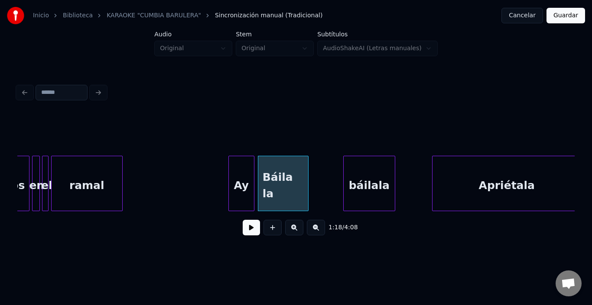
click at [307, 187] on div at bounding box center [306, 183] width 3 height 55
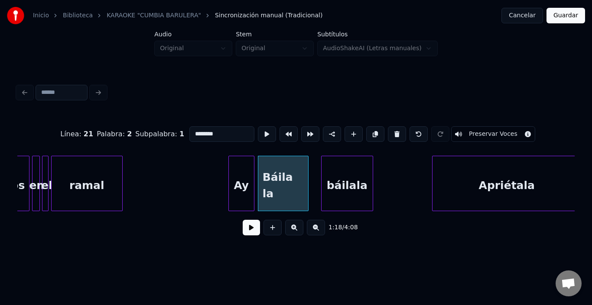
click at [340, 191] on div "báilala" at bounding box center [346, 185] width 51 height 59
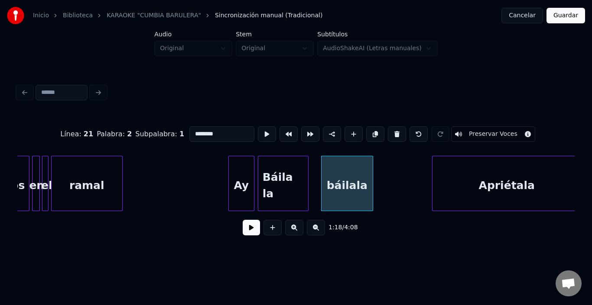
click at [335, 188] on div "báilala" at bounding box center [346, 185] width 51 height 59
click at [258, 131] on button at bounding box center [267, 134] width 18 height 16
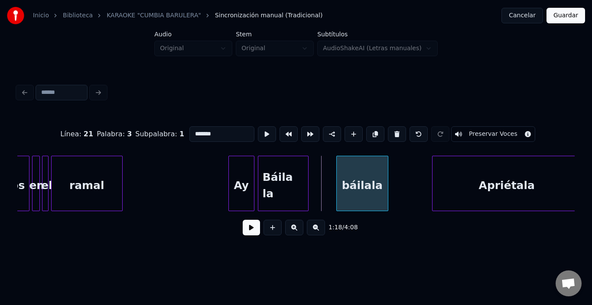
click at [360, 174] on div "báilala" at bounding box center [361, 185] width 51 height 59
click at [327, 168] on div at bounding box center [327, 183] width 3 height 55
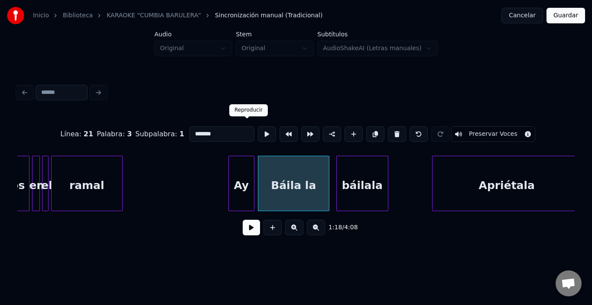
click at [258, 129] on button at bounding box center [267, 134] width 18 height 16
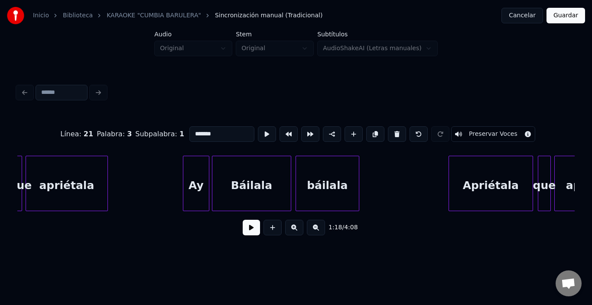
scroll to position [0, 5648]
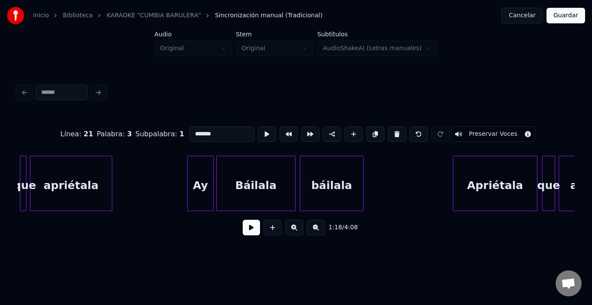
click at [190, 175] on div "Ay" at bounding box center [201, 185] width 26 height 59
click at [288, 181] on div "Báilala" at bounding box center [256, 185] width 78 height 59
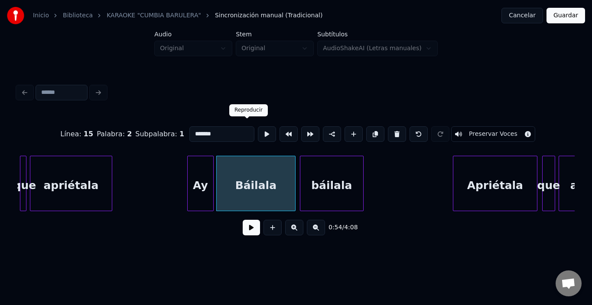
click at [258, 129] on button at bounding box center [267, 134] width 18 height 16
click at [189, 132] on input "*******" at bounding box center [221, 134] width 65 height 16
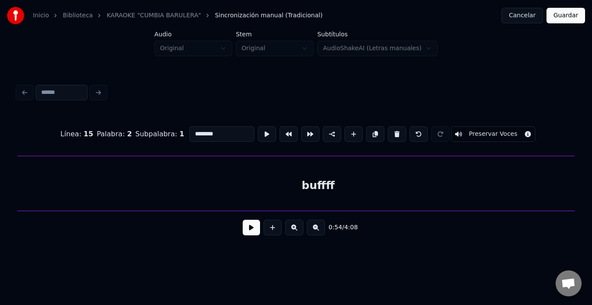
scroll to position [0, 10033]
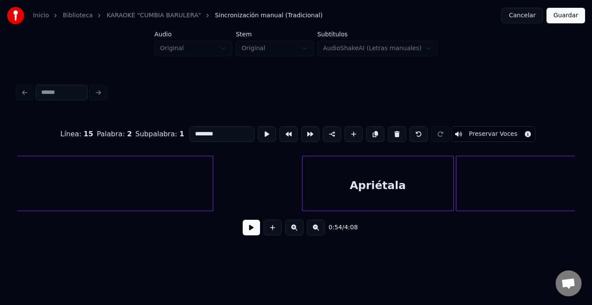
type input "********"
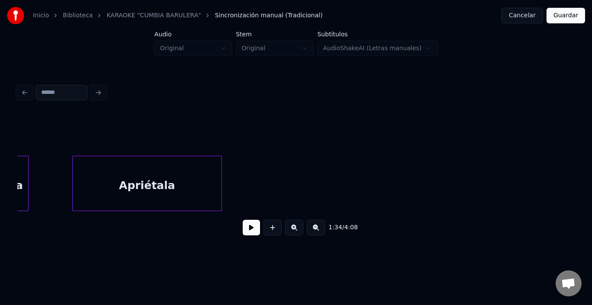
scroll to position [0, 8084]
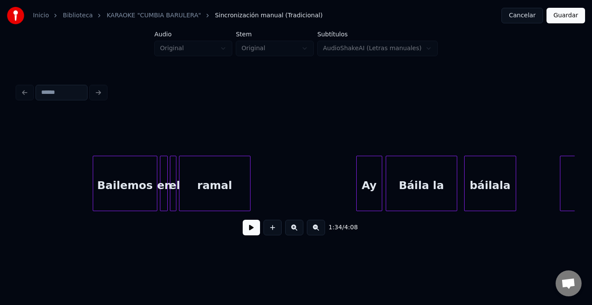
click at [243, 231] on button at bounding box center [251, 228] width 17 height 16
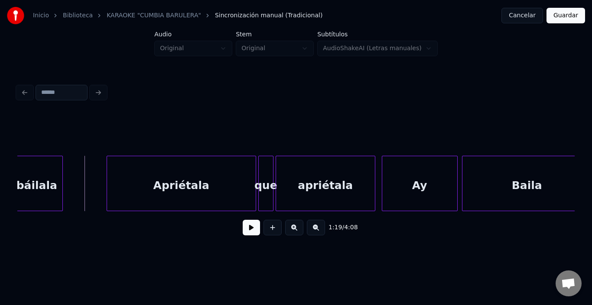
scroll to position [0, 8586]
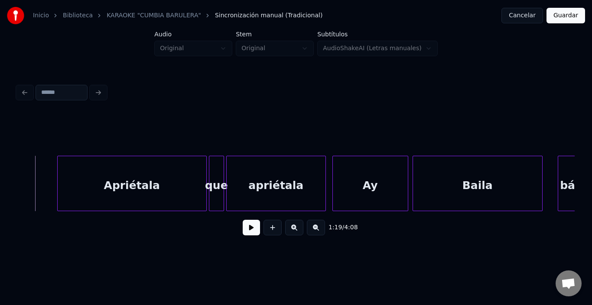
click at [248, 231] on button at bounding box center [251, 228] width 17 height 16
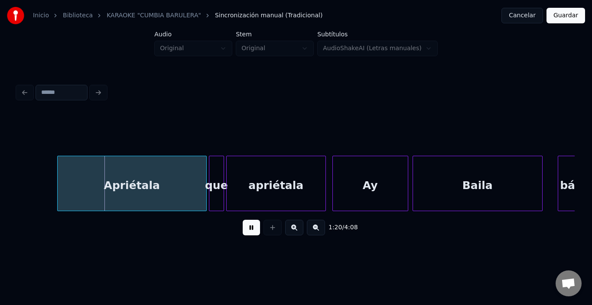
click at [248, 231] on button at bounding box center [251, 228] width 17 height 16
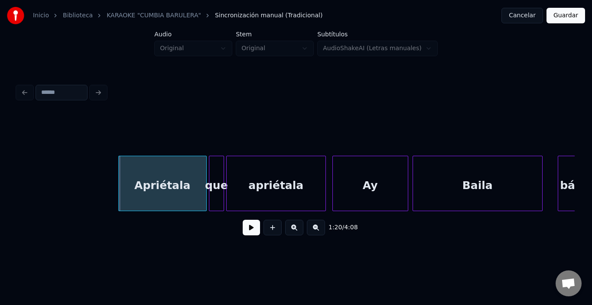
click at [119, 179] on div at bounding box center [120, 183] width 3 height 55
click at [113, 179] on div at bounding box center [114, 183] width 3 height 55
click at [171, 176] on div "Apriétala" at bounding box center [159, 185] width 93 height 59
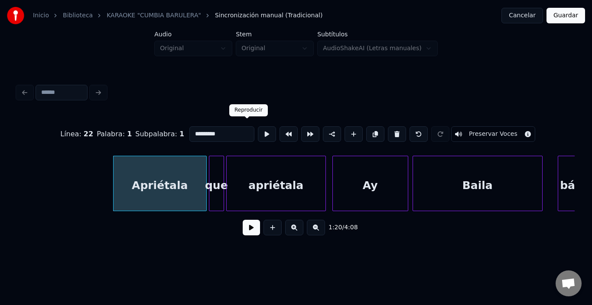
click at [258, 134] on button at bounding box center [267, 134] width 18 height 16
click at [195, 177] on div at bounding box center [195, 183] width 3 height 55
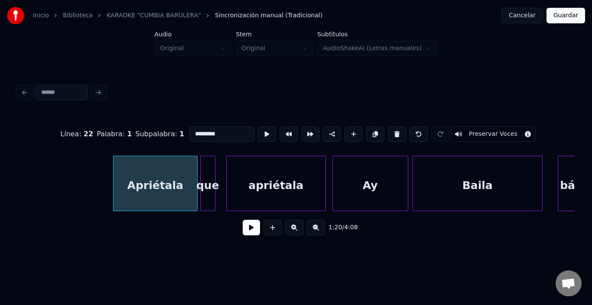
click at [210, 174] on div "que" at bounding box center [207, 185] width 14 height 59
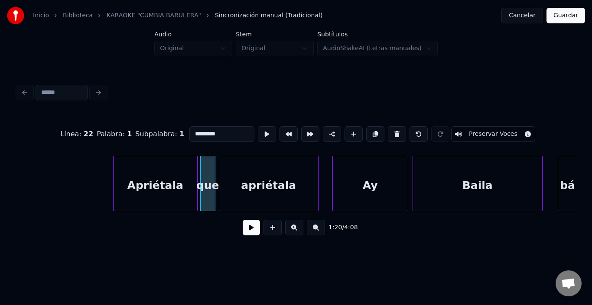
click at [235, 179] on div "apriétala" at bounding box center [268, 185] width 99 height 59
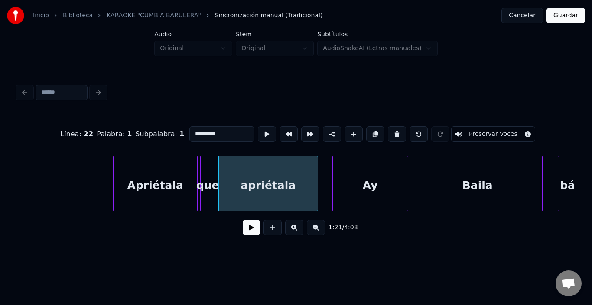
click at [235, 178] on div "apriétala" at bounding box center [268, 185] width 99 height 59
type input "*********"
click at [258, 133] on button at bounding box center [267, 134] width 18 height 16
click at [290, 188] on div at bounding box center [291, 183] width 3 height 55
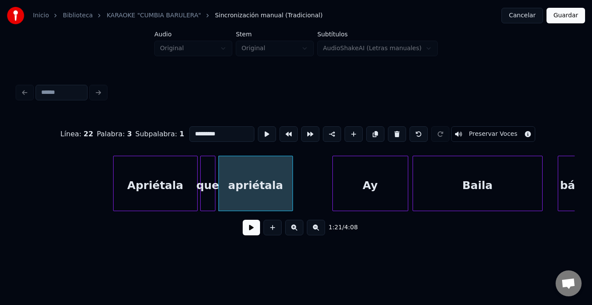
click at [243, 225] on button at bounding box center [251, 228] width 17 height 16
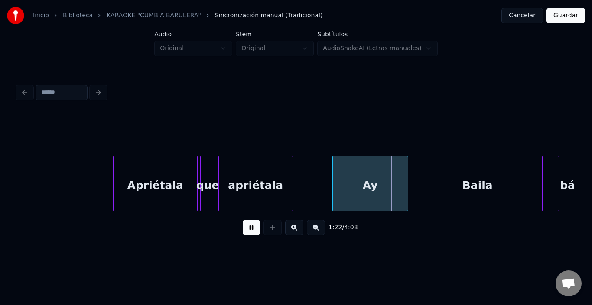
click at [244, 230] on button at bounding box center [251, 228] width 17 height 16
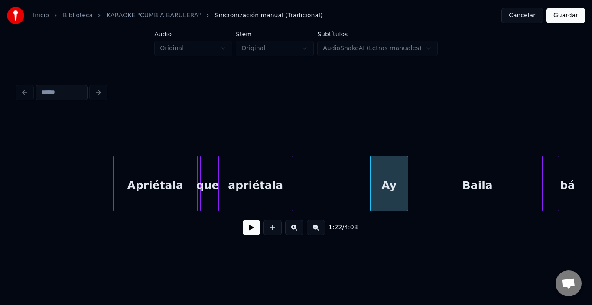
click at [372, 193] on div at bounding box center [371, 183] width 3 height 55
click at [393, 193] on div at bounding box center [392, 183] width 3 height 55
click at [388, 193] on div "Ay" at bounding box center [381, 185] width 23 height 59
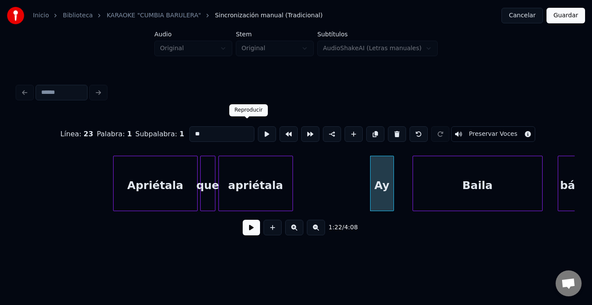
click at [258, 133] on button at bounding box center [267, 134] width 18 height 16
click at [371, 165] on div "Ay" at bounding box center [376, 185] width 23 height 59
click at [395, 172] on div at bounding box center [394, 183] width 3 height 55
click at [258, 131] on button at bounding box center [267, 134] width 18 height 16
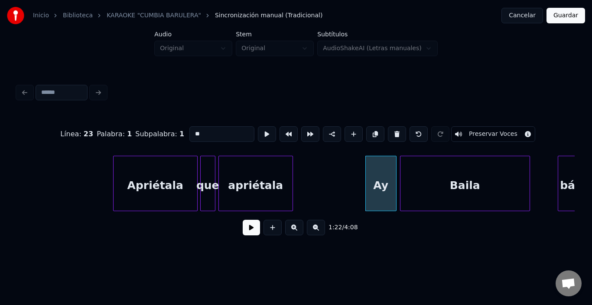
click at [429, 183] on div "Baila" at bounding box center [464, 185] width 129 height 59
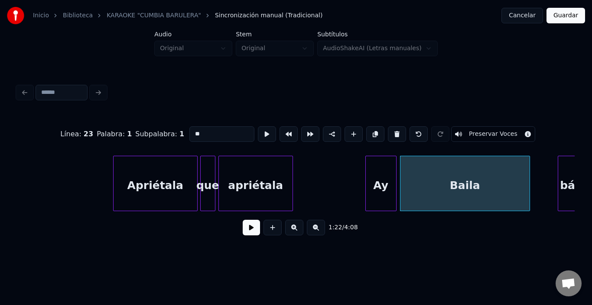
click at [429, 183] on div "Baila" at bounding box center [464, 185] width 129 height 59
click at [215, 134] on input "*****" at bounding box center [221, 134] width 65 height 16
paste input "**"
type input "*******"
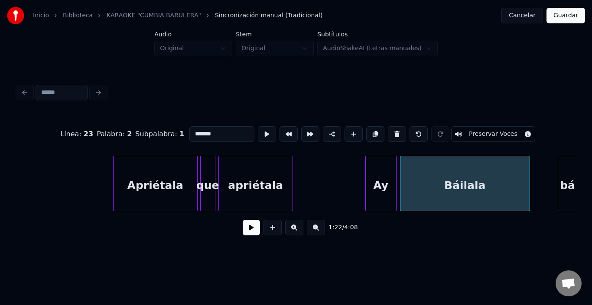
click at [243, 234] on button at bounding box center [251, 228] width 17 height 16
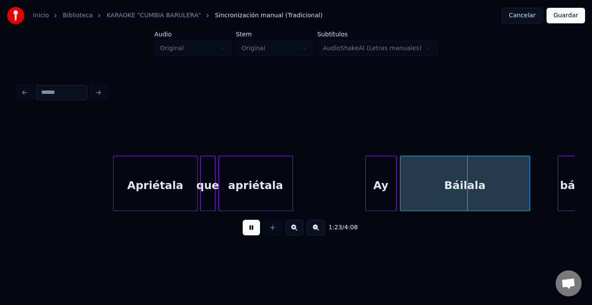
click at [243, 234] on button at bounding box center [251, 228] width 17 height 16
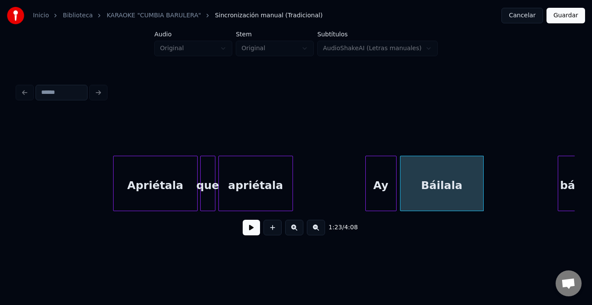
click at [482, 184] on div at bounding box center [481, 183] width 3 height 55
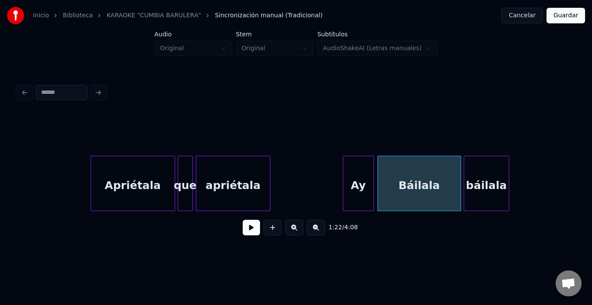
click at [494, 201] on div "báilala" at bounding box center [486, 185] width 45 height 59
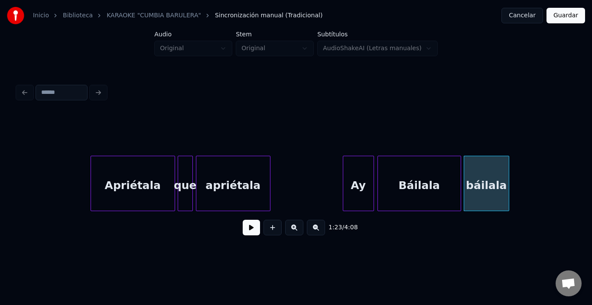
click at [494, 201] on div "báilala" at bounding box center [486, 185] width 45 height 59
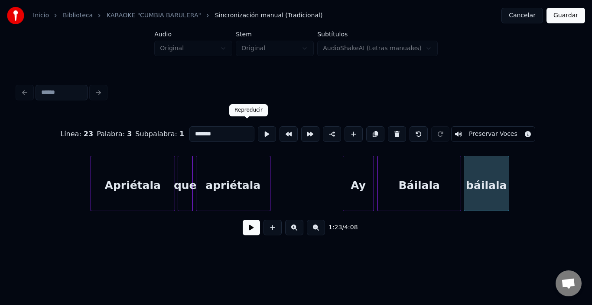
click at [258, 133] on button at bounding box center [267, 134] width 18 height 16
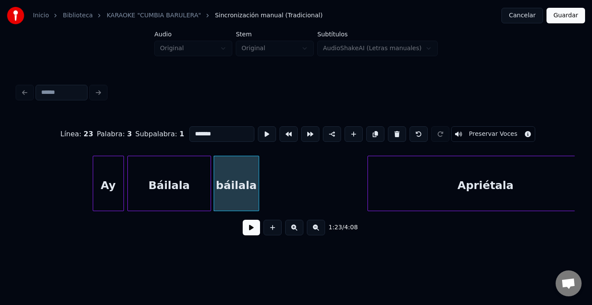
scroll to position [0, 8869]
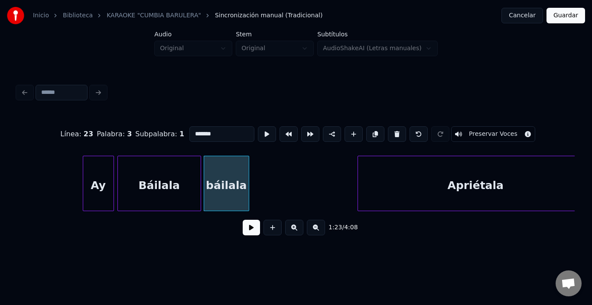
click at [243, 234] on button at bounding box center [251, 228] width 17 height 16
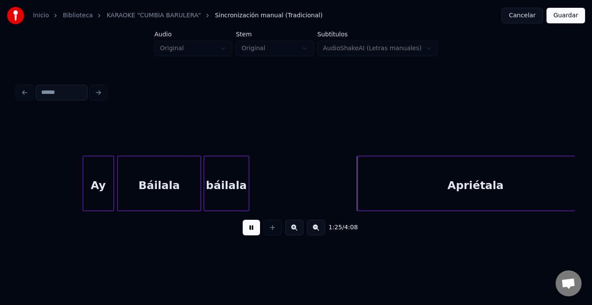
click at [243, 234] on button at bounding box center [251, 228] width 17 height 16
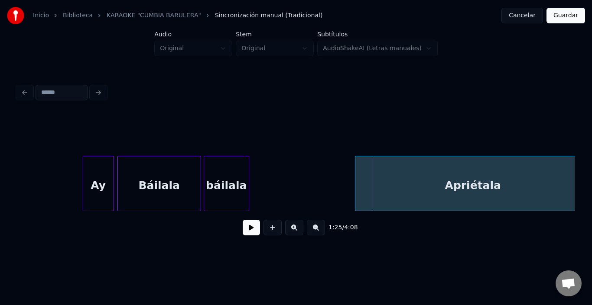
scroll to position [0, 8885]
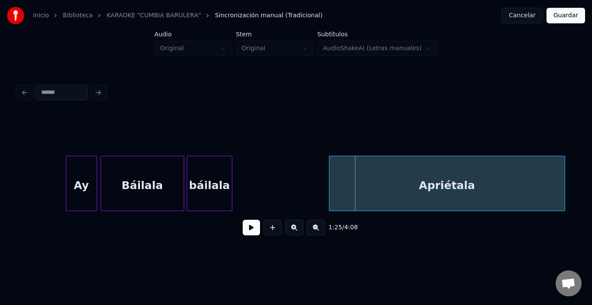
click at [414, 188] on div "Apriétala" at bounding box center [446, 185] width 235 height 59
click at [402, 188] on div "Apriétala" at bounding box center [445, 185] width 235 height 59
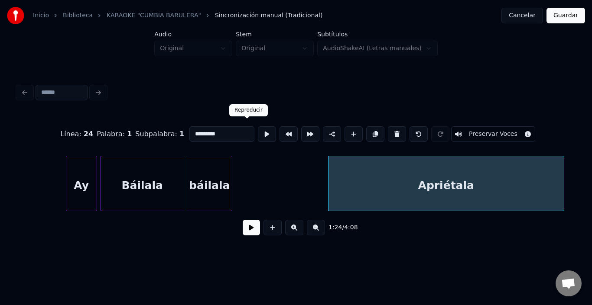
click at [258, 132] on button at bounding box center [267, 134] width 18 height 16
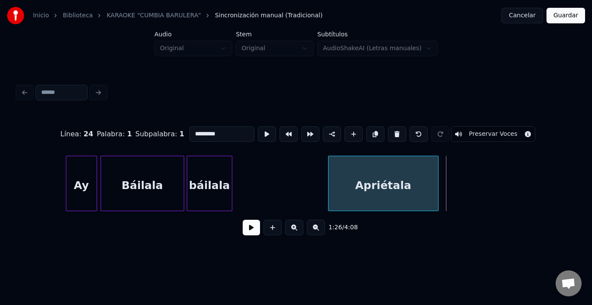
click at [436, 201] on div at bounding box center [436, 183] width 3 height 55
click at [413, 194] on div "Apriétala" at bounding box center [383, 185] width 110 height 59
click at [258, 131] on button at bounding box center [267, 134] width 18 height 16
click at [243, 230] on button at bounding box center [251, 228] width 17 height 16
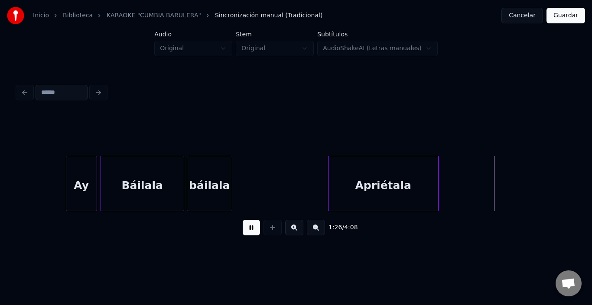
click at [243, 230] on button at bounding box center [251, 228] width 17 height 16
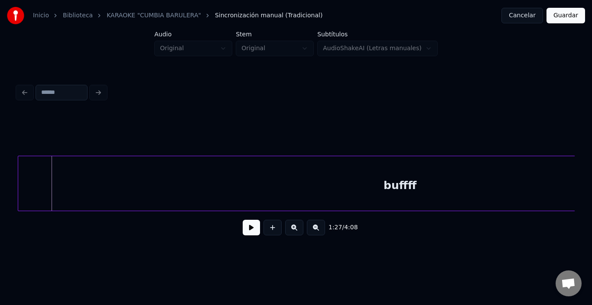
scroll to position [0, 9412]
click at [475, 201] on div "buffff" at bounding box center [399, 185] width 763 height 59
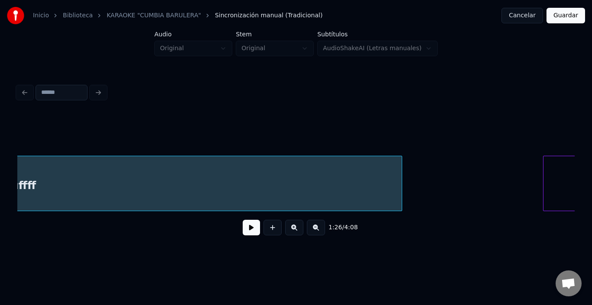
scroll to position [0, 9793]
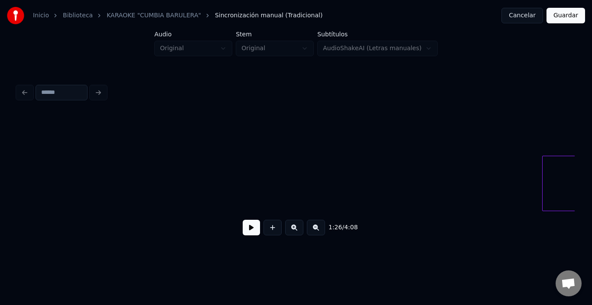
click at [0, 207] on div "Inicio Biblioteca KARAOKE "CUMBIA BARULERA" Sincronización manual (Tradicional)…" at bounding box center [296, 126] width 592 height 253
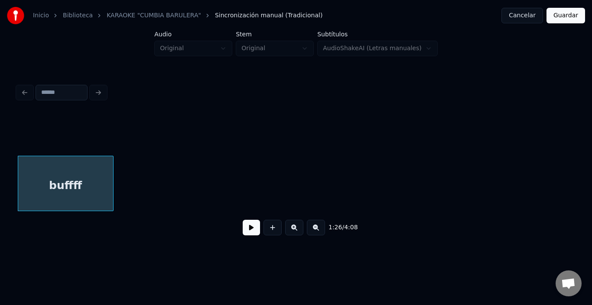
click at [112, 216] on div "1:26 / 4:08" at bounding box center [295, 179] width 557 height 132
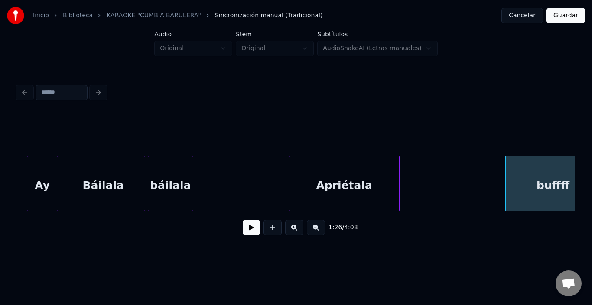
scroll to position [0, 8949]
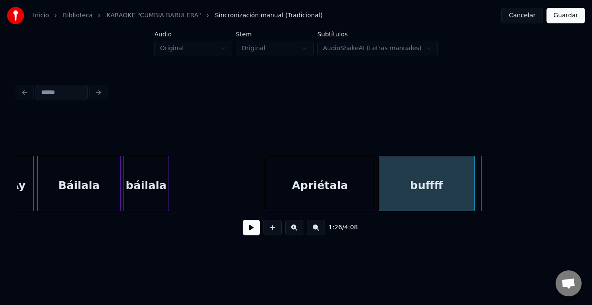
click at [453, 204] on div "buffff" at bounding box center [426, 185] width 95 height 59
click at [446, 204] on div "buffff" at bounding box center [426, 185] width 95 height 59
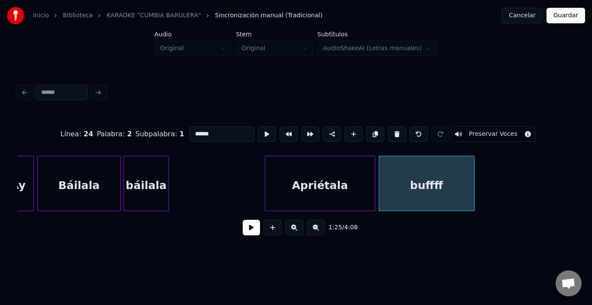
click at [195, 133] on input "******" at bounding box center [221, 134] width 65 height 16
type input "*******"
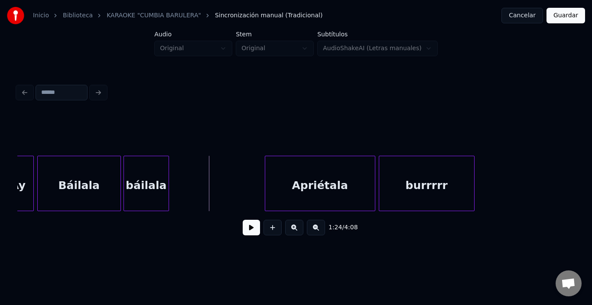
click at [249, 228] on button at bounding box center [251, 228] width 17 height 16
click at [245, 94] on div at bounding box center [296, 92] width 564 height 19
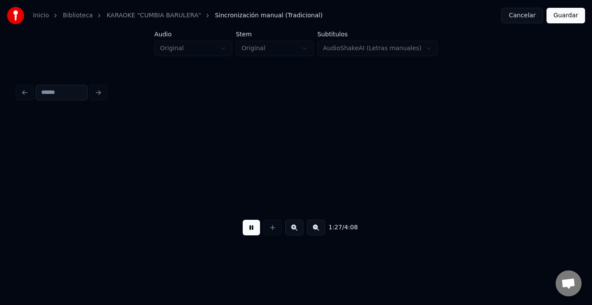
scroll to position [0, 9506]
click at [242, 218] on div "1:28 / 4:08" at bounding box center [295, 227] width 557 height 33
click at [250, 236] on button at bounding box center [251, 228] width 17 height 16
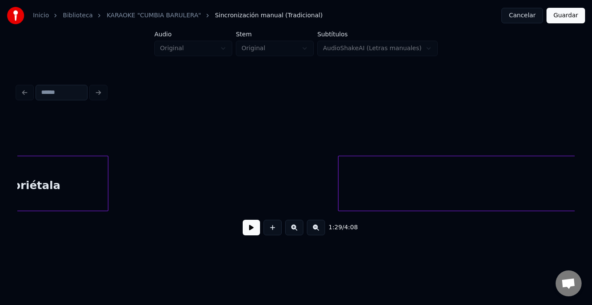
scroll to position [0, 10084]
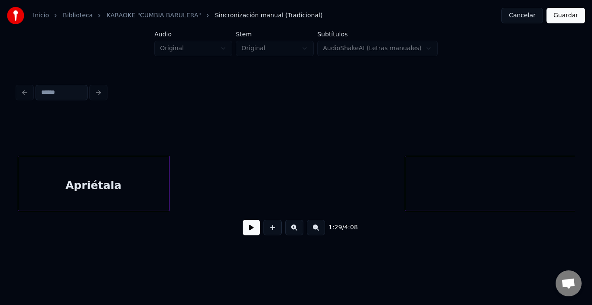
click at [0, 193] on div "Inicio Biblioteca KARAOKE "CUMBIA BARULERA" Sincronización manual (Tradicional)…" at bounding box center [296, 126] width 592 height 253
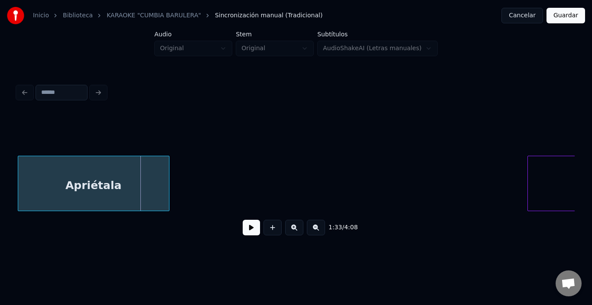
click at [0, 194] on div "Inicio Biblioteca KARAOKE "CUMBIA BARULERA" Sincronización manual (Tradicional)…" at bounding box center [296, 126] width 592 height 253
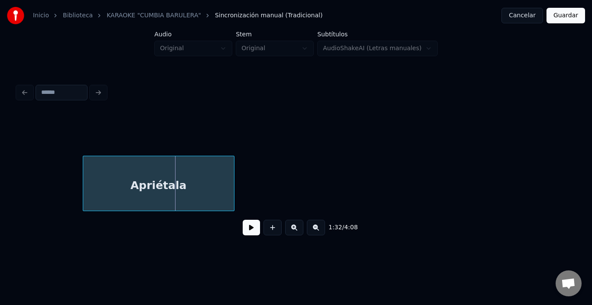
click at [0, 192] on div "Inicio Biblioteca KARAOKE "CUMBIA BARULERA" Sincronización manual (Tradicional)…" at bounding box center [296, 126] width 592 height 253
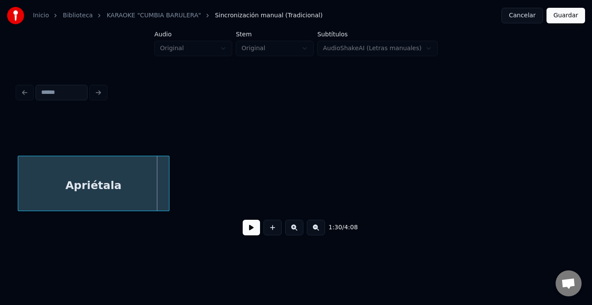
click at [10, 194] on div "Inicio Biblioteca KARAOKE "CUMBIA BARULERA" Sincronización manual (Tradicional)…" at bounding box center [296, 126] width 592 height 253
click at [0, 193] on div "Inicio Biblioteca KARAOKE "CUMBIA BARULERA" Sincronización manual (Tradicional)…" at bounding box center [296, 126] width 592 height 253
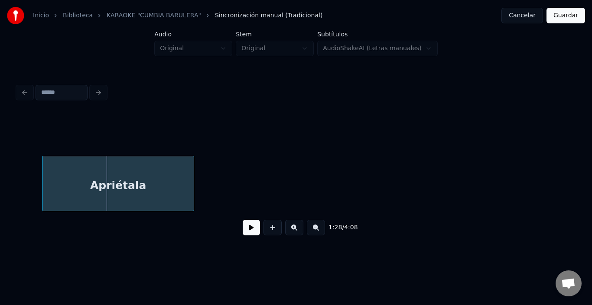
click at [43, 191] on div "Apriétala" at bounding box center [118, 185] width 151 height 59
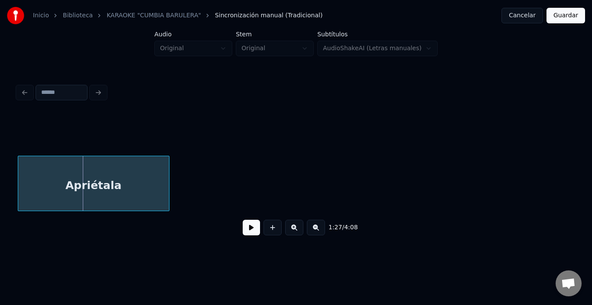
click at [23, 186] on div "Apriétala" at bounding box center [93, 185] width 151 height 59
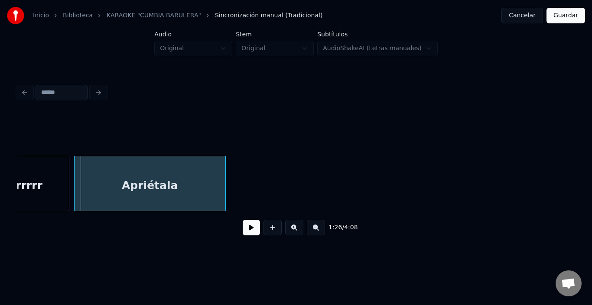
click at [110, 184] on div "Apriétala" at bounding box center [149, 185] width 151 height 59
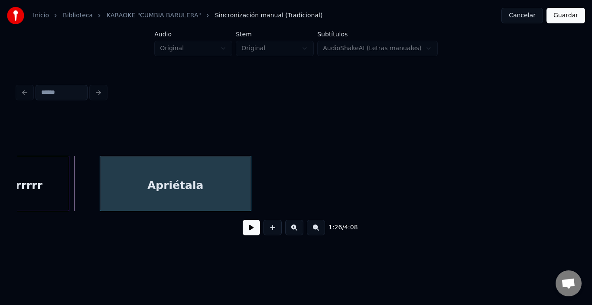
click at [187, 181] on div "Apriétala" at bounding box center [175, 185] width 151 height 59
click at [180, 181] on div "Apriétala" at bounding box center [175, 185] width 151 height 59
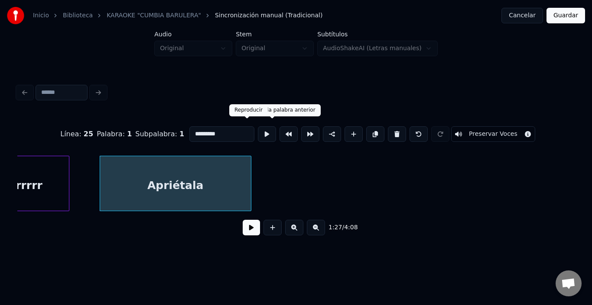
click at [258, 132] on button at bounding box center [267, 134] width 18 height 16
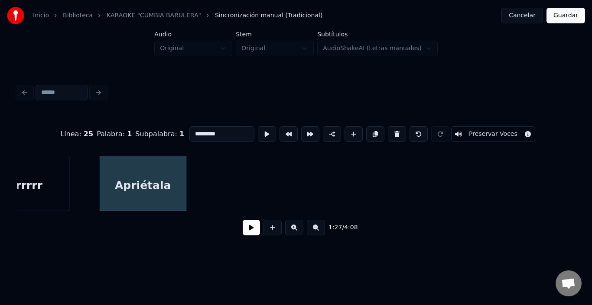
click at [183, 177] on div at bounding box center [184, 183] width 3 height 55
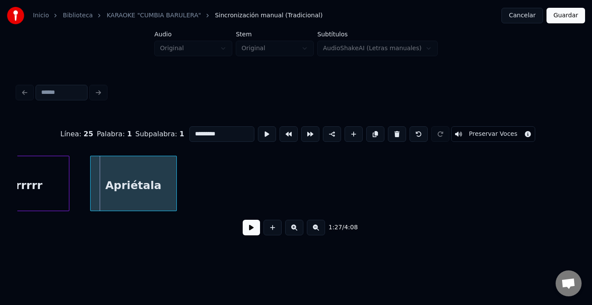
click at [147, 183] on div "Apriétala" at bounding box center [134, 185] width 86 height 59
click at [258, 126] on button at bounding box center [267, 134] width 18 height 16
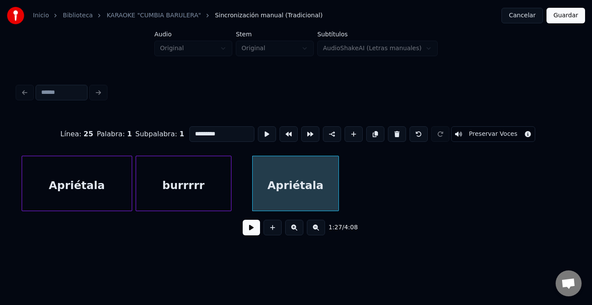
scroll to position [0, 9180]
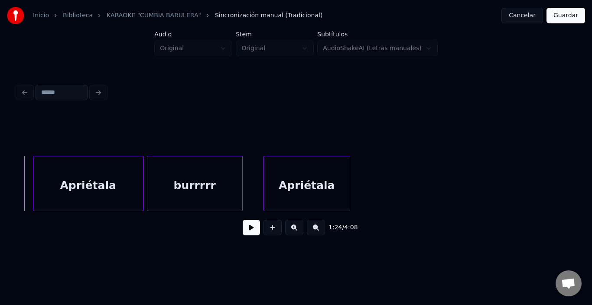
click at [253, 235] on button at bounding box center [251, 228] width 17 height 16
drag, startPoint x: 259, startPoint y: 234, endPoint x: 246, endPoint y: 233, distance: 12.2
click at [262, 234] on div at bounding box center [273, 228] width 22 height 16
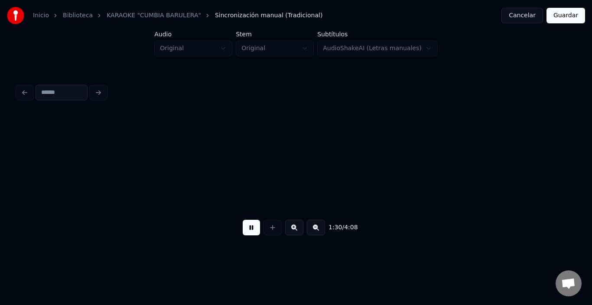
scroll to position [0, 9739]
click at [245, 233] on button at bounding box center [251, 228] width 17 height 16
click at [235, 229] on div "1:30 / 4:08" at bounding box center [295, 227] width 543 height 19
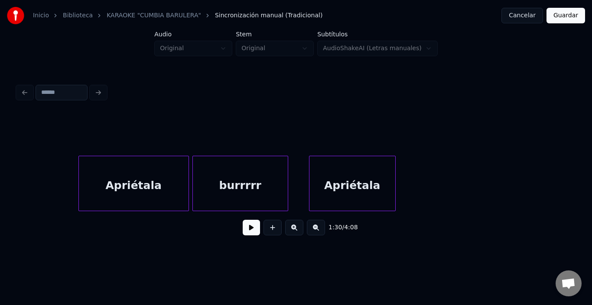
scroll to position [0, 9132]
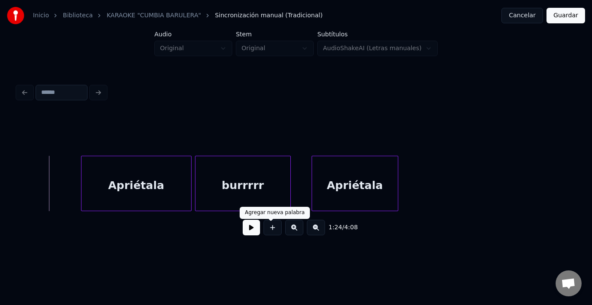
click at [255, 236] on button at bounding box center [251, 228] width 17 height 16
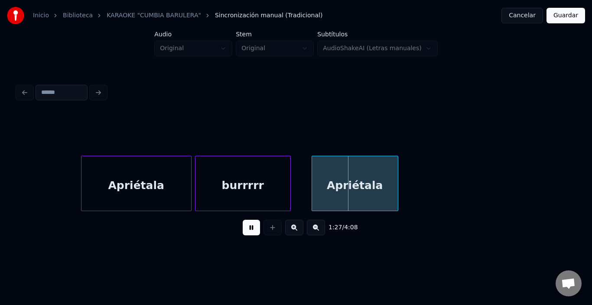
click at [250, 230] on button at bounding box center [251, 228] width 17 height 16
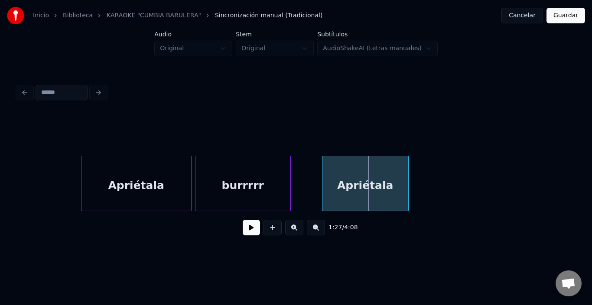
click at [349, 179] on div "Apriétala" at bounding box center [365, 185] width 86 height 59
click at [246, 230] on button at bounding box center [251, 228] width 17 height 16
click at [397, 180] on div at bounding box center [396, 183] width 3 height 55
click at [364, 184] on div "Apriétala" at bounding box center [356, 185] width 76 height 59
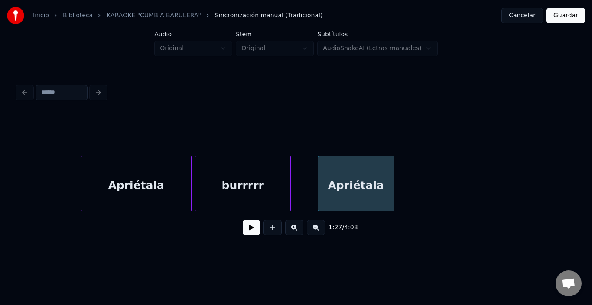
click at [355, 186] on div "Apriétala" at bounding box center [356, 185] width 76 height 59
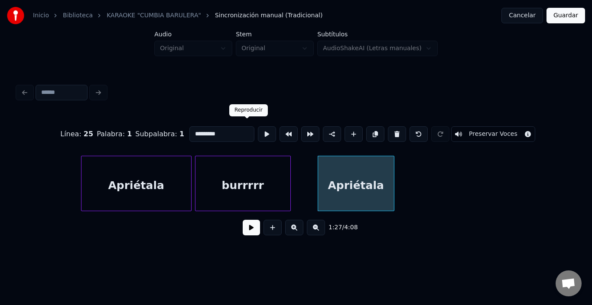
click at [258, 131] on button at bounding box center [267, 134] width 18 height 16
click at [399, 179] on div at bounding box center [399, 183] width 3 height 55
click at [365, 180] on div "Apriétala" at bounding box center [355, 185] width 82 height 59
click at [258, 133] on button at bounding box center [267, 134] width 18 height 16
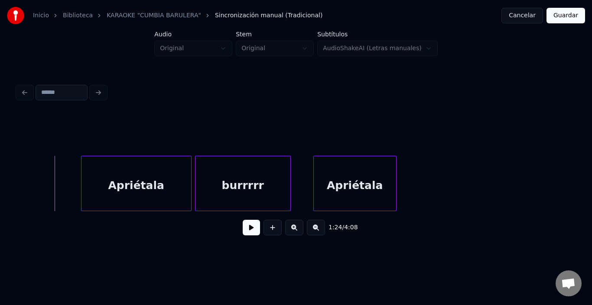
click at [246, 228] on button at bounding box center [251, 228] width 17 height 16
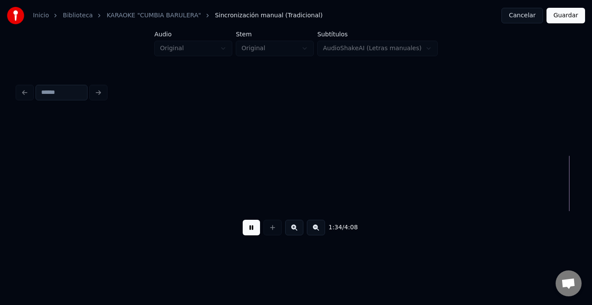
scroll to position [0, 10247]
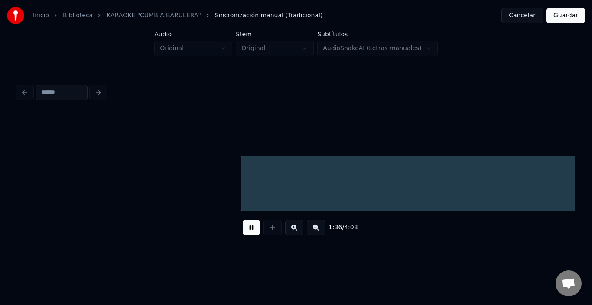
click at [246, 228] on button at bounding box center [251, 228] width 17 height 16
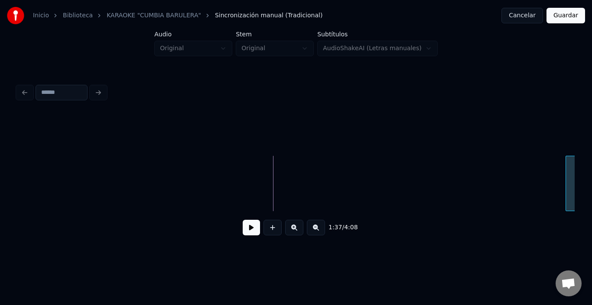
click at [566, 194] on div at bounding box center [567, 183] width 3 height 55
click at [247, 233] on button at bounding box center [251, 228] width 17 height 16
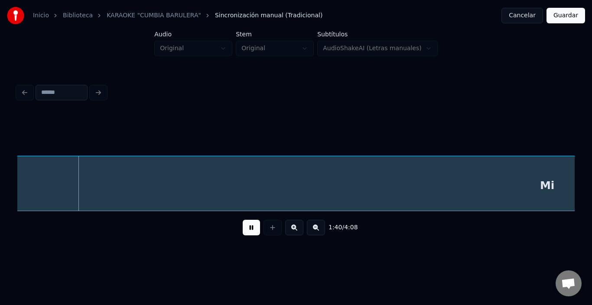
click at [247, 234] on button at bounding box center [251, 228] width 17 height 16
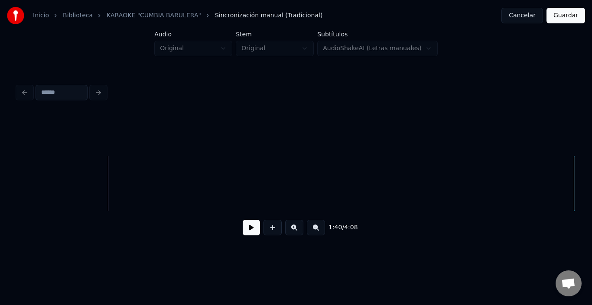
click at [574, 200] on div at bounding box center [575, 183] width 3 height 55
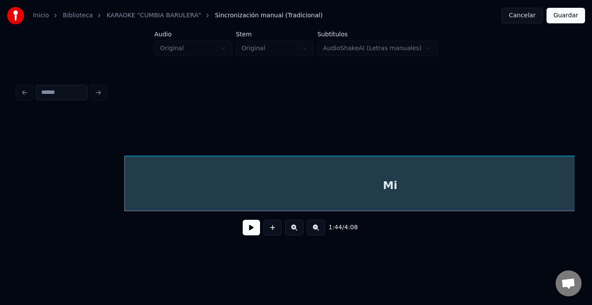
scroll to position [0, 11291]
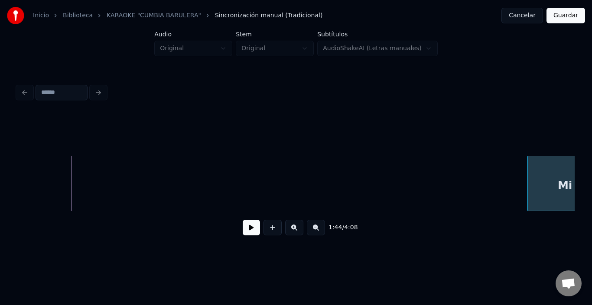
click at [528, 197] on div at bounding box center [528, 183] width 3 height 55
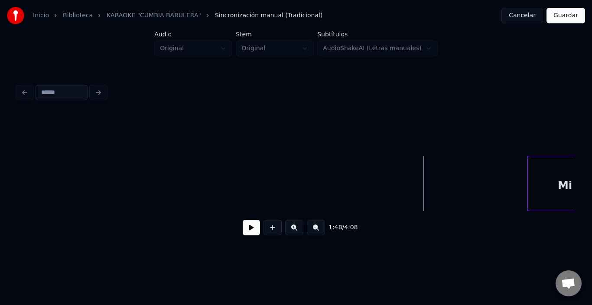
click at [249, 231] on button at bounding box center [251, 228] width 17 height 16
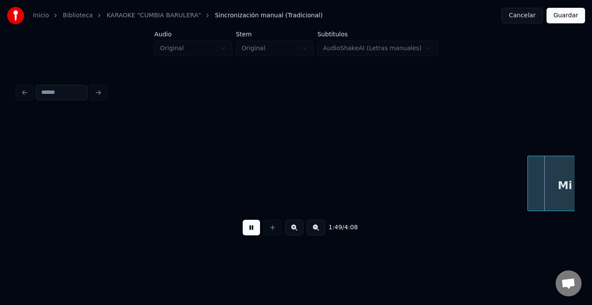
click at [247, 232] on button at bounding box center [251, 228] width 17 height 16
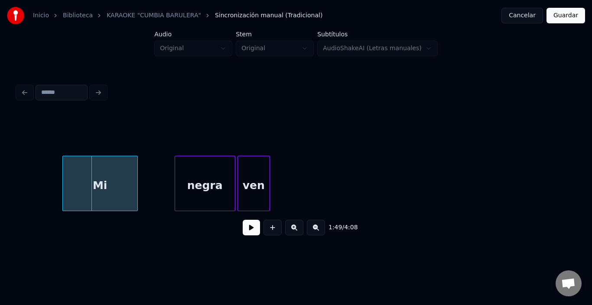
scroll to position [0, 11776]
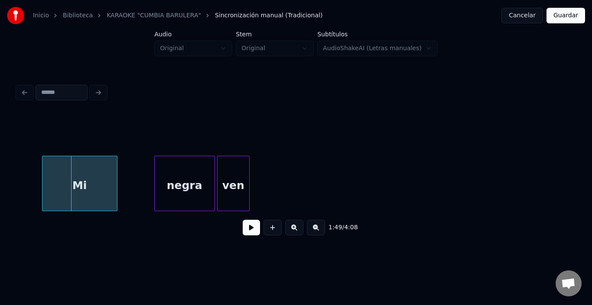
click at [10, 178] on div "Inicio Biblioteca KARAOKE "CUMBIA BARULERA" Sincronización manual (Tradicional)…" at bounding box center [296, 126] width 592 height 253
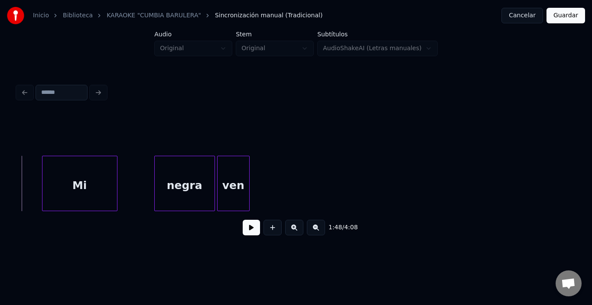
click at [251, 225] on button at bounding box center [251, 228] width 17 height 16
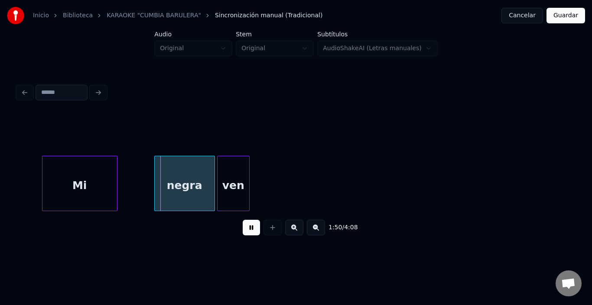
click at [250, 225] on button at bounding box center [251, 228] width 17 height 16
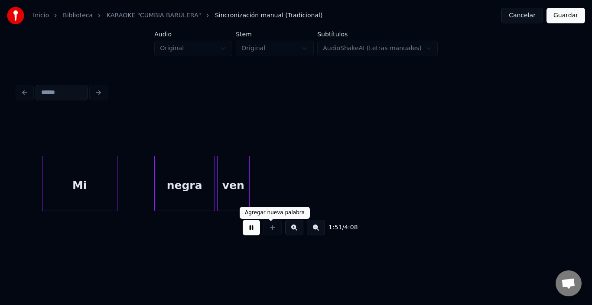
click at [265, 229] on div at bounding box center [273, 228] width 22 height 16
click at [249, 227] on button at bounding box center [251, 228] width 17 height 16
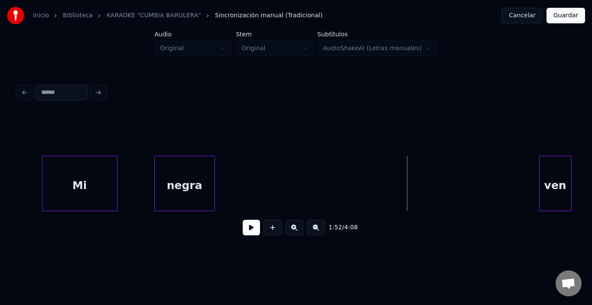
click at [552, 184] on div "ven" at bounding box center [555, 185] width 32 height 59
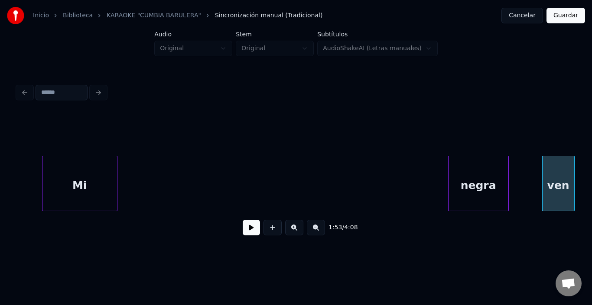
click at [493, 200] on div "negra" at bounding box center [478, 185] width 60 height 59
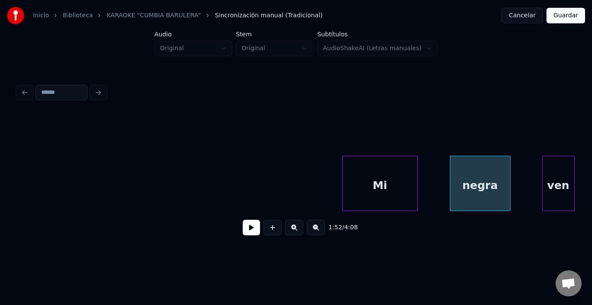
click at [369, 182] on div "Mi" at bounding box center [380, 185] width 74 height 59
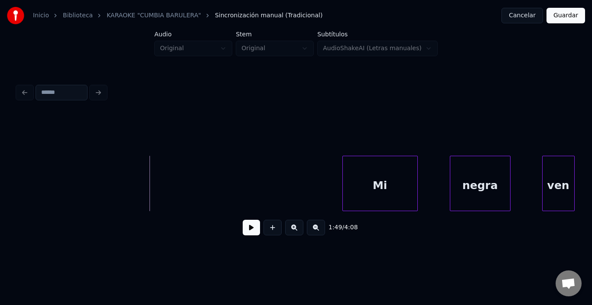
click at [246, 231] on button at bounding box center [251, 228] width 17 height 16
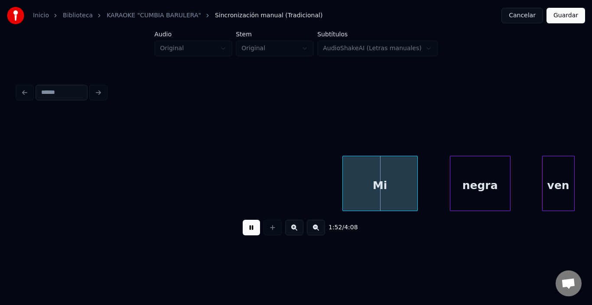
click at [246, 231] on button at bounding box center [251, 228] width 17 height 16
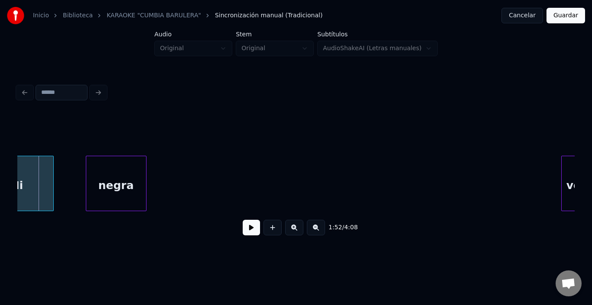
scroll to position [0, 12158]
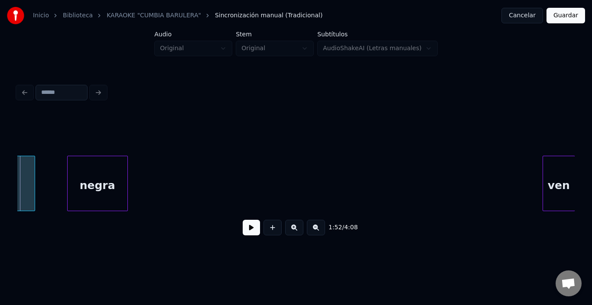
click at [579, 186] on div "Inicio Biblioteca KARAOKE "CUMBIA BARULERA" Sincronización manual (Tradicional)…" at bounding box center [296, 126] width 592 height 253
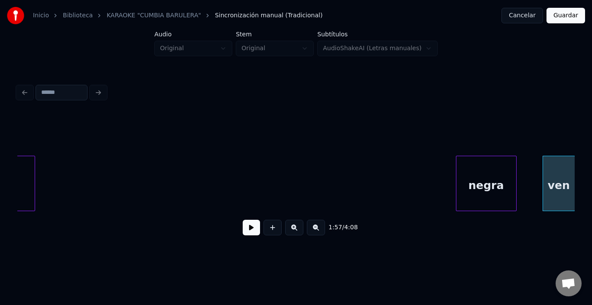
click at [482, 196] on div "negra" at bounding box center [486, 185] width 60 height 59
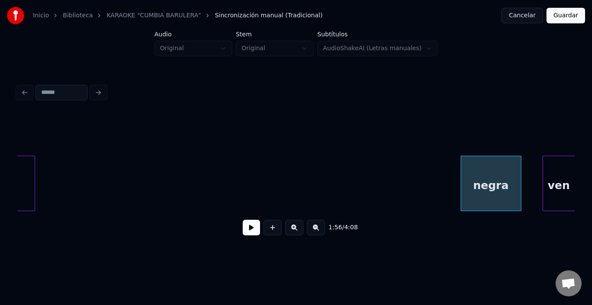
scroll to position [0, 12102]
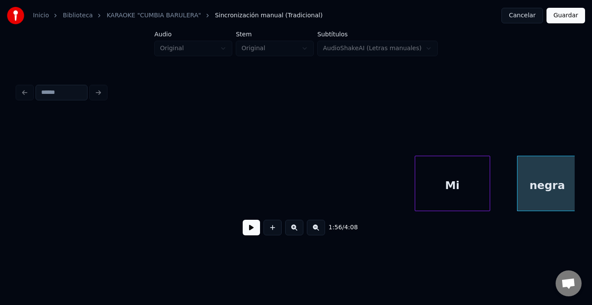
click at [434, 185] on div "Mi" at bounding box center [452, 185] width 74 height 59
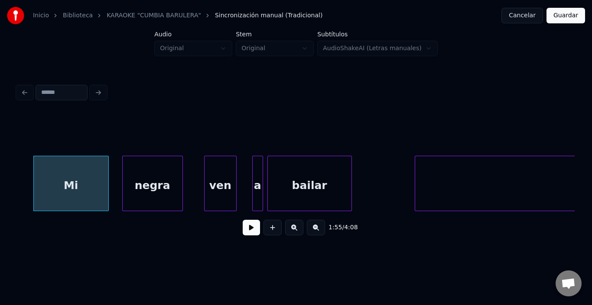
scroll to position [0, 12518]
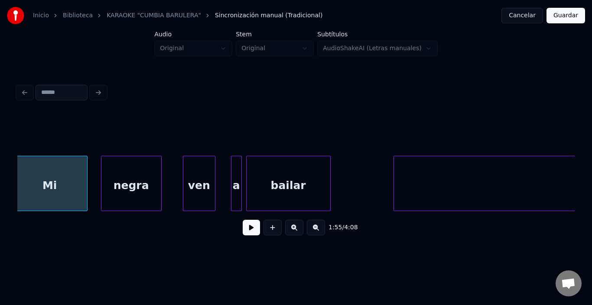
click at [251, 232] on button at bounding box center [251, 228] width 17 height 16
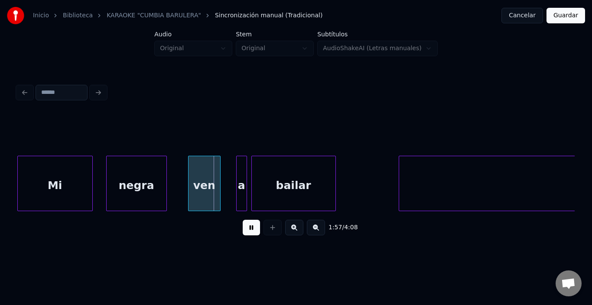
click at [251, 232] on button at bounding box center [251, 228] width 17 height 16
click at [247, 232] on button at bounding box center [251, 228] width 17 height 16
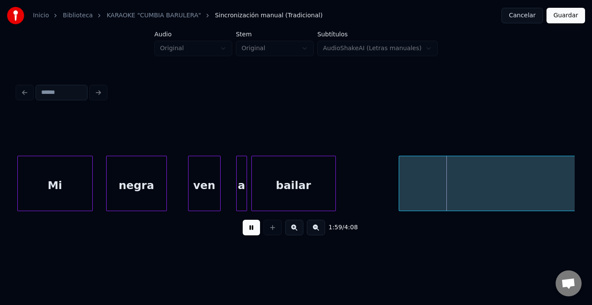
click at [247, 232] on button at bounding box center [251, 228] width 17 height 16
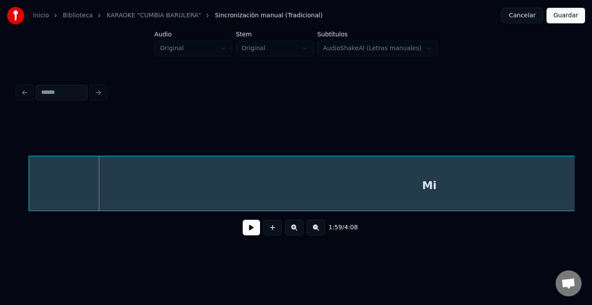
scroll to position [0, 12894]
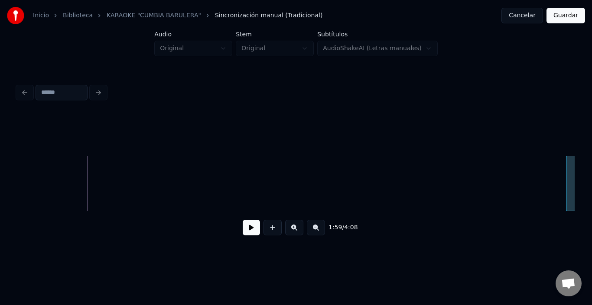
click at [568, 208] on div "Mi" at bounding box center [295, 183] width 557 height 55
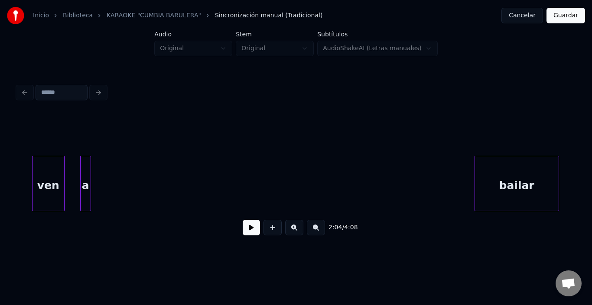
scroll to position [0, 12676]
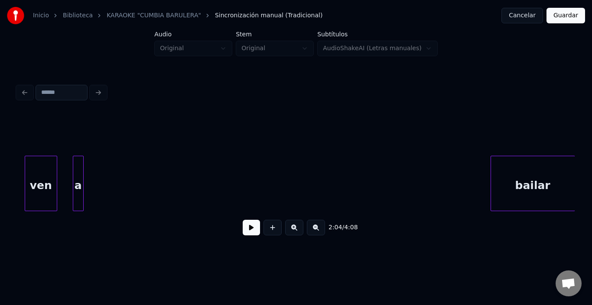
click at [540, 198] on div "bailar" at bounding box center [533, 185] width 84 height 59
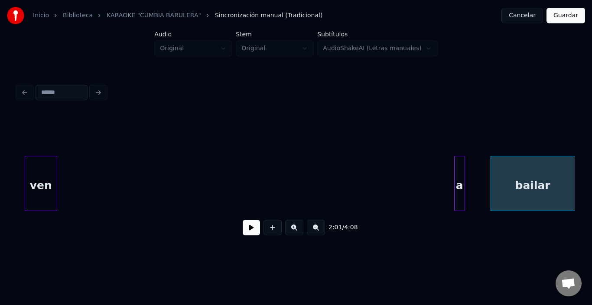
click at [458, 198] on div "a" at bounding box center [459, 185] width 10 height 59
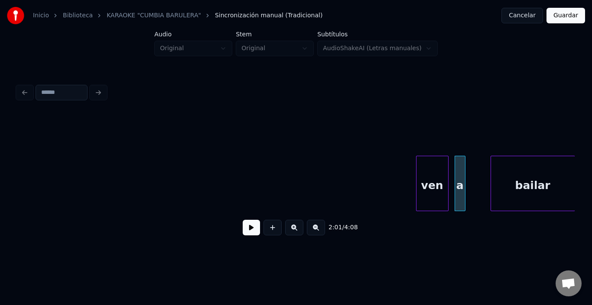
click at [430, 187] on div "ven" at bounding box center [432, 185] width 32 height 59
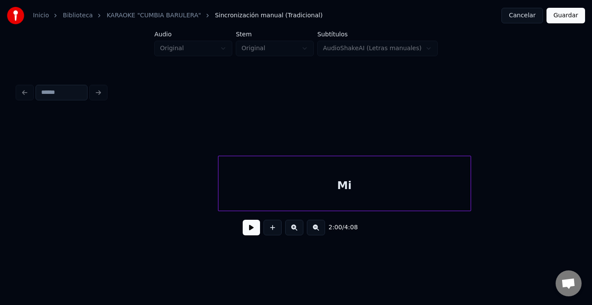
scroll to position [0, 13247]
click at [239, 223] on div "2:03 / 4:08" at bounding box center [295, 227] width 543 height 19
click at [245, 226] on button at bounding box center [251, 228] width 17 height 16
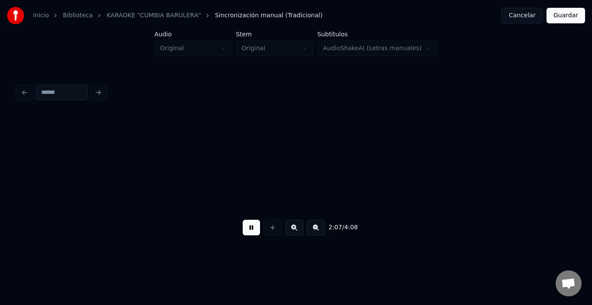
scroll to position [0, 13805]
click at [245, 230] on button at bounding box center [251, 228] width 17 height 16
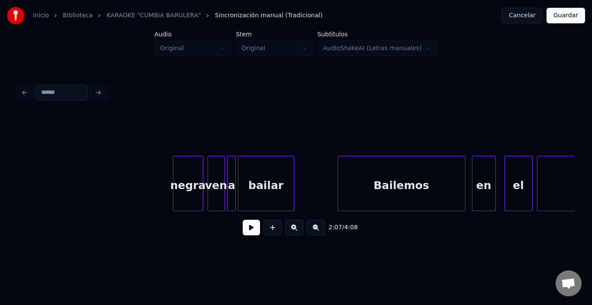
scroll to position [0, 14495]
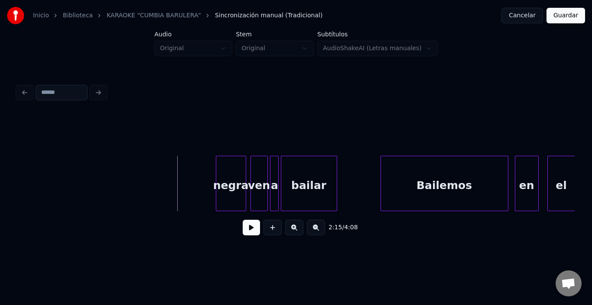
click at [243, 233] on button at bounding box center [251, 228] width 17 height 16
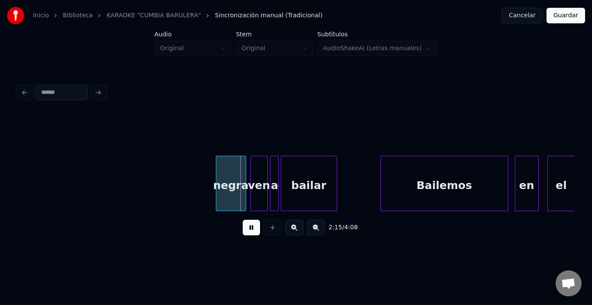
click at [243, 233] on button at bounding box center [251, 228] width 17 height 16
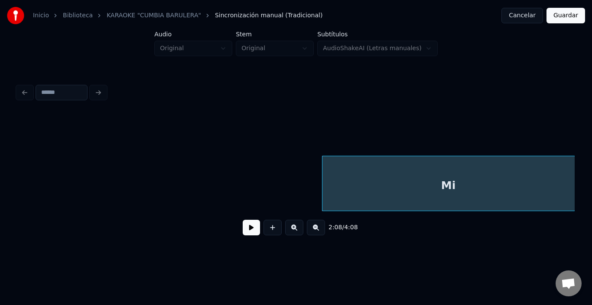
click at [584, 252] on div "Inicio Biblioteca KARAOKE "CUMBIA BARULERA" Sincronización manual (Tradicional)…" at bounding box center [296, 126] width 592 height 253
click at [501, 195] on div "Mi" at bounding box center [448, 185] width 252 height 59
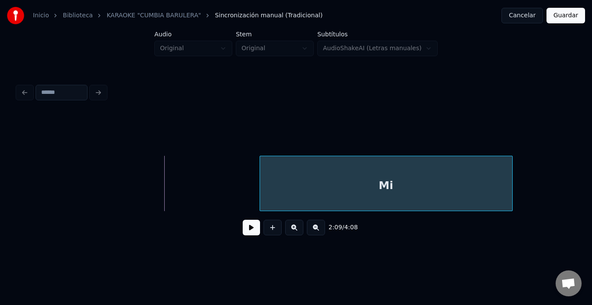
click at [511, 198] on div "Mi" at bounding box center [386, 185] width 252 height 59
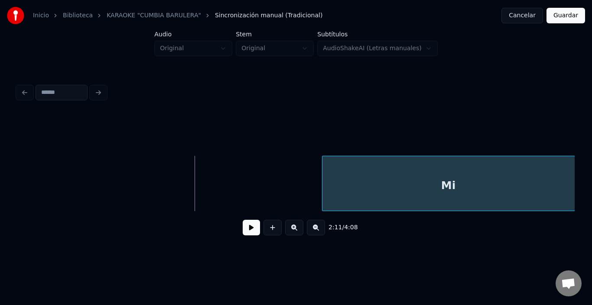
click at [581, 202] on div "Inicio Biblioteca KARAOKE "CUMBIA BARULERA" Sincronización manual (Tradicional)…" at bounding box center [296, 126] width 592 height 253
click at [584, 194] on div "Inicio Biblioteca KARAOKE "CUMBIA BARULERA" Sincronización manual (Tradicional)…" at bounding box center [296, 126] width 592 height 253
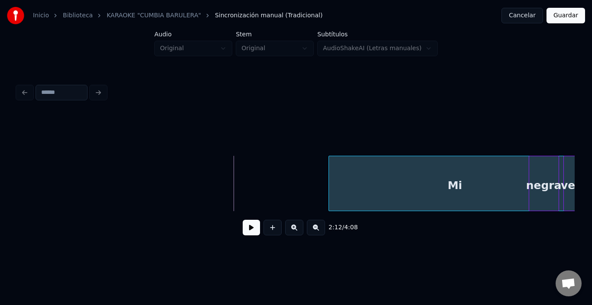
scroll to position [0, 14189]
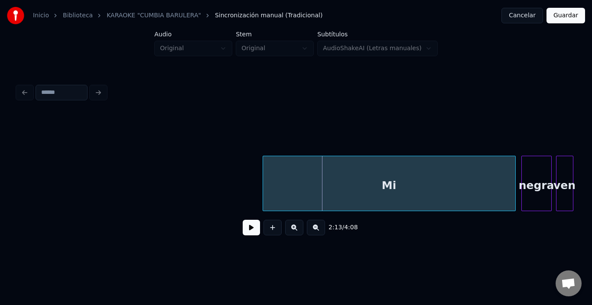
click at [436, 179] on div "Mi" at bounding box center [389, 185] width 252 height 59
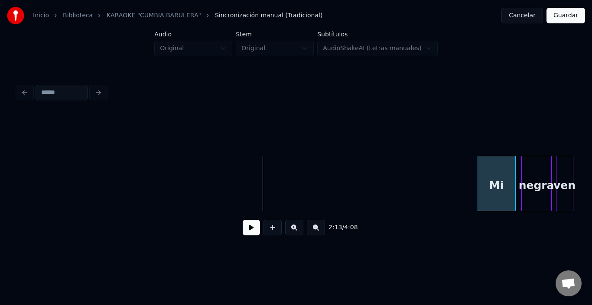
click at [478, 178] on div at bounding box center [479, 183] width 3 height 55
click at [499, 177] on div "Mi" at bounding box center [496, 185] width 37 height 59
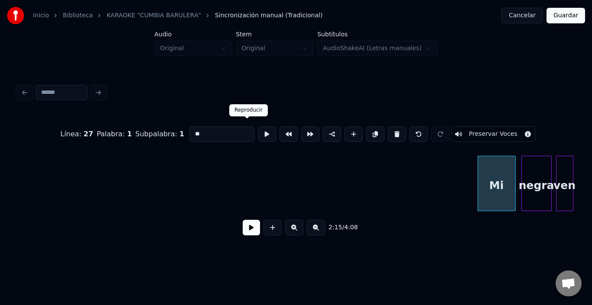
click at [258, 130] on button at bounding box center [267, 134] width 18 height 16
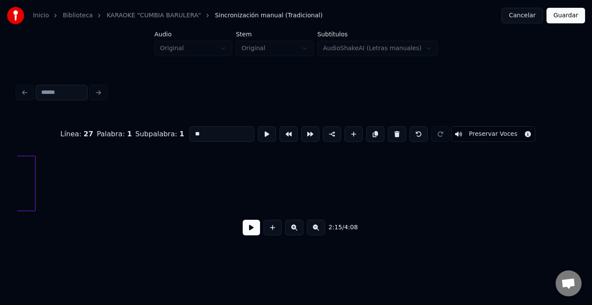
scroll to position [0, 12728]
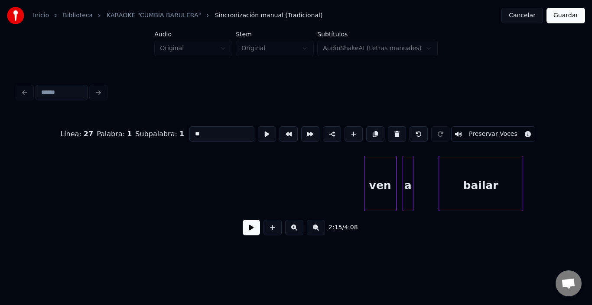
click at [379, 178] on div "ven" at bounding box center [380, 185] width 32 height 59
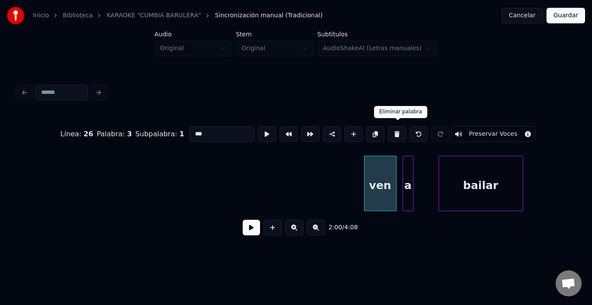
click at [401, 129] on button at bounding box center [397, 134] width 18 height 16
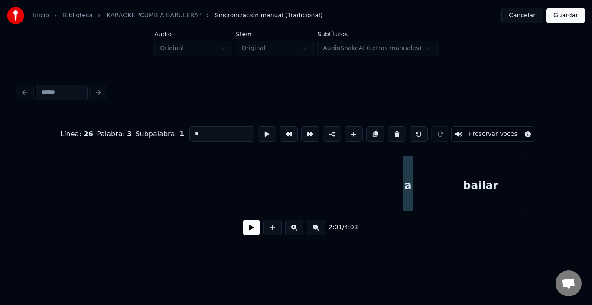
click at [407, 169] on div "a" at bounding box center [408, 185] width 10 height 59
click at [403, 126] on button at bounding box center [397, 134] width 18 height 16
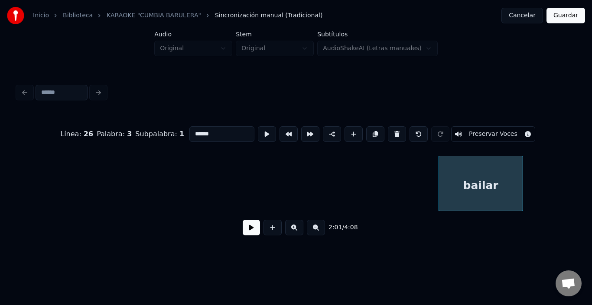
click at [466, 187] on div "bailar" at bounding box center [481, 185] width 84 height 59
click at [401, 128] on button at bounding box center [397, 134] width 18 height 16
type input "*****"
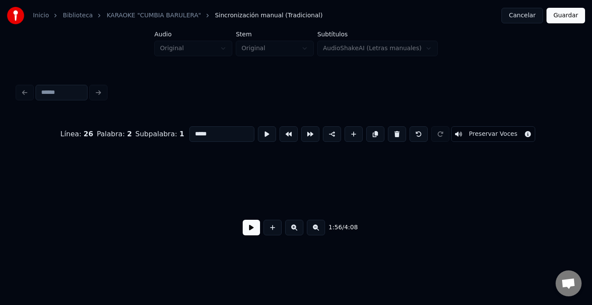
scroll to position [0, 11025]
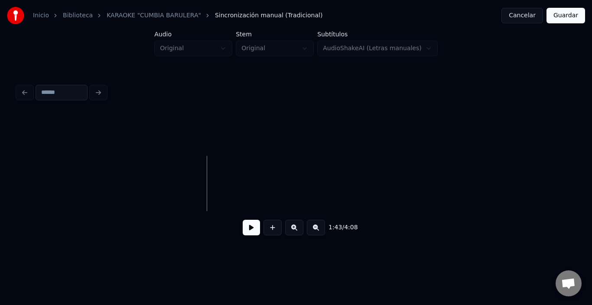
click at [243, 233] on button at bounding box center [251, 228] width 17 height 16
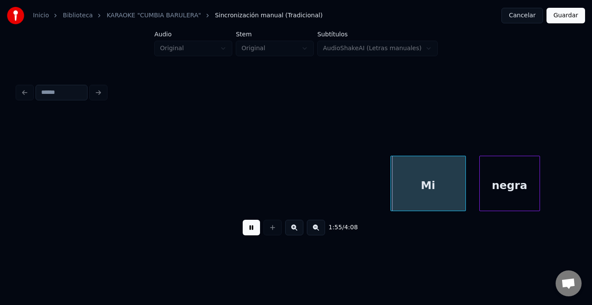
click at [243, 228] on button at bounding box center [251, 228] width 17 height 16
click at [409, 172] on div "Mi" at bounding box center [428, 185] width 74 height 59
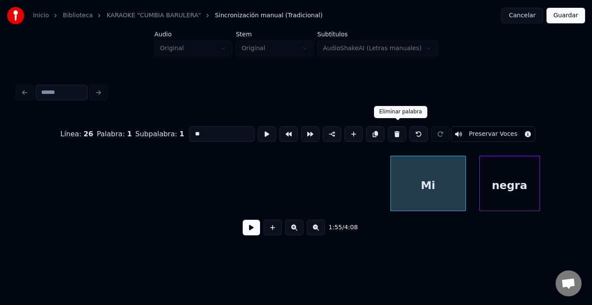
click at [396, 128] on button at bounding box center [397, 134] width 18 height 16
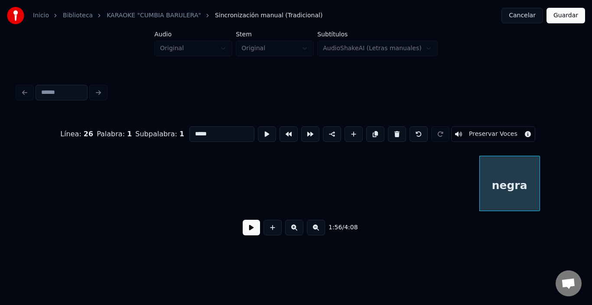
click at [489, 182] on div "negra" at bounding box center [509, 185] width 60 height 59
click at [403, 129] on button at bounding box center [397, 134] width 18 height 16
type input "**"
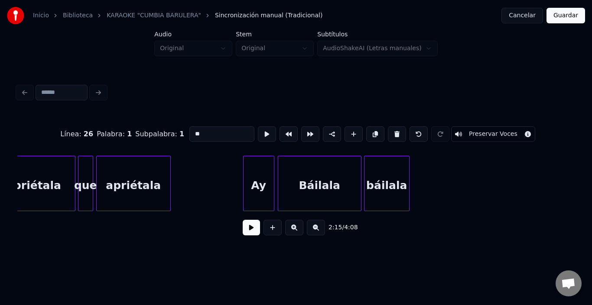
scroll to position [0, 8612]
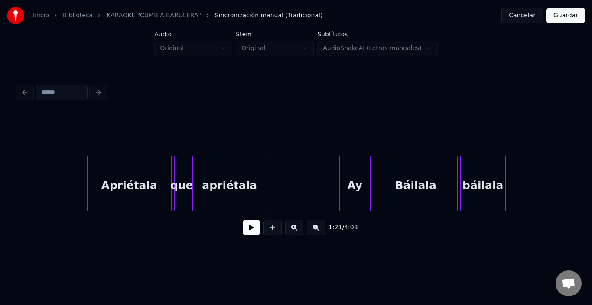
click at [243, 226] on button at bounding box center [251, 228] width 17 height 16
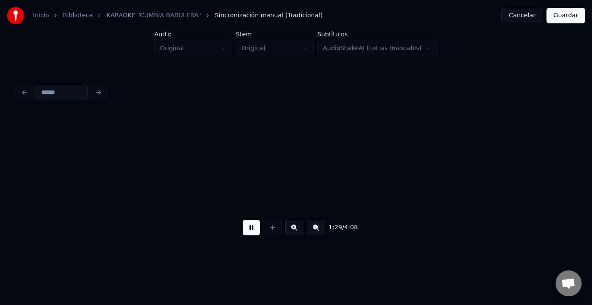
scroll to position [0, 9728]
click at [233, 226] on div "1:31 / 4:08" at bounding box center [295, 227] width 543 height 19
click at [243, 233] on button at bounding box center [251, 228] width 17 height 16
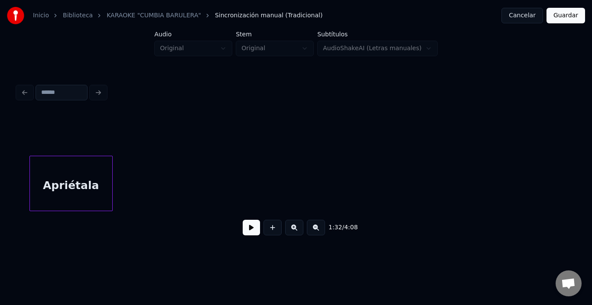
click at [84, 182] on div "Apriétala" at bounding box center [71, 185] width 82 height 59
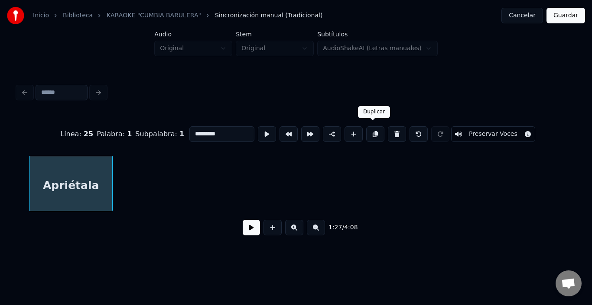
click at [369, 129] on button at bounding box center [375, 134] width 18 height 16
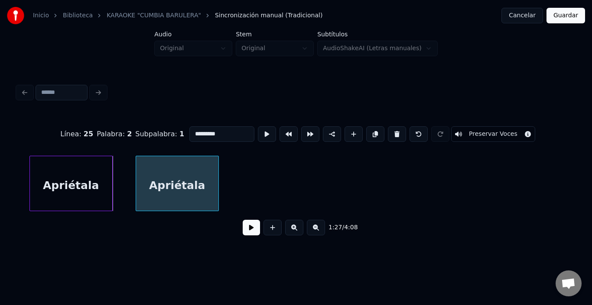
click at [179, 194] on div "Apriétala" at bounding box center [177, 185] width 82 height 59
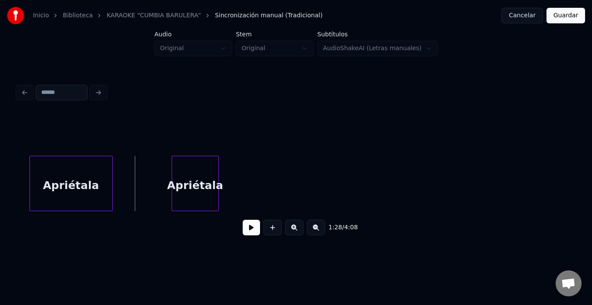
click at [173, 194] on div at bounding box center [173, 183] width 3 height 55
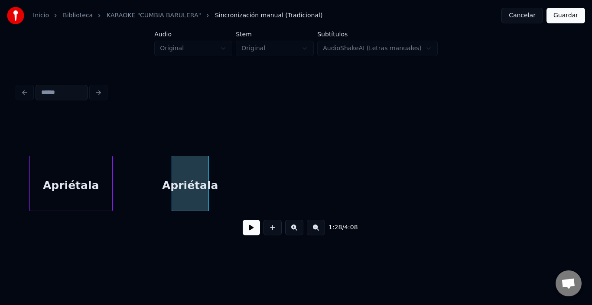
click at [206, 191] on div at bounding box center [207, 183] width 3 height 55
click at [195, 186] on div "Apriétala" at bounding box center [190, 185] width 36 height 59
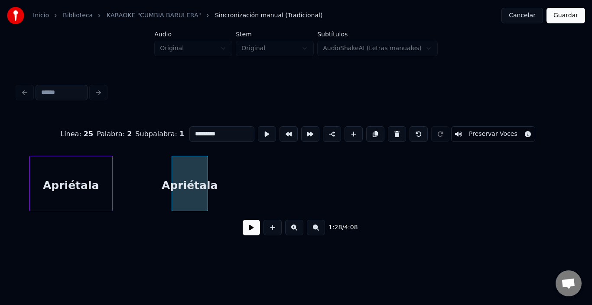
click at [189, 126] on input "*********" at bounding box center [221, 134] width 65 height 16
type input "**"
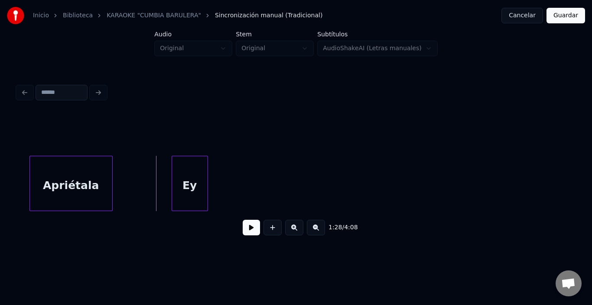
click at [243, 226] on button at bounding box center [251, 228] width 17 height 16
click at [243, 225] on button at bounding box center [251, 228] width 17 height 16
click at [252, 228] on button at bounding box center [251, 228] width 17 height 16
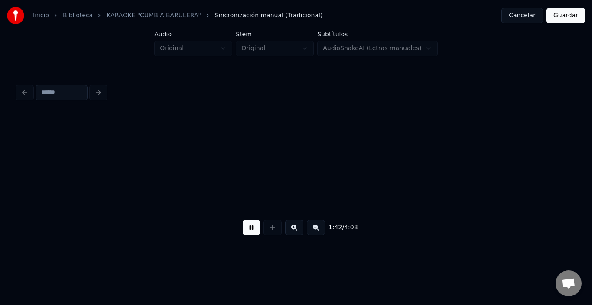
scroll to position [0, 11087]
click at [243, 234] on button at bounding box center [251, 228] width 17 height 16
click at [251, 233] on button at bounding box center [251, 228] width 17 height 16
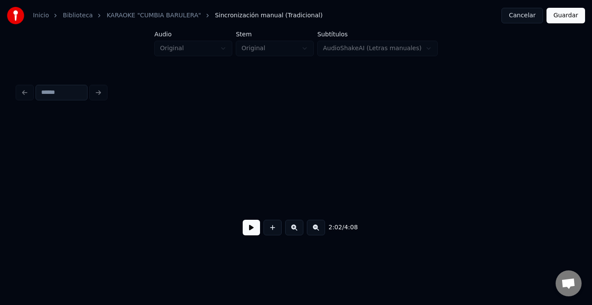
scroll to position [0, 12274]
click at [244, 234] on button at bounding box center [251, 228] width 17 height 16
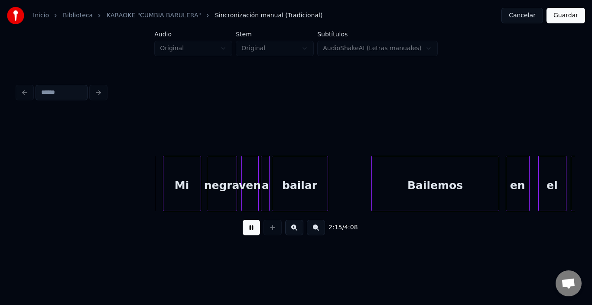
click at [244, 234] on button at bounding box center [251, 228] width 17 height 16
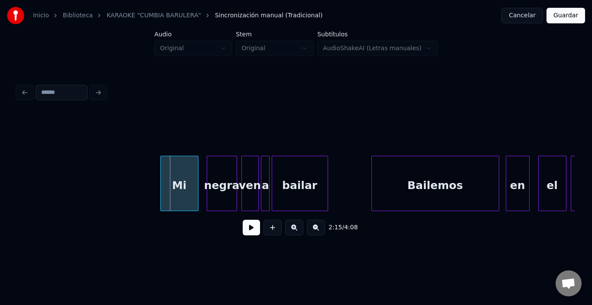
click at [184, 173] on div "Mi" at bounding box center [179, 185] width 37 height 59
click at [193, 177] on div at bounding box center [193, 183] width 3 height 55
click at [185, 190] on div "Mi" at bounding box center [178, 185] width 34 height 59
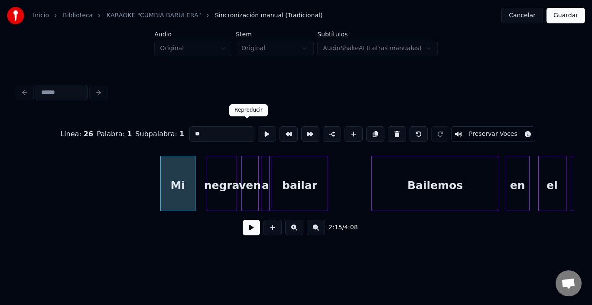
click at [258, 130] on button at bounding box center [267, 134] width 18 height 16
click at [217, 174] on div "negra" at bounding box center [214, 185] width 29 height 59
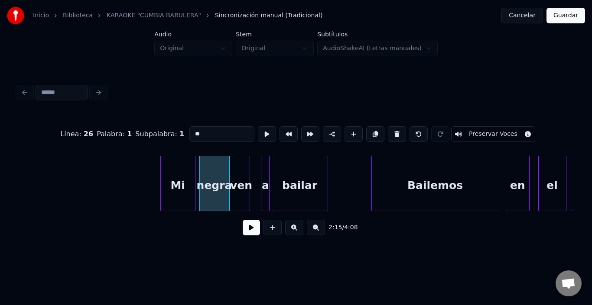
click at [244, 169] on div "ven" at bounding box center [241, 185] width 16 height 59
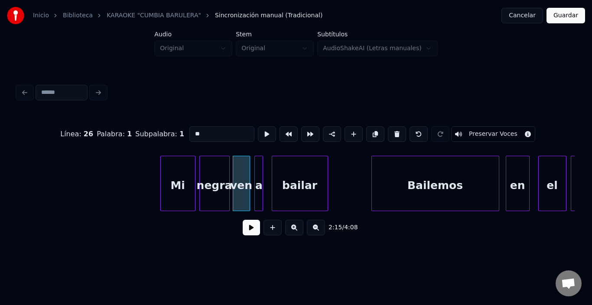
click at [259, 161] on div "a" at bounding box center [259, 185] width 9 height 59
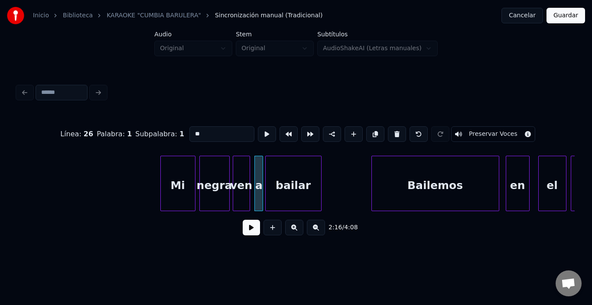
click at [290, 172] on div "bailar" at bounding box center [292, 185] width 55 height 59
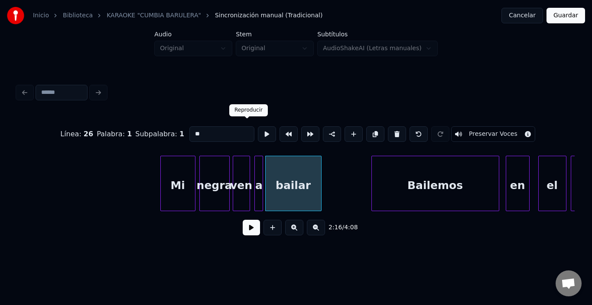
click at [258, 132] on button at bounding box center [267, 134] width 18 height 16
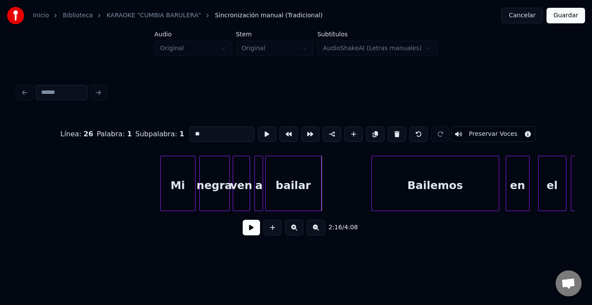
click at [258, 132] on button at bounding box center [267, 134] width 18 height 16
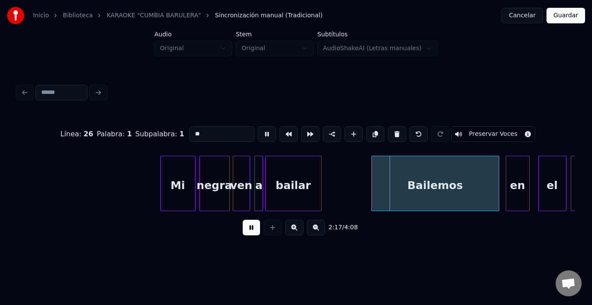
click at [258, 132] on button at bounding box center [267, 134] width 18 height 16
click at [285, 168] on div "bailar" at bounding box center [292, 185] width 55 height 59
type input "******"
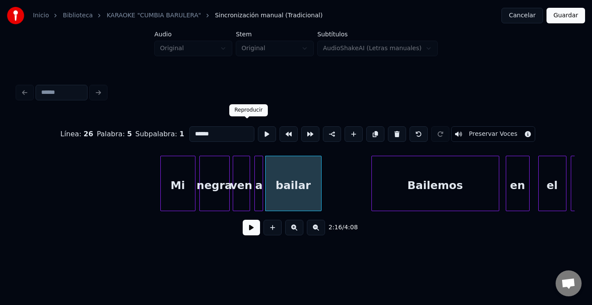
click at [258, 126] on button at bounding box center [267, 134] width 18 height 16
click at [309, 176] on div at bounding box center [310, 183] width 3 height 55
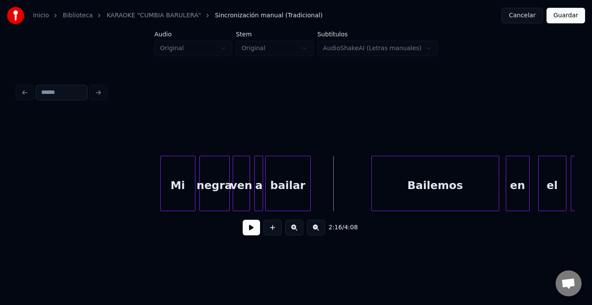
click at [245, 230] on button at bounding box center [251, 228] width 17 height 16
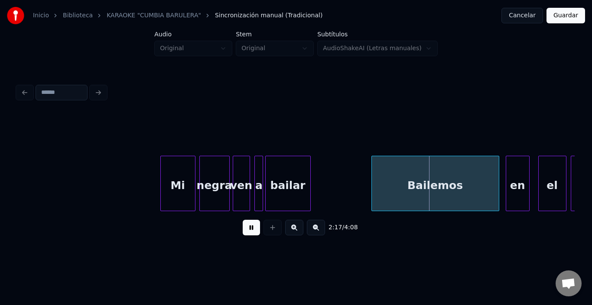
click at [245, 230] on button at bounding box center [251, 228] width 17 height 16
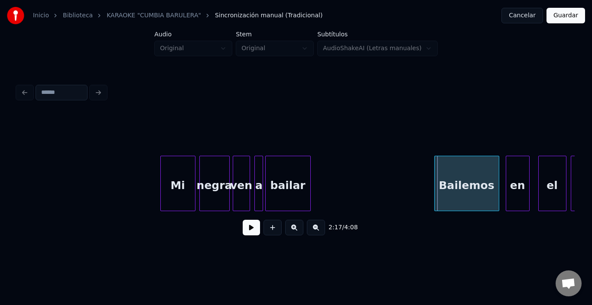
click at [436, 177] on div at bounding box center [435, 183] width 3 height 55
click at [443, 178] on div "Bailemos" at bounding box center [466, 185] width 64 height 59
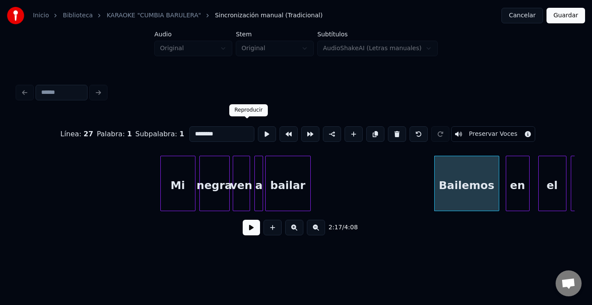
click at [258, 129] on button at bounding box center [267, 134] width 18 height 16
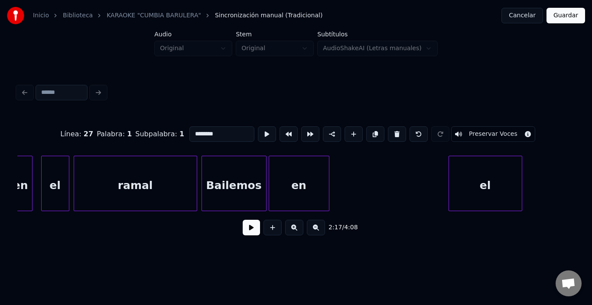
scroll to position [0, 15006]
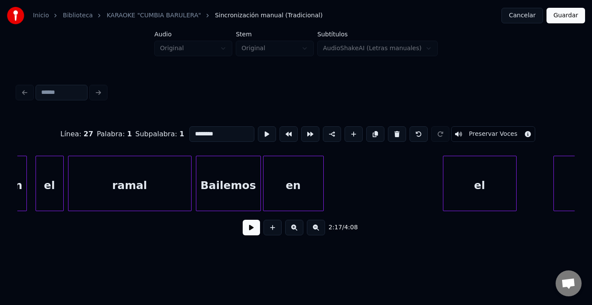
click at [243, 232] on button at bounding box center [251, 228] width 17 height 16
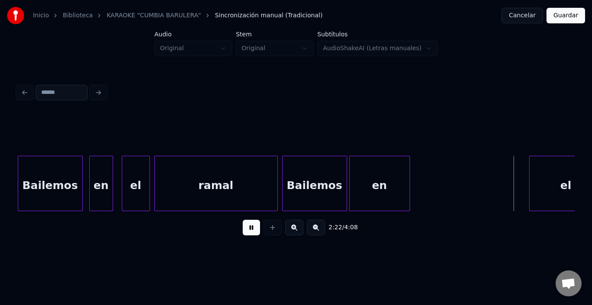
click at [249, 228] on button at bounding box center [251, 228] width 17 height 16
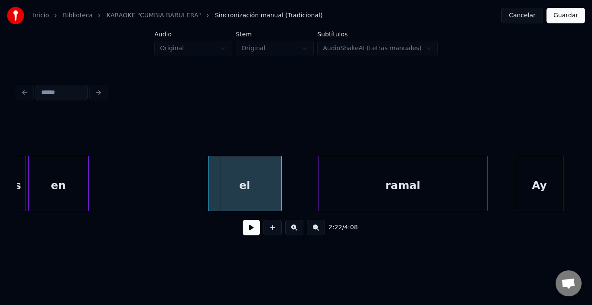
scroll to position [0, 15249]
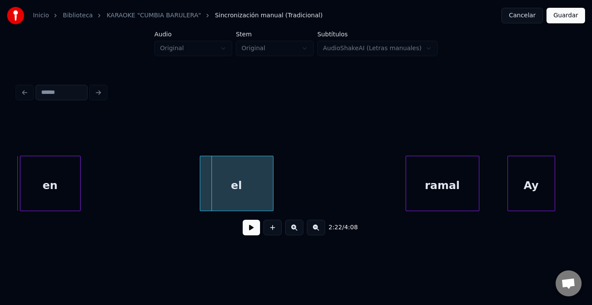
click at [406, 185] on div at bounding box center [407, 183] width 3 height 55
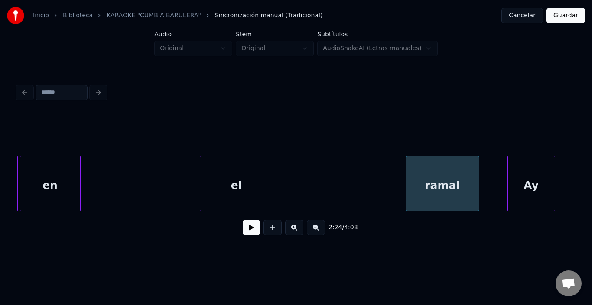
click at [200, 181] on div "el" at bounding box center [237, 183] width 74 height 55
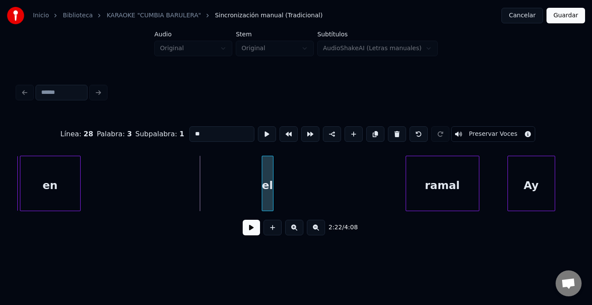
click at [262, 183] on div at bounding box center [263, 183] width 3 height 55
click at [385, 177] on div "el" at bounding box center [387, 185] width 11 height 59
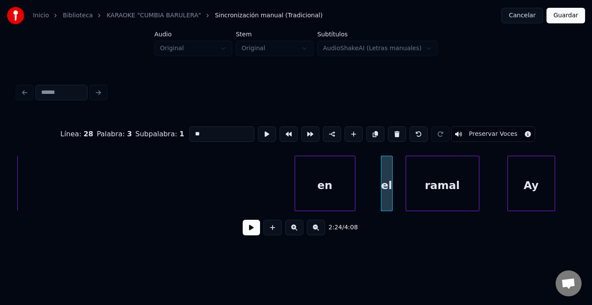
click at [345, 183] on div "en" at bounding box center [325, 185] width 60 height 59
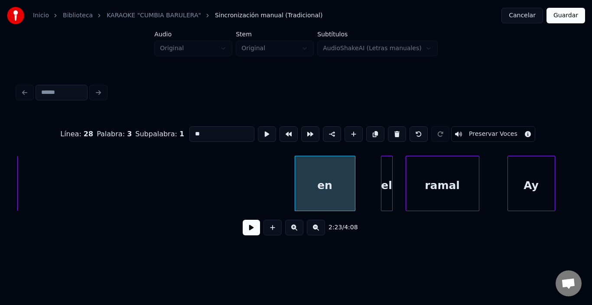
click at [355, 184] on div "en" at bounding box center [324, 183] width 61 height 55
type input "**"
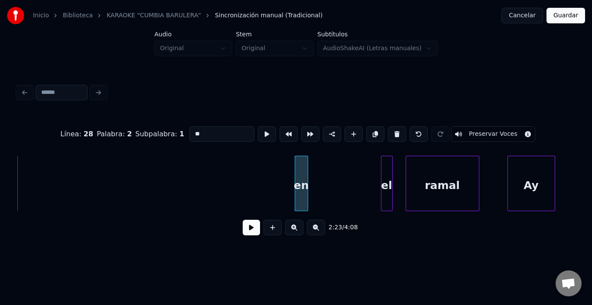
click at [299, 178] on div "en" at bounding box center [300, 183] width 13 height 55
click at [357, 179] on div "en" at bounding box center [360, 185] width 12 height 59
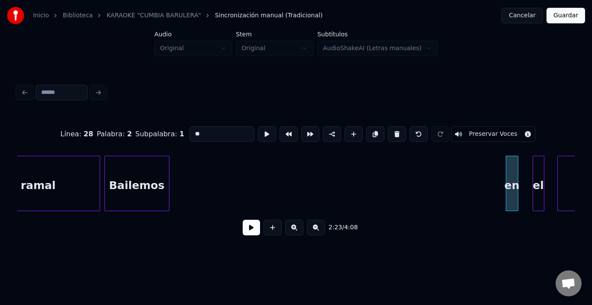
scroll to position [0, 15076]
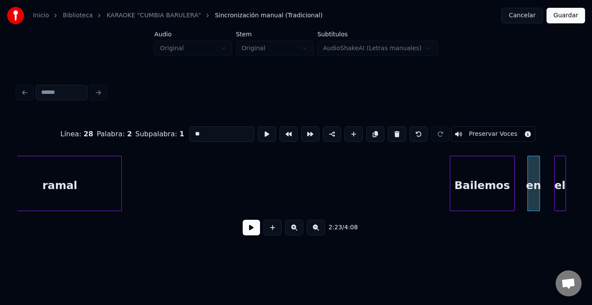
click at [490, 193] on div "Bailemos" at bounding box center [482, 185] width 64 height 59
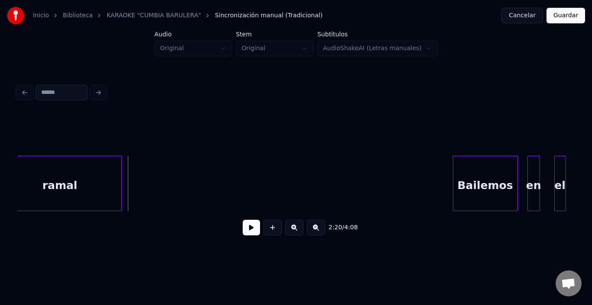
click at [243, 229] on button at bounding box center [251, 228] width 17 height 16
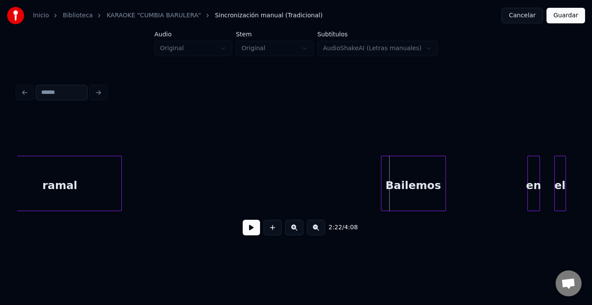
click at [408, 157] on div "Bailemos" at bounding box center [413, 185] width 64 height 59
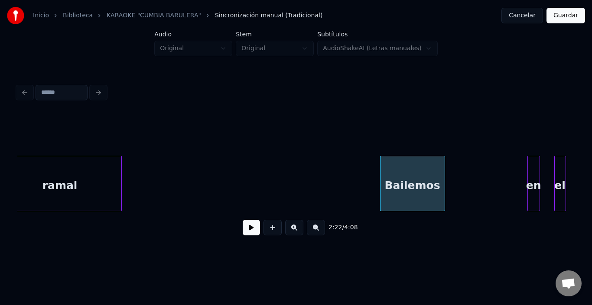
click at [407, 157] on div "Bailemos" at bounding box center [412, 185] width 64 height 59
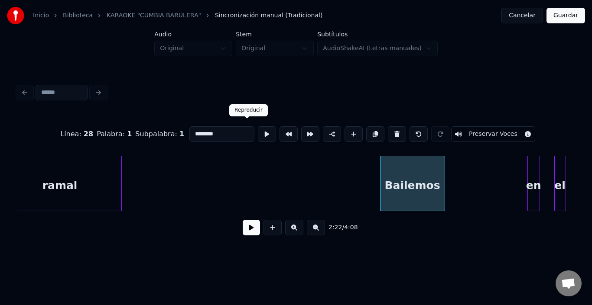
click at [258, 126] on button at bounding box center [267, 134] width 18 height 16
click at [258, 128] on button at bounding box center [267, 134] width 18 height 16
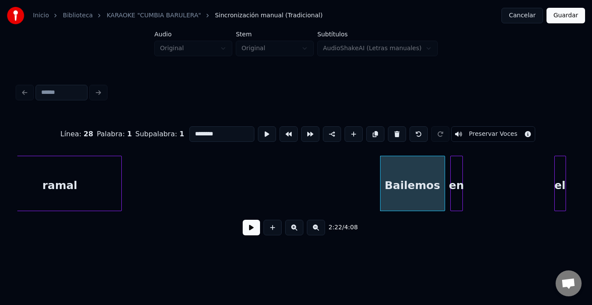
click at [456, 169] on div "en" at bounding box center [456, 185] width 12 height 59
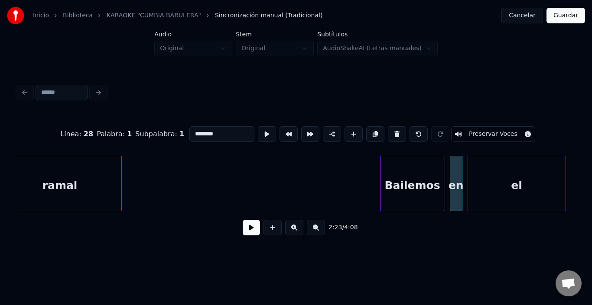
click at [470, 179] on div at bounding box center [469, 183] width 3 height 55
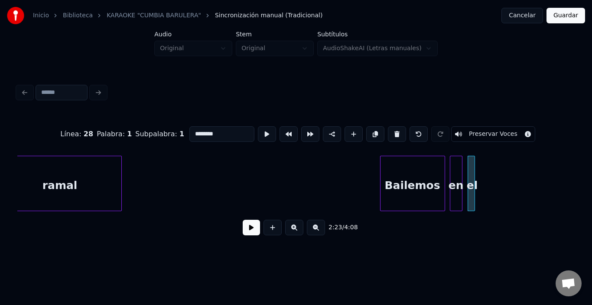
click at [472, 188] on div at bounding box center [473, 183] width 3 height 55
click at [470, 156] on div "el" at bounding box center [472, 185] width 9 height 59
type input "**"
click at [459, 160] on div at bounding box center [457, 183] width 3 height 55
click at [467, 156] on div "el" at bounding box center [468, 185] width 9 height 59
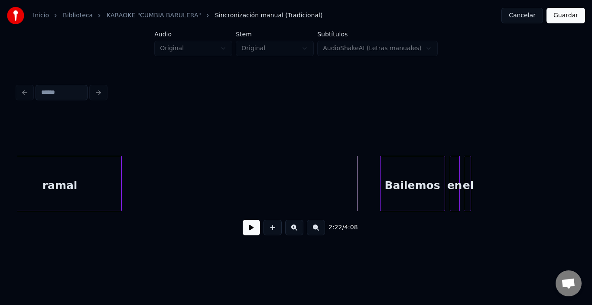
click at [243, 231] on button at bounding box center [251, 228] width 17 height 16
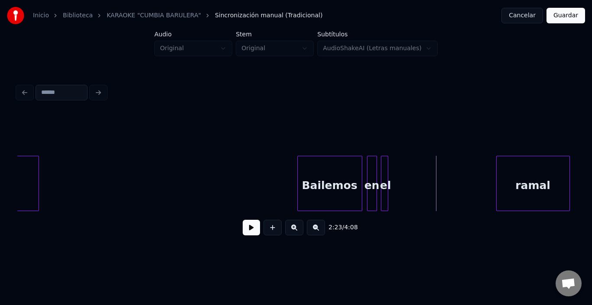
scroll to position [0, 15180]
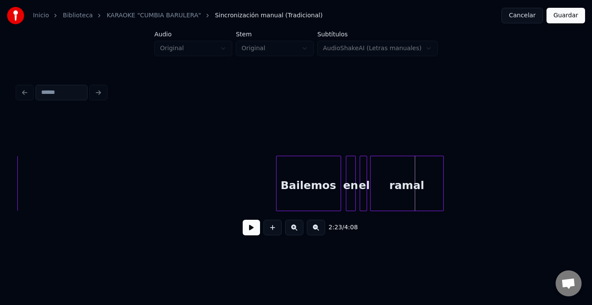
click at [398, 193] on div "ramal" at bounding box center [406, 185] width 73 height 59
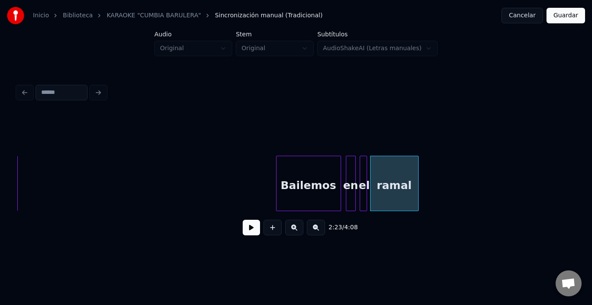
click at [415, 191] on div at bounding box center [416, 183] width 3 height 55
click at [409, 190] on div "ramal" at bounding box center [393, 185] width 46 height 59
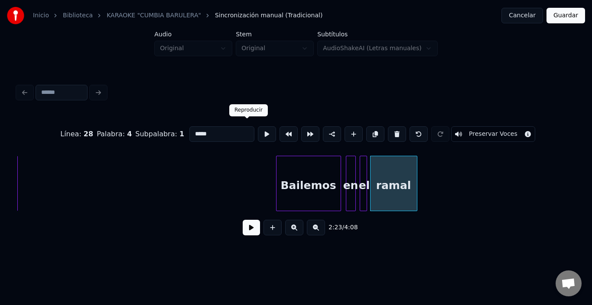
click at [258, 131] on button at bounding box center [267, 134] width 18 height 16
click at [427, 177] on div at bounding box center [427, 183] width 3 height 55
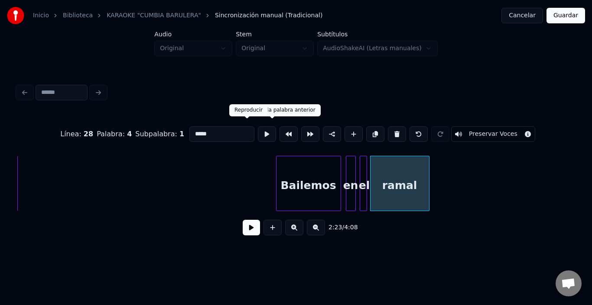
click at [258, 130] on button at bounding box center [267, 134] width 18 height 16
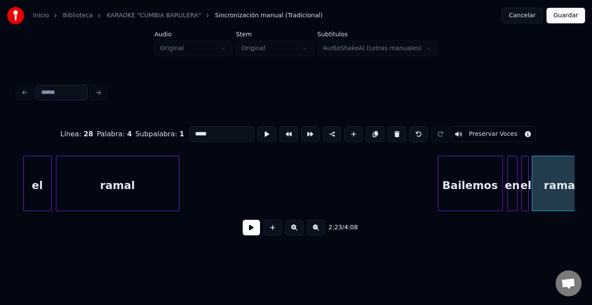
scroll to position [0, 14989]
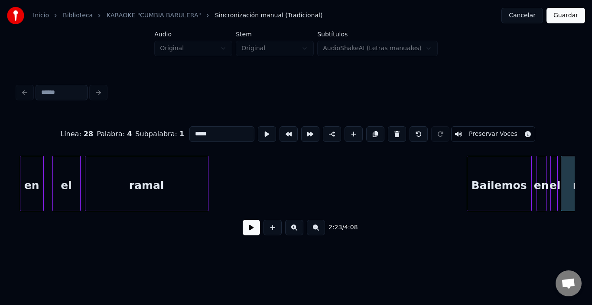
click
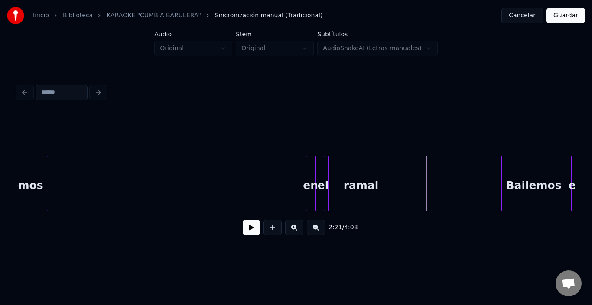
scroll to position [0, 14922]
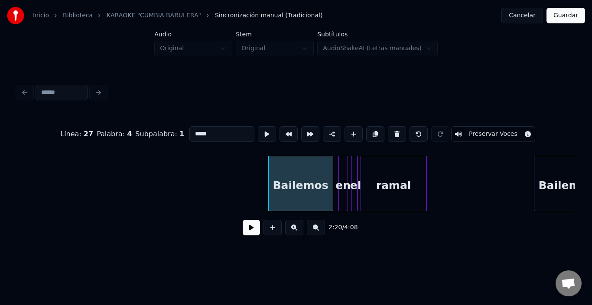
type input "********"
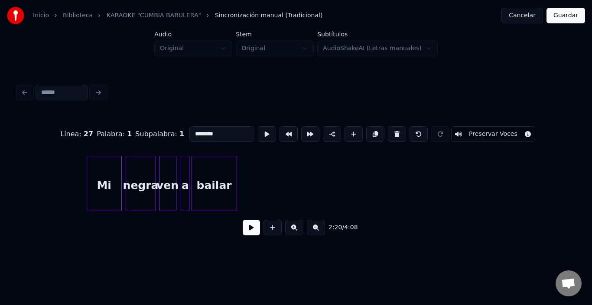
scroll to position [0, 14576]
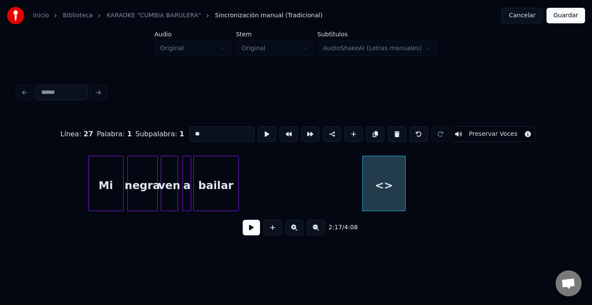
type input "*"
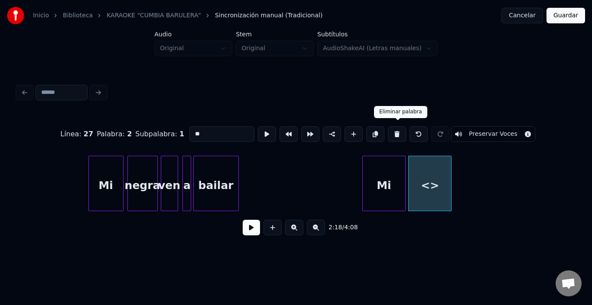
type input "**"
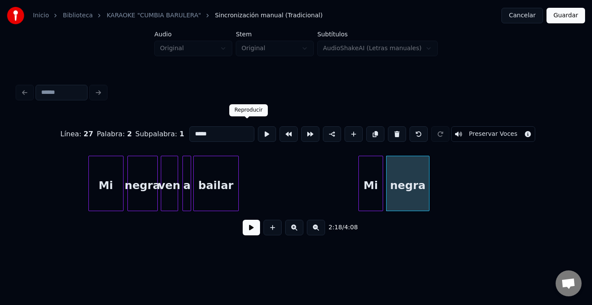
type input "*****"
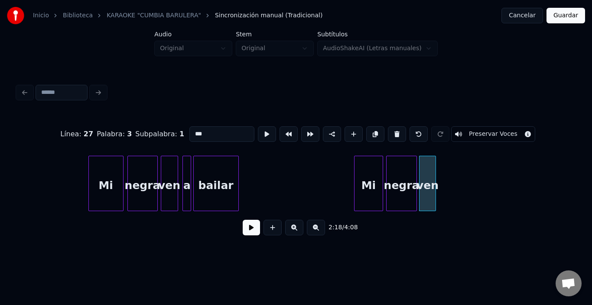
type input "***"
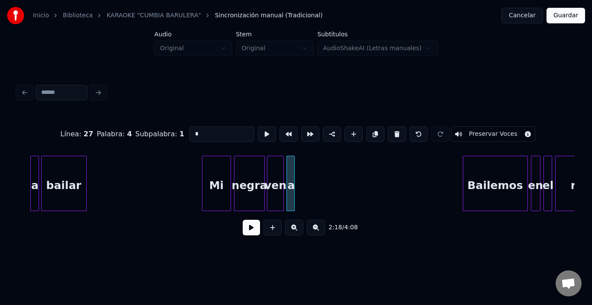
scroll to position [0, 14749]
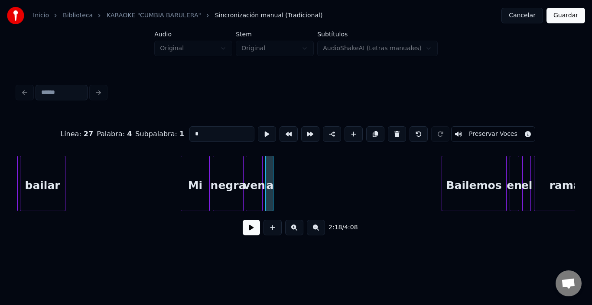
type input "*"
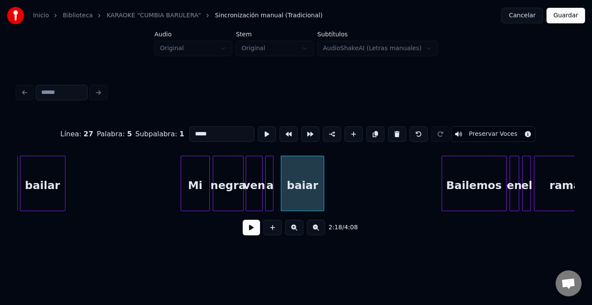
type input "*****"
type input "******"
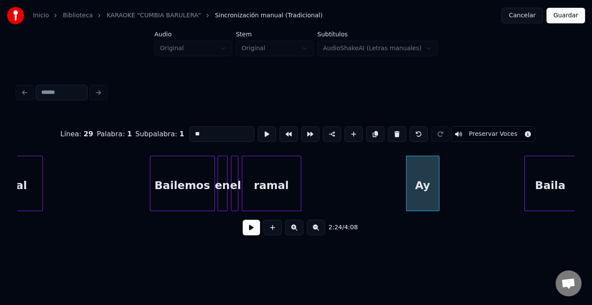
scroll to position [0, 15307]
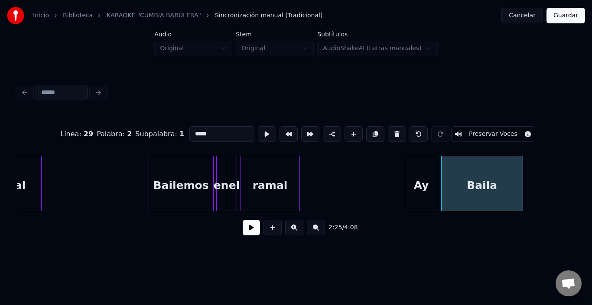
paste input "**"
type input "********"
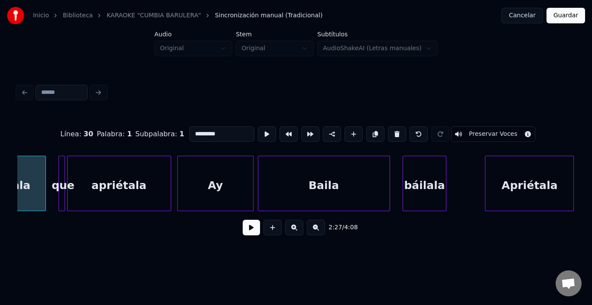
scroll to position [0, 16017]
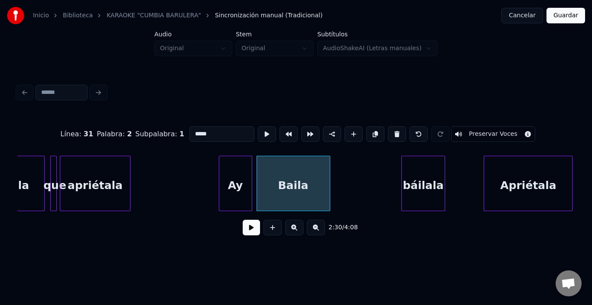
paste input "**"
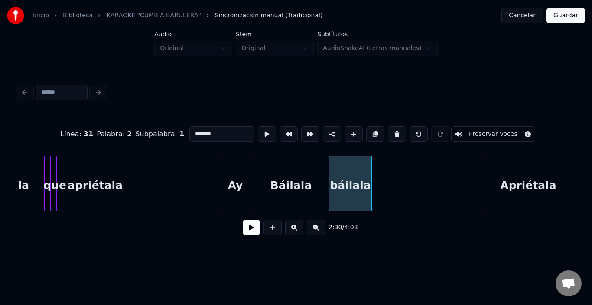
type input "*******"
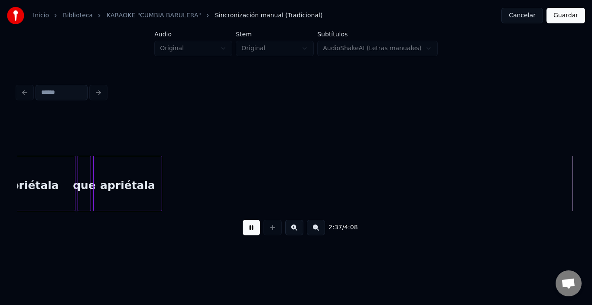
scroll to position [0, 17063]
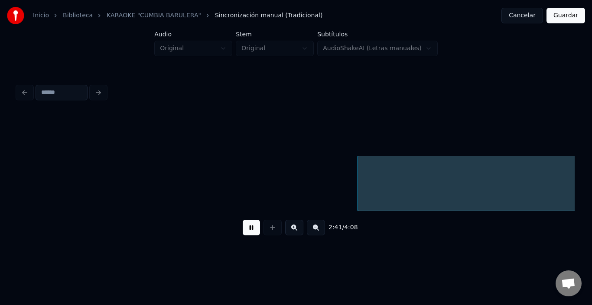
drag, startPoint x: 356, startPoint y: 173, endPoint x: 379, endPoint y: 175, distance: 23.5
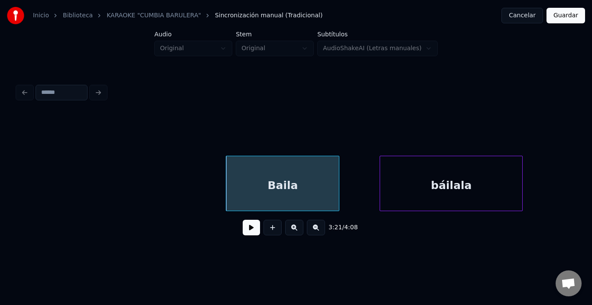
scroll to position [0, 21613]
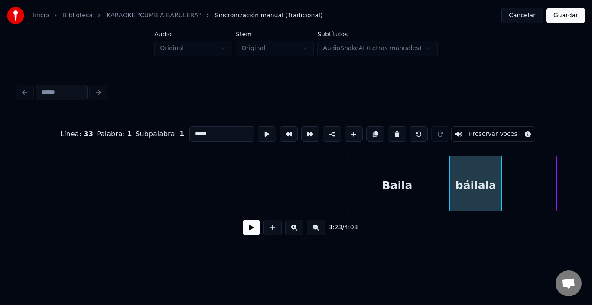
type input "*******"
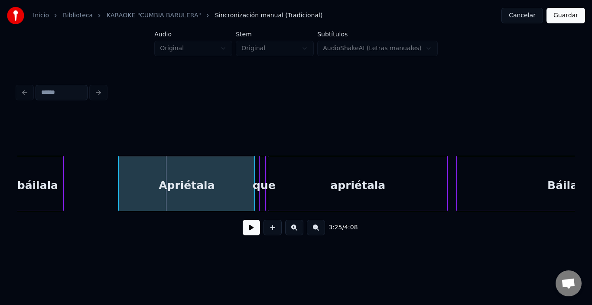
scroll to position [0, 22049]
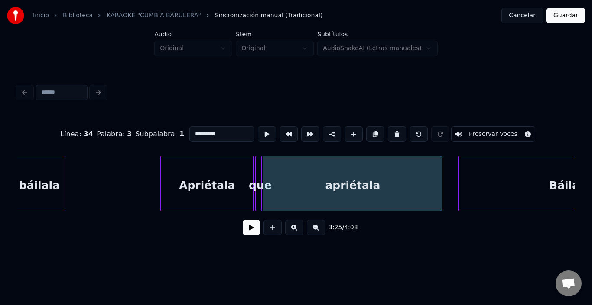
type input "*********"
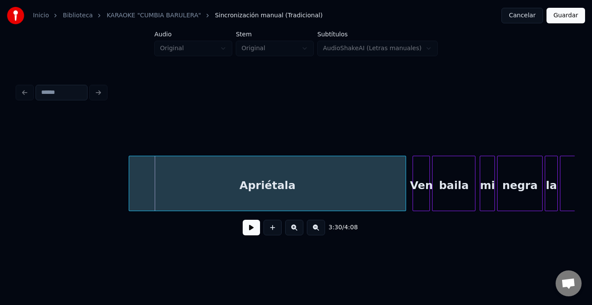
scroll to position [0, 22610]
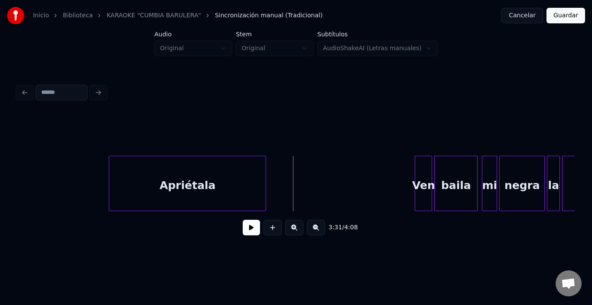
drag, startPoint x: 254, startPoint y: 239, endPoint x: 249, endPoint y: 238, distance: 4.8
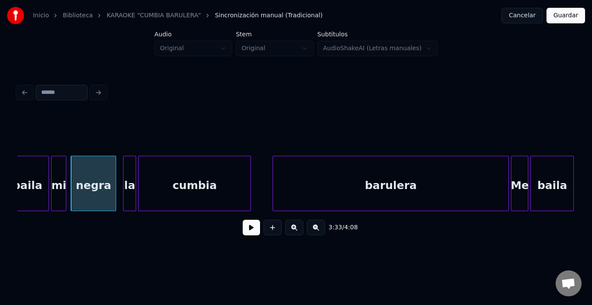
scroll to position [0, 23043]
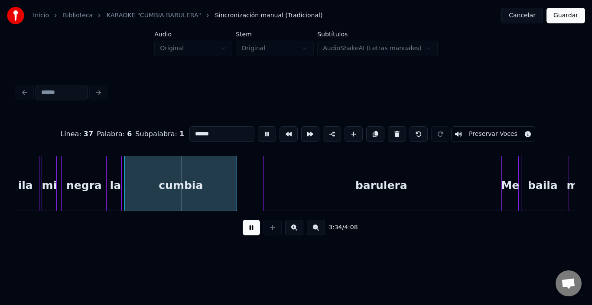
type input "**"
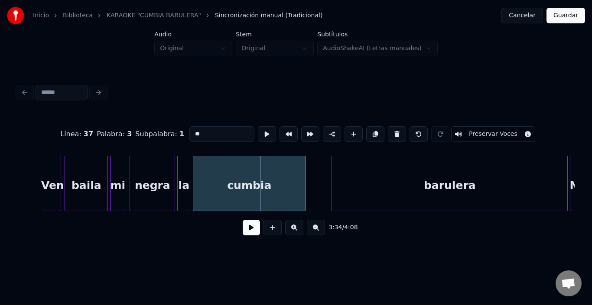
scroll to position [0, 22974]
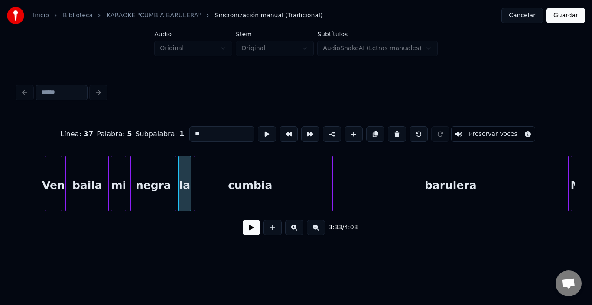
type input "******"
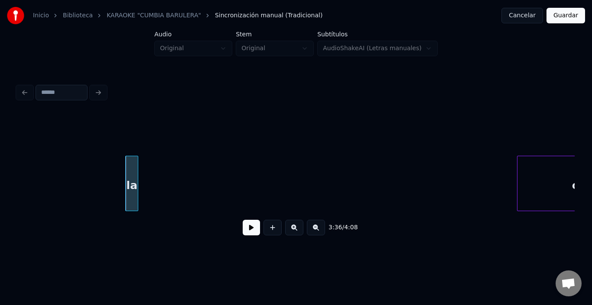
scroll to position [0, 23405]
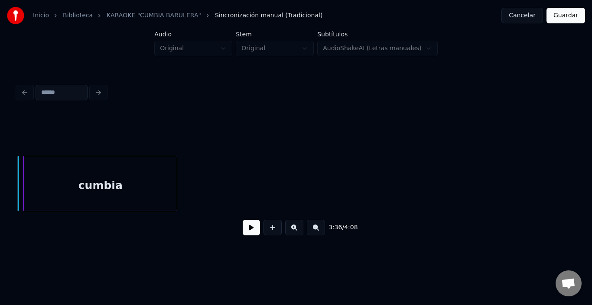
click at [164, 196] on div "cumbia" at bounding box center [100, 185] width 153 height 59
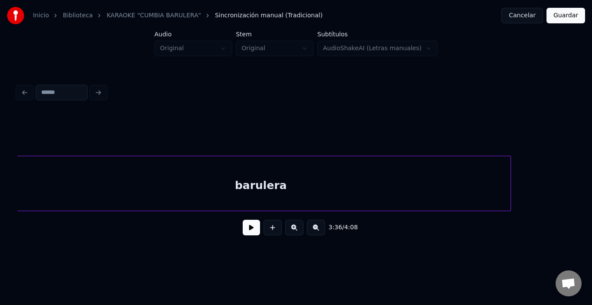
scroll to position [0, 23778]
click at [314, 202] on div "barulera" at bounding box center [267, 185] width 499 height 59
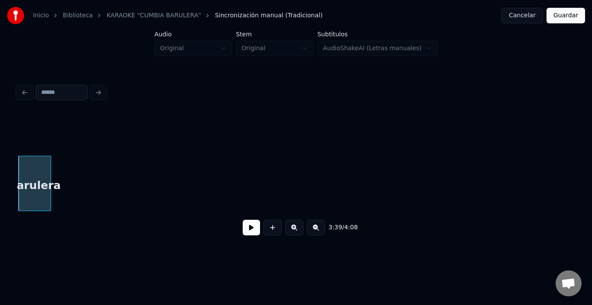
click at [49, 204] on div at bounding box center [49, 183] width 3 height 55
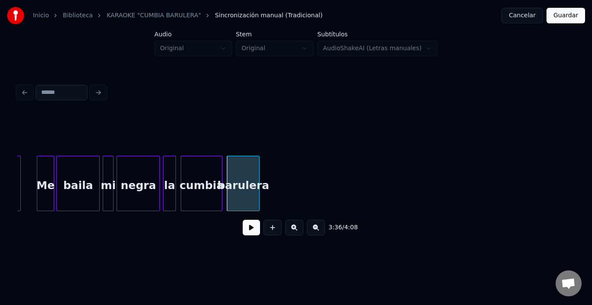
scroll to position [0, 23220]
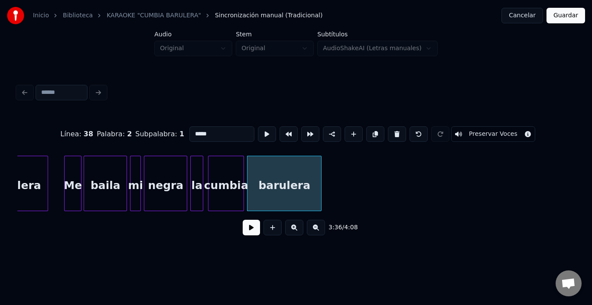
type input "********"
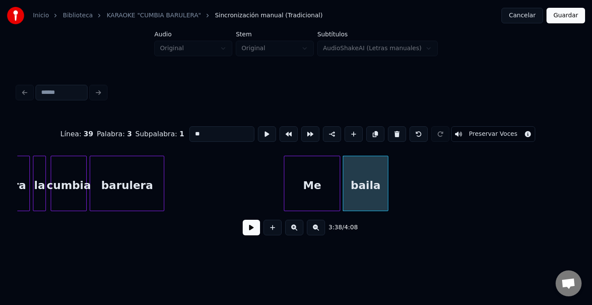
scroll to position [0, 23367]
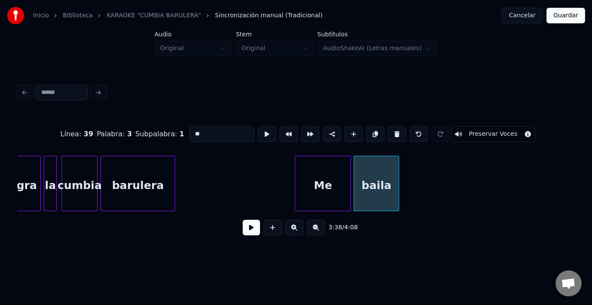
type input "********"
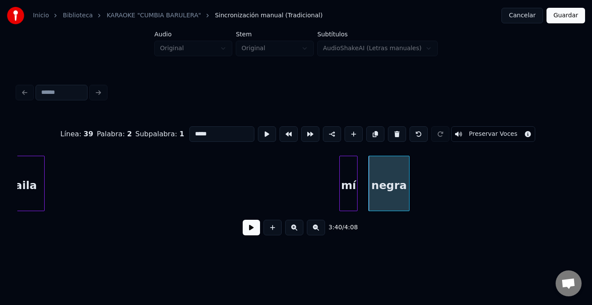
scroll to position [0, 23552]
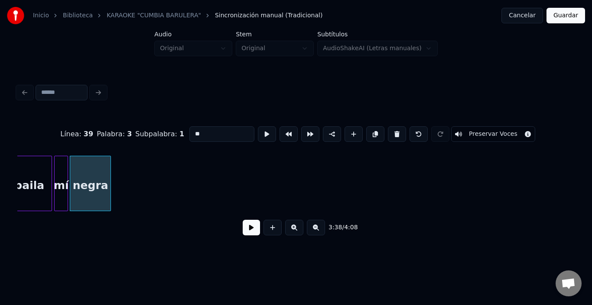
type input "*****"
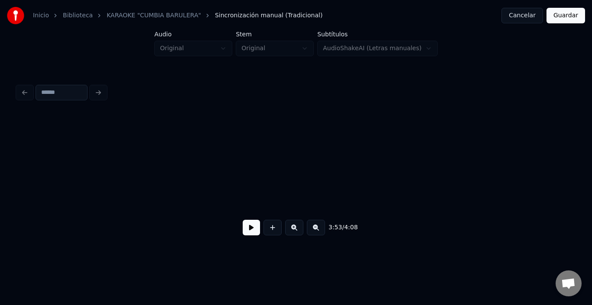
scroll to position [0, 25240]
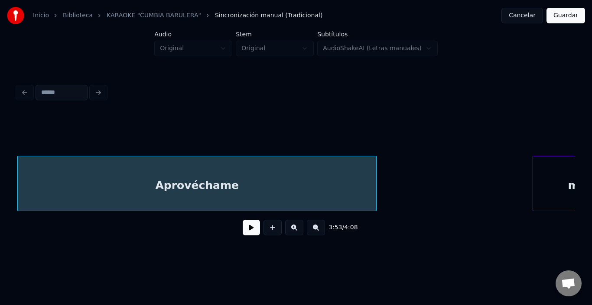
click at [245, 236] on button at bounding box center [251, 228] width 17 height 16
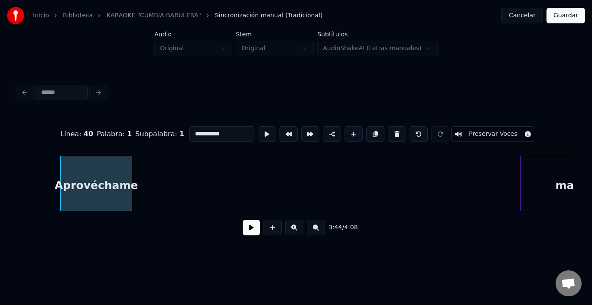
scroll to position [0, 24296]
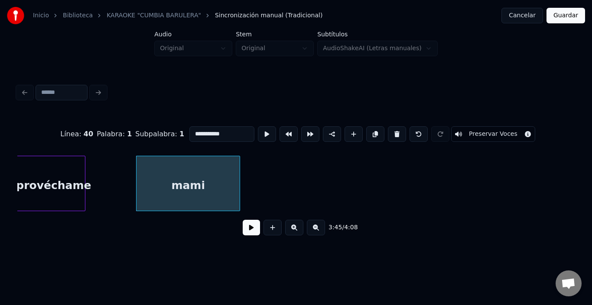
type input "****"
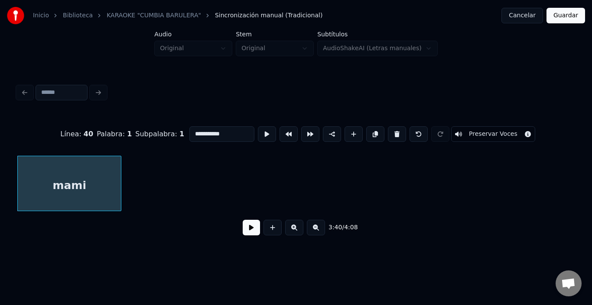
scroll to position [0, 23796]
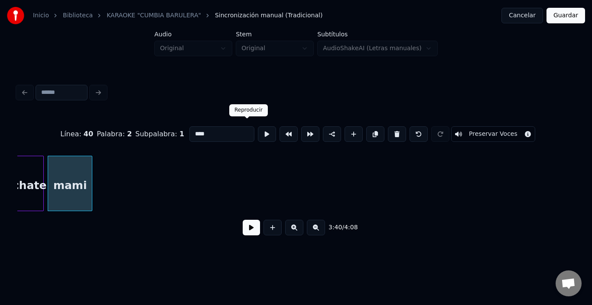
type input "****"
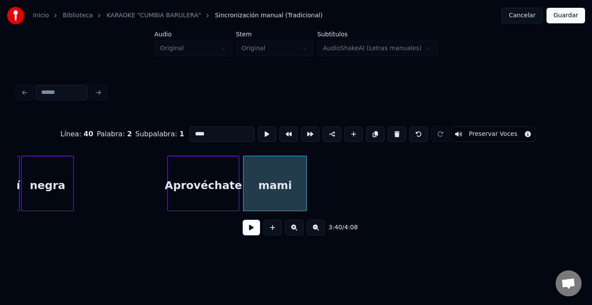
scroll to position [0, 23588]
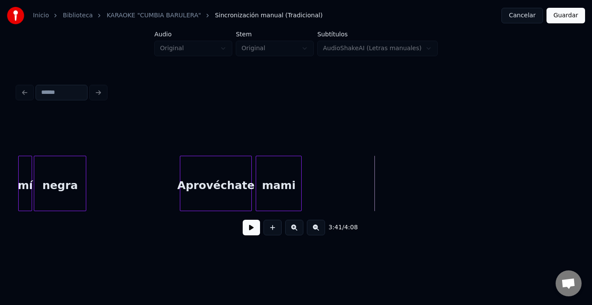
click at [301, 192] on div at bounding box center [299, 183] width 3 height 55
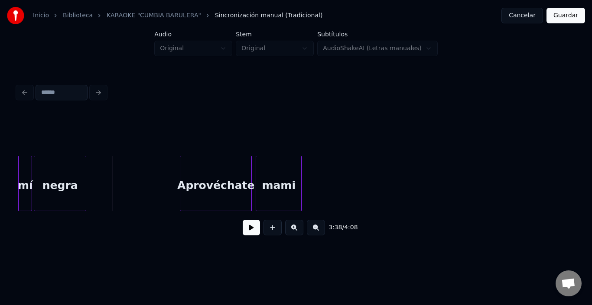
click at [244, 233] on button at bounding box center [251, 228] width 17 height 16
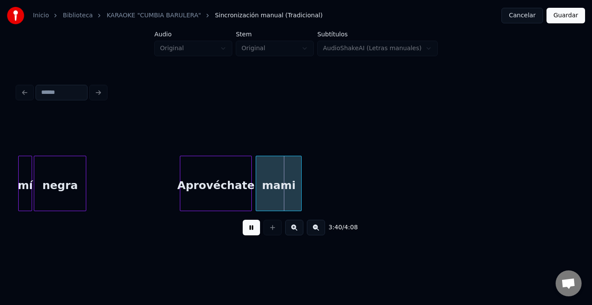
click at [244, 233] on button at bounding box center [251, 228] width 17 height 16
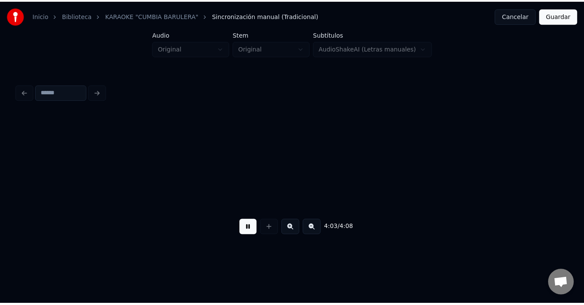
scroll to position [0, 26366]
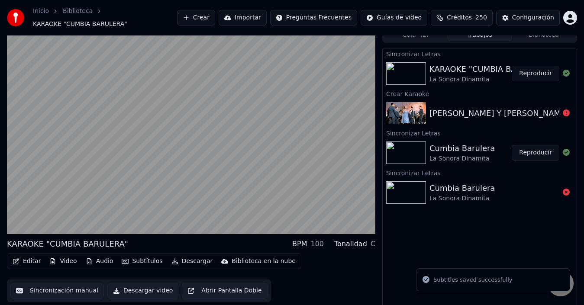
scroll to position [10, 0]
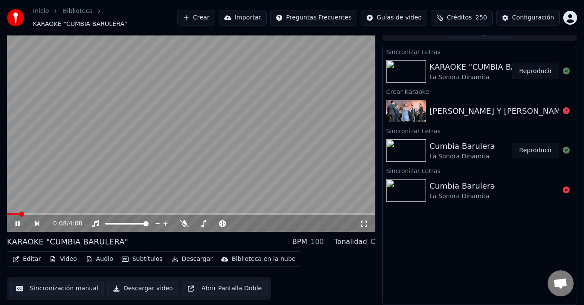
click at [146, 258] on button "Subtítulos" at bounding box center [142, 259] width 48 height 12
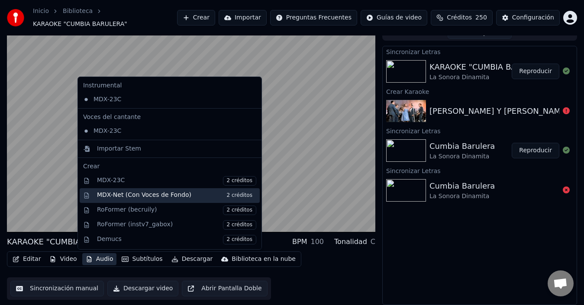
click at [172, 193] on div "MDX-Net (Con Voces de Fondo) 2 créditos" at bounding box center [176, 196] width 159 height 10
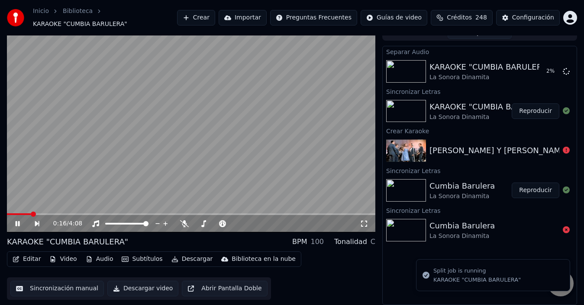
click at [210, 173] on video at bounding box center [191, 128] width 369 height 207
click at [494, 60] on div "KARAOKE "CUMBIA BARULERA" La Sonora Dinamita 99 %" at bounding box center [480, 71] width 194 height 29
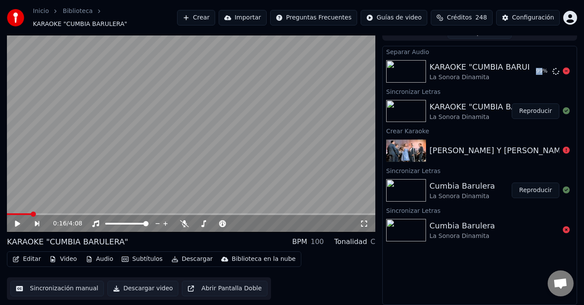
click at [494, 60] on div "KARAOKE "CUMBIA BARULERA" La Sonora Dinamita 99 %" at bounding box center [480, 71] width 194 height 29
click at [536, 66] on div "99 %" at bounding box center [546, 71] width 27 height 10
click at [564, 68] on icon at bounding box center [566, 71] width 7 height 7
click at [533, 111] on button "Reproducir" at bounding box center [536, 111] width 48 height 16
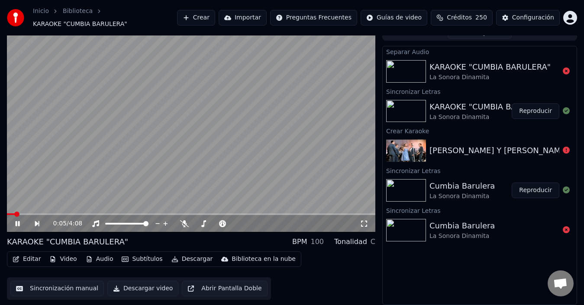
click at [100, 261] on button "Audio" at bounding box center [99, 259] width 35 height 12
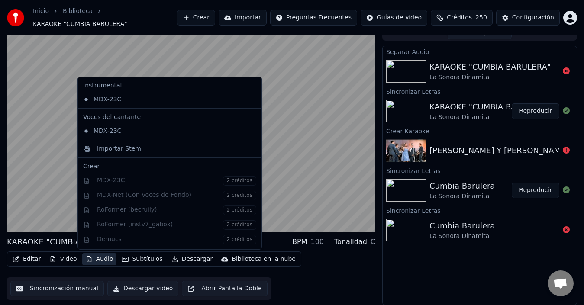
click at [230, 194] on div "Instrumental MDX-23C Voces del cantante MDX-23C Importar Stem Crear MDX-23C 2 c…" at bounding box center [170, 163] width 184 height 173
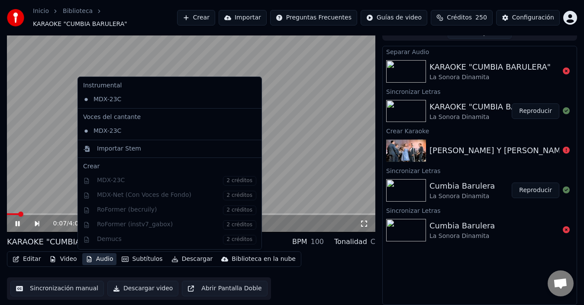
click at [349, 179] on video at bounding box center [191, 128] width 369 height 207
click at [100, 258] on button "Audio" at bounding box center [99, 259] width 35 height 12
click at [156, 194] on div "Instrumental MDX-23C Voces del cantante MDX-23C Importar Stem Crear MDX-23C 2 c…" at bounding box center [170, 163] width 184 height 173
click at [287, 202] on video at bounding box center [191, 128] width 369 height 207
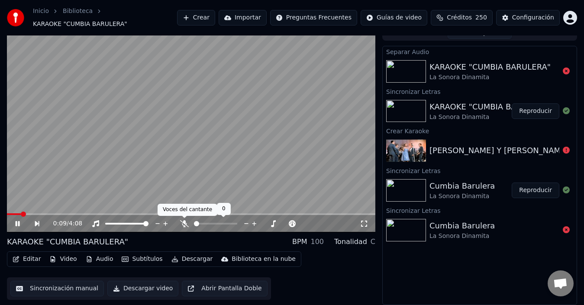
click at [181, 220] on icon at bounding box center [184, 223] width 9 height 7
click at [171, 159] on video at bounding box center [191, 128] width 369 height 207
click at [562, 71] on div at bounding box center [566, 71] width 14 height 10
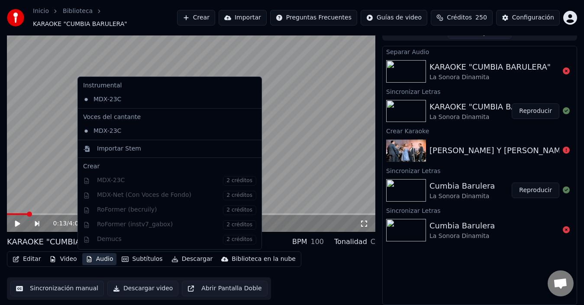
click at [100, 259] on button "Audio" at bounding box center [99, 259] width 35 height 12
click at [176, 204] on div "Instrumental MDX-23C Voces del cantante MDX-23C Importar Stem Crear MDX-23C 2 c…" at bounding box center [170, 163] width 184 height 173
click at [180, 197] on div "Instrumental MDX-23C Voces del cantante MDX-23C Importar Stem Crear MDX-23C 2 c…" at bounding box center [170, 163] width 184 height 173
click at [183, 180] on div "Instrumental MDX-23C Voces del cantante MDX-23C Importar Stem Crear MDX-23C 2 c…" at bounding box center [170, 163] width 184 height 173
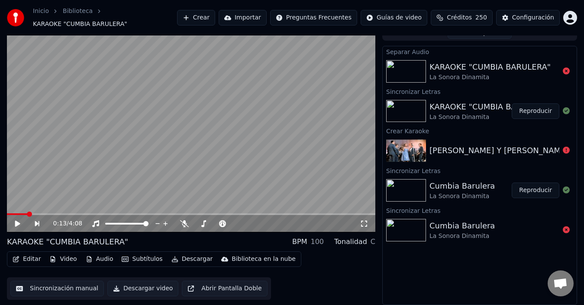
click at [355, 189] on video at bounding box center [191, 128] width 369 height 207
click at [329, 196] on video at bounding box center [191, 128] width 369 height 207
click at [569, 18] on html "Inicio Biblioteca KARAOKE "CUMBIA BARULERA" Crear Importar Preguntas Frecuentes…" at bounding box center [292, 142] width 584 height 305
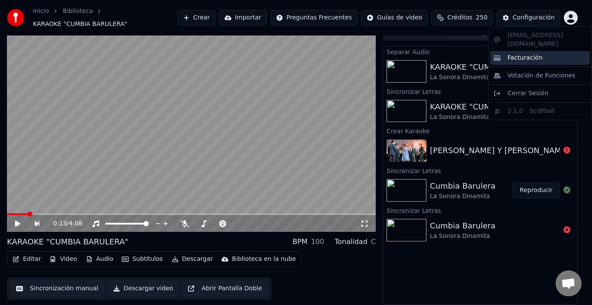
click at [530, 54] on span "Facturación" at bounding box center [524, 58] width 35 height 9
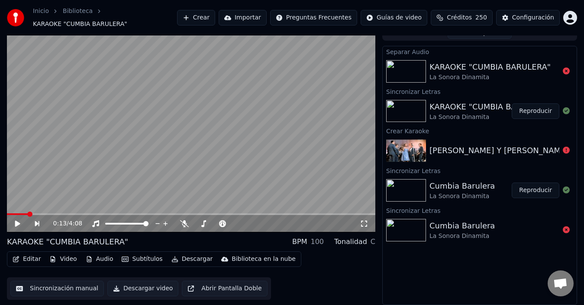
click at [187, 265] on button "Descargar" at bounding box center [192, 259] width 49 height 12
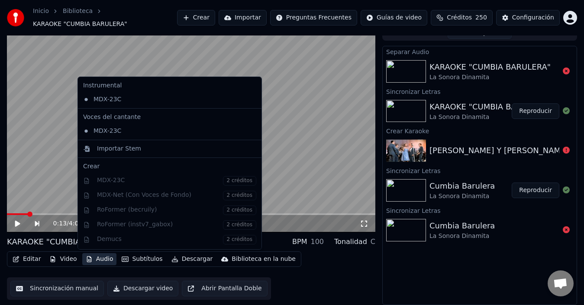
click at [220, 199] on div "Instrumental MDX-23C Voces del cantante MDX-23C Importar Stem Crear MDX-23C 2 c…" at bounding box center [170, 163] width 184 height 173
click at [301, 150] on video at bounding box center [191, 128] width 369 height 207
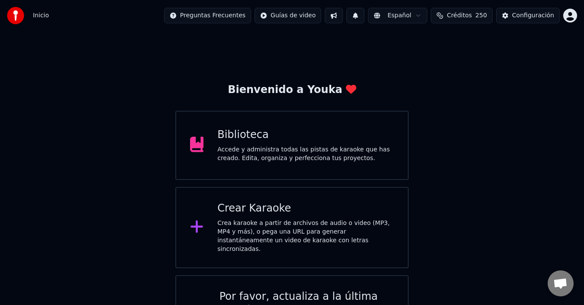
click at [264, 136] on div "Biblioteca" at bounding box center [305, 135] width 177 height 14
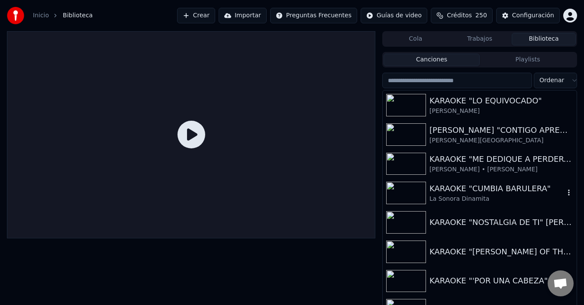
click at [454, 184] on div "KARAOKE "CUMBIA BARULERA"" at bounding box center [497, 189] width 135 height 12
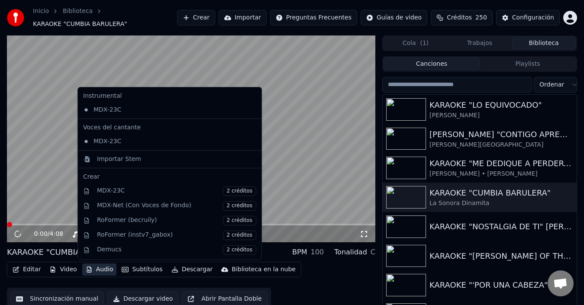
click at [93, 273] on button "Audio" at bounding box center [99, 270] width 35 height 12
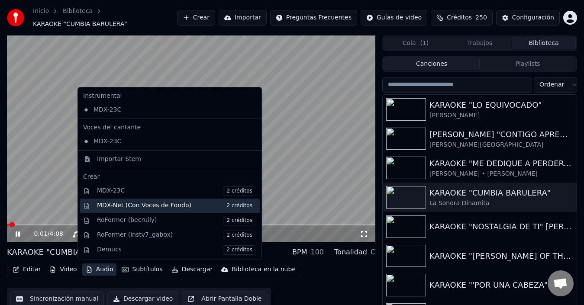
click at [152, 207] on div "MDX-Net (Con Voces de Fondo) 2 créditos" at bounding box center [176, 206] width 159 height 10
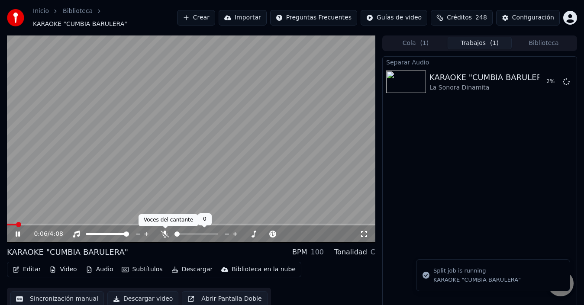
click at [165, 235] on icon at bounding box center [165, 234] width 9 height 7
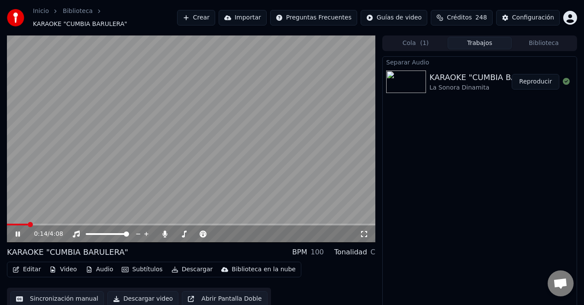
click at [129, 269] on button "Subtítulos" at bounding box center [142, 270] width 48 height 12
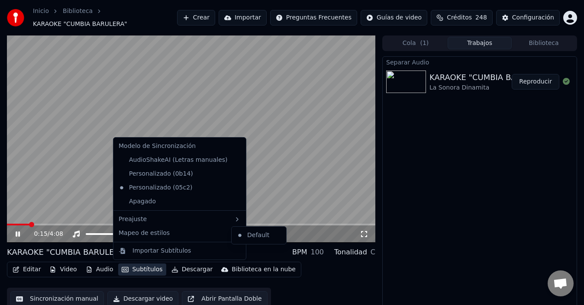
click at [60, 213] on video at bounding box center [191, 139] width 369 height 207
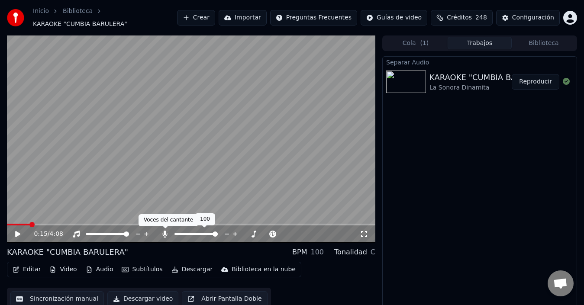
click at [164, 232] on icon at bounding box center [165, 234] width 9 height 7
click at [7, 225] on span at bounding box center [9, 224] width 5 height 5
click at [13, 233] on div "0:00 / 4:08" at bounding box center [191, 234] width 362 height 9
click at [16, 232] on icon at bounding box center [17, 234] width 5 height 6
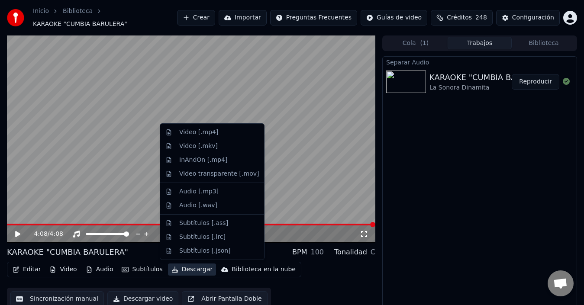
click at [174, 267] on button "Descargar" at bounding box center [192, 270] width 49 height 12
click at [233, 132] on div "Video [.mp4]" at bounding box center [219, 132] width 80 height 9
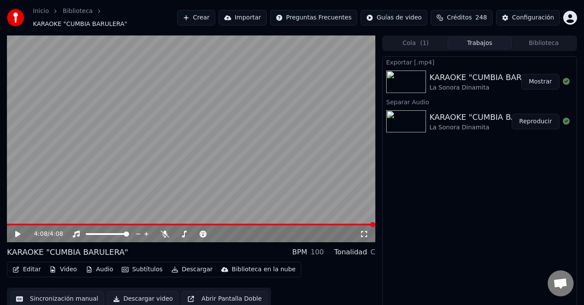
click at [548, 83] on button "Mostrar" at bounding box center [540, 82] width 38 height 16
click at [551, 42] on button "Biblioteca" at bounding box center [544, 43] width 64 height 13
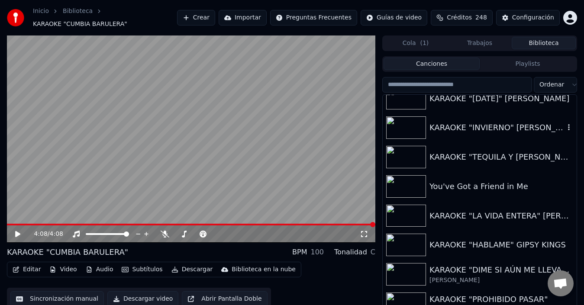
scroll to position [260, 0]
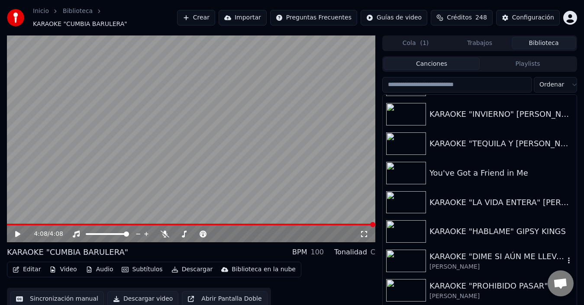
click at [449, 262] on div "KARAOKE "DIME SI AÚN ME LLEVAS DENTRO"" at bounding box center [497, 257] width 135 height 12
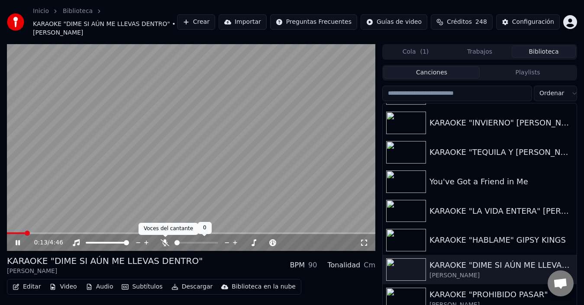
click at [162, 246] on icon at bounding box center [165, 242] width 9 height 7
click at [234, 162] on video at bounding box center [191, 147] width 369 height 207
click at [168, 242] on icon at bounding box center [165, 242] width 9 height 7
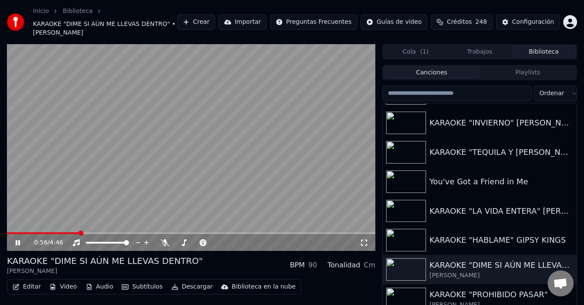
click at [200, 185] on video at bounding box center [191, 147] width 369 height 207
click at [184, 243] on icon at bounding box center [184, 242] width 5 height 7
click at [256, 243] on icon at bounding box center [254, 243] width 8 height 9
click at [185, 284] on button "Descargar" at bounding box center [192, 287] width 49 height 12
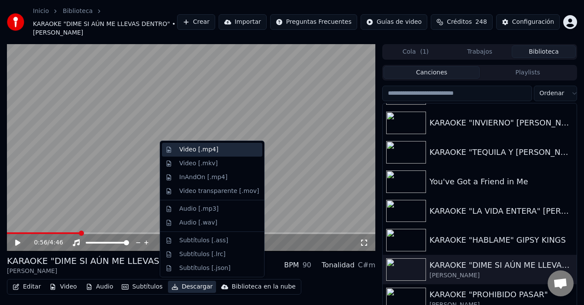
click at [217, 151] on div "Video [.mp4]" at bounding box center [219, 150] width 80 height 9
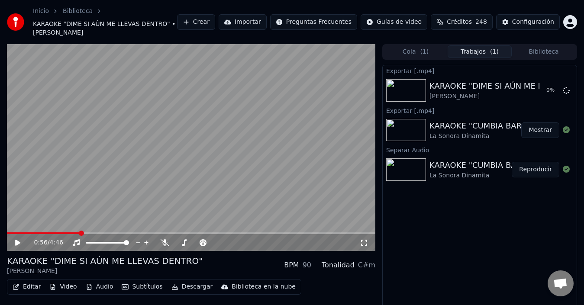
click at [254, 152] on video at bounding box center [191, 147] width 369 height 207
click at [264, 168] on video at bounding box center [191, 147] width 369 height 207
click at [535, 126] on button "Mostrar" at bounding box center [540, 131] width 38 height 16
click at [180, 204] on video at bounding box center [191, 147] width 369 height 207
click at [167, 242] on body "Inicio Biblioteca KARAOKE "DIME SI AÚN ME LLEVAS DENTRO" • RON JULIANA Crear Im…" at bounding box center [292, 152] width 584 height 305
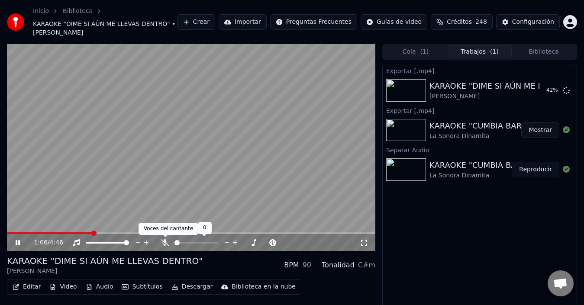
click at [167, 242] on icon at bounding box center [165, 242] width 9 height 7
click at [281, 184] on video at bounding box center [191, 147] width 369 height 207
